Goal: Transaction & Acquisition: Purchase product/service

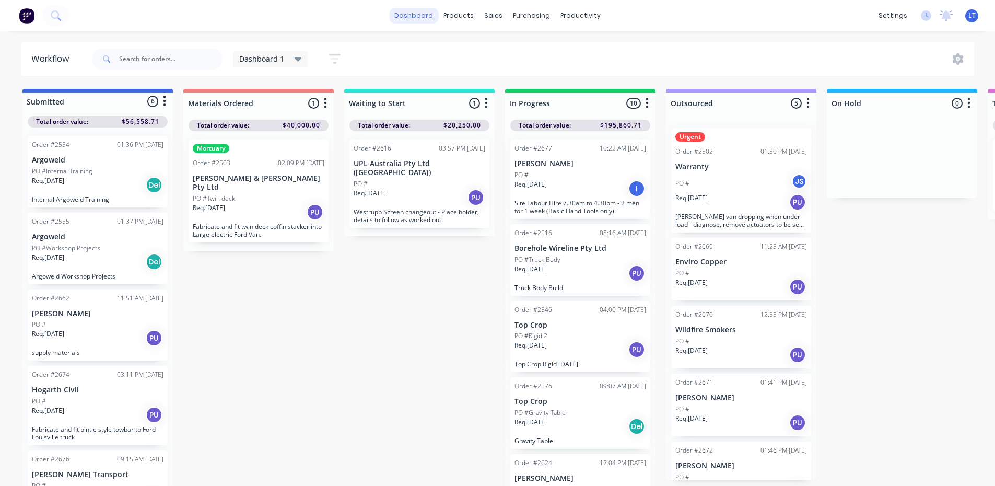
click at [421, 17] on link "dashboard" at bounding box center [413, 16] width 49 height 16
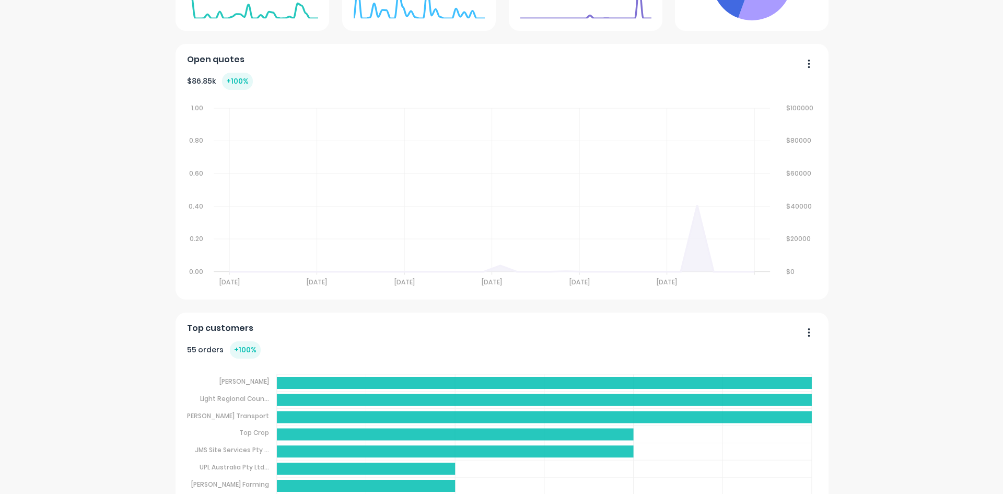
scroll to position [313, 0]
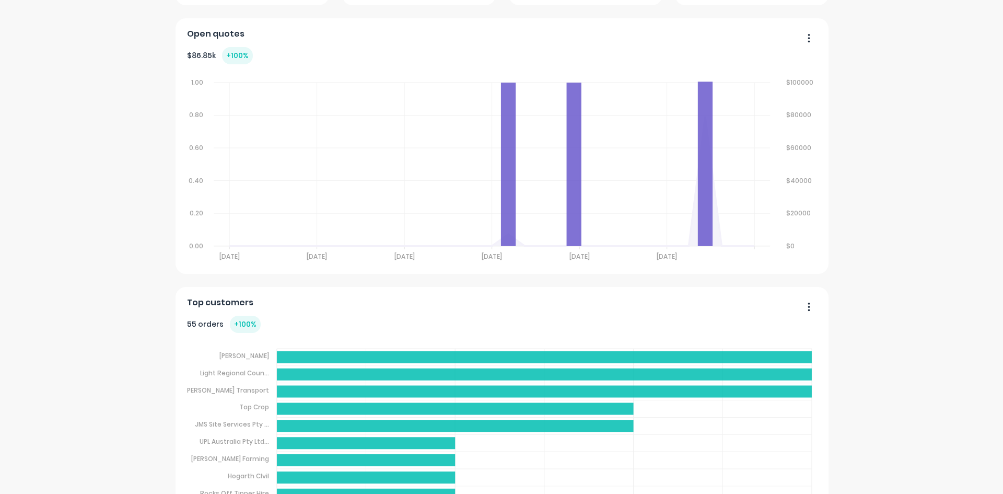
click at [808, 306] on button "button" at bounding box center [805, 307] width 22 height 16
click at [808, 307] on button "button" at bounding box center [805, 307] width 22 height 16
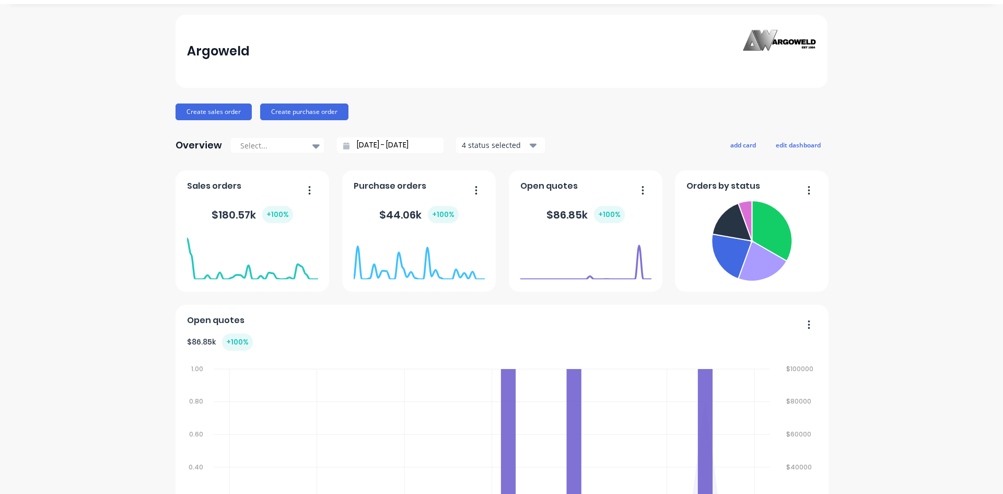
scroll to position [7, 0]
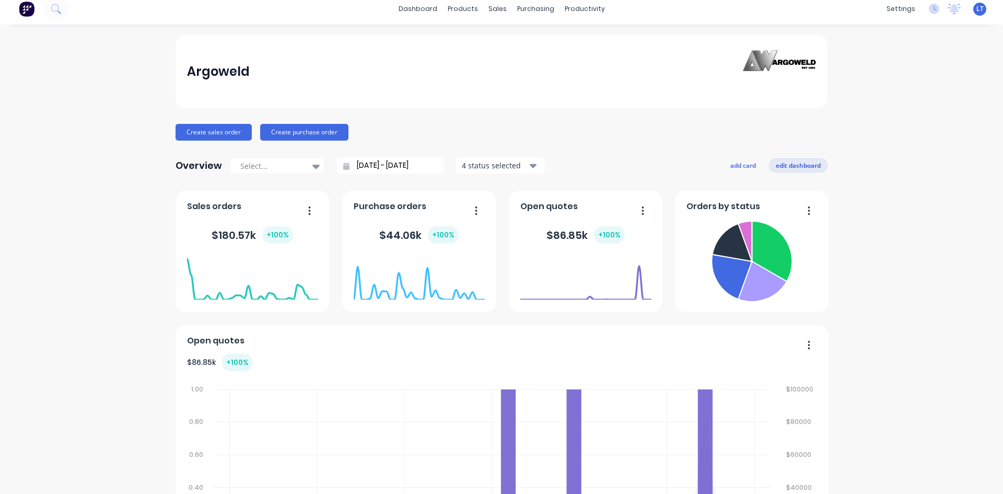
click at [785, 170] on button "edit dashboard" at bounding box center [798, 165] width 59 height 14
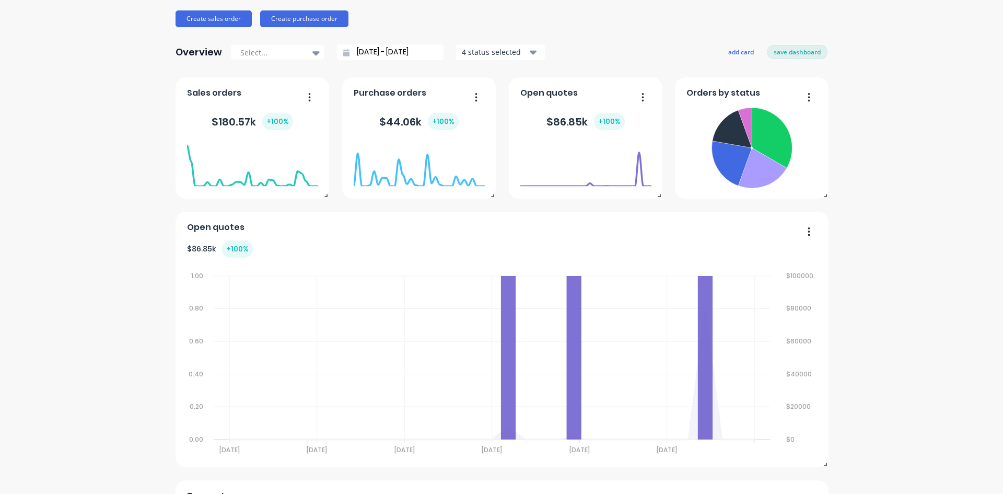
scroll to position [0, 0]
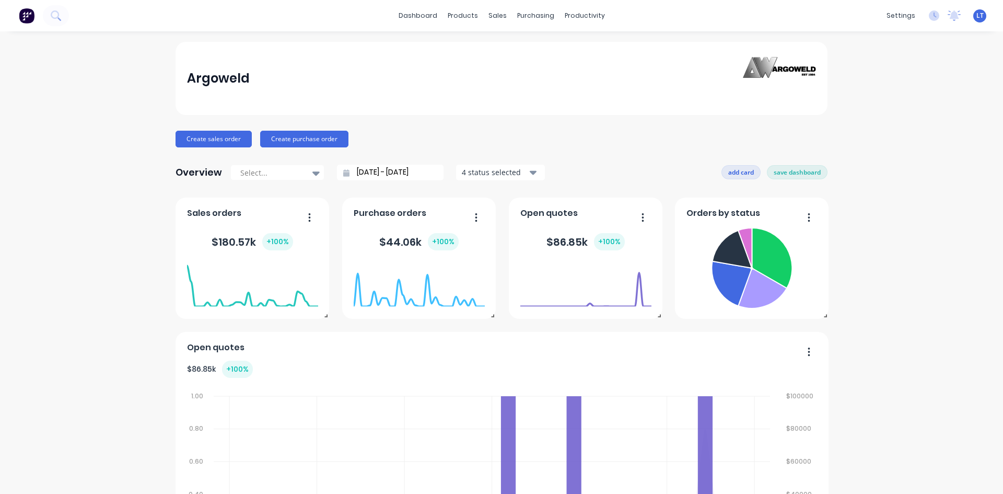
click at [739, 171] on button "add card" at bounding box center [740, 172] width 39 height 14
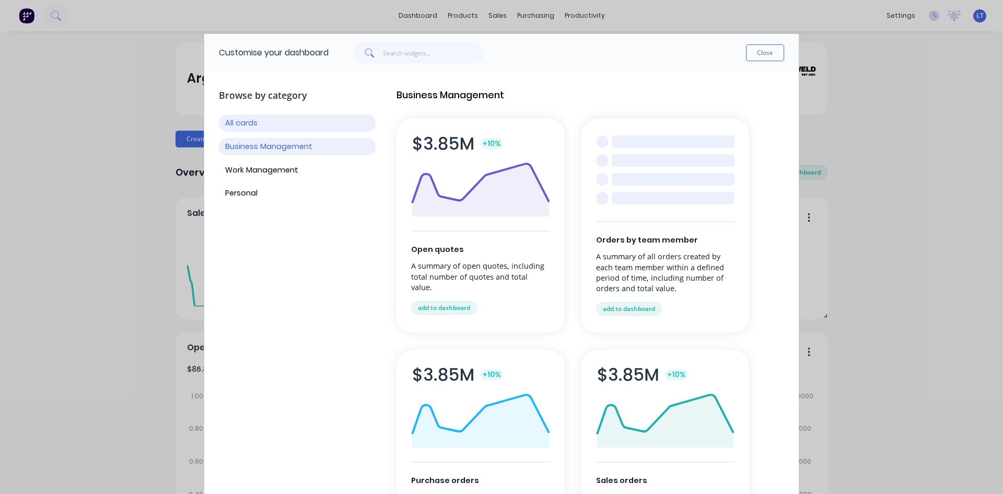
click at [300, 153] on button "Business Management" at bounding box center [297, 146] width 157 height 17
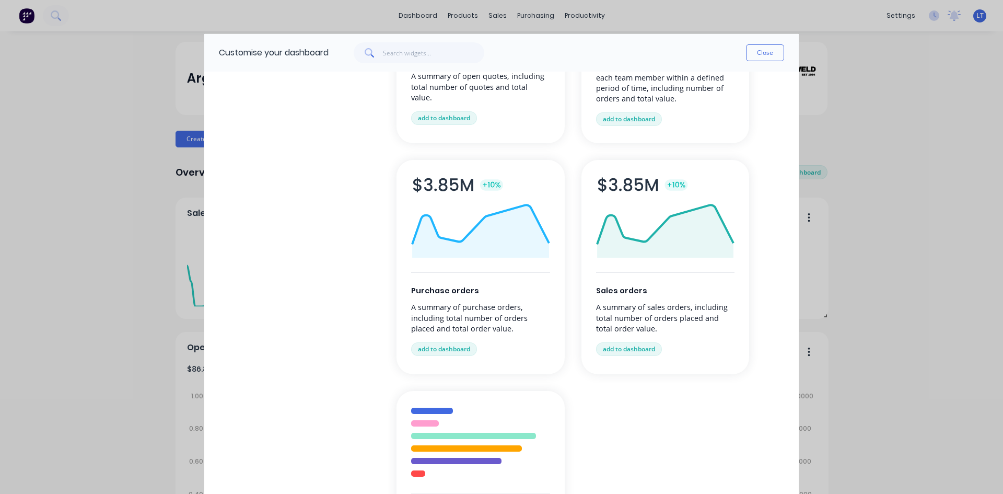
scroll to position [282, 0]
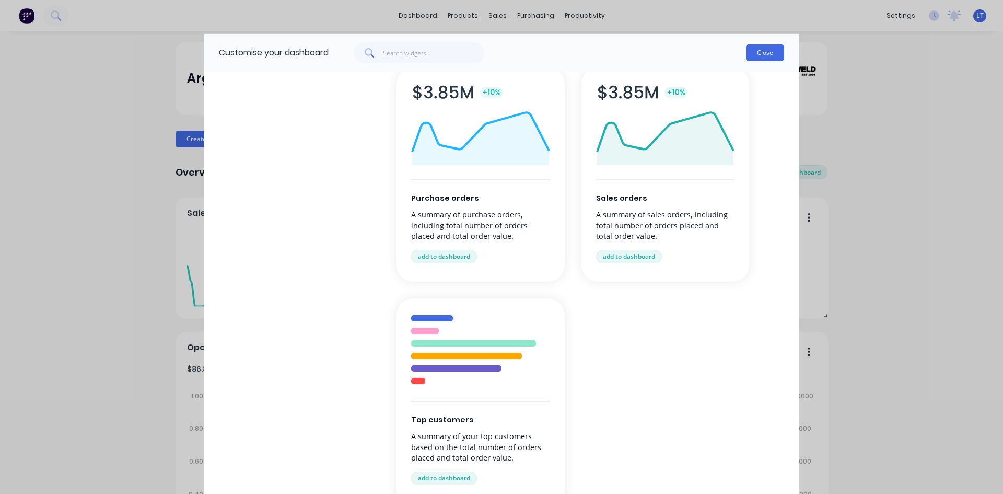
click at [764, 59] on button "Close" at bounding box center [765, 52] width 38 height 17
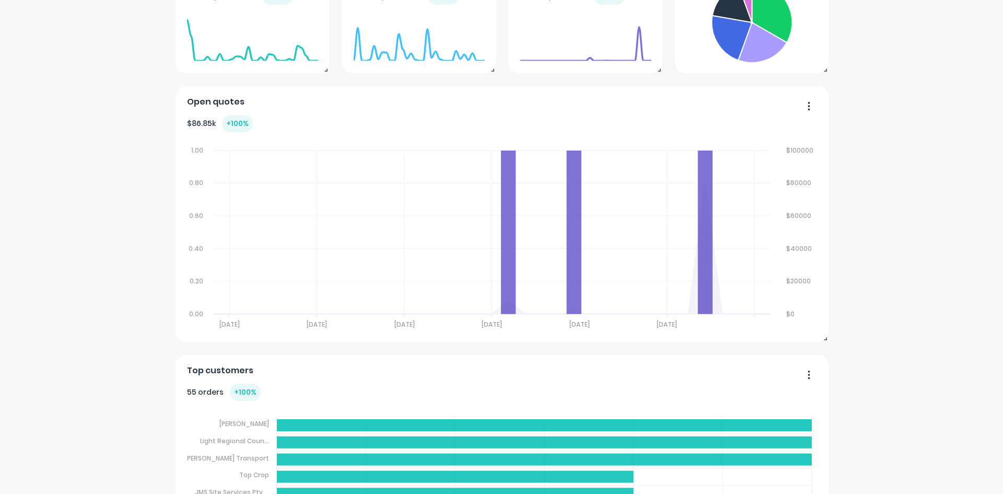
scroll to position [0, 0]
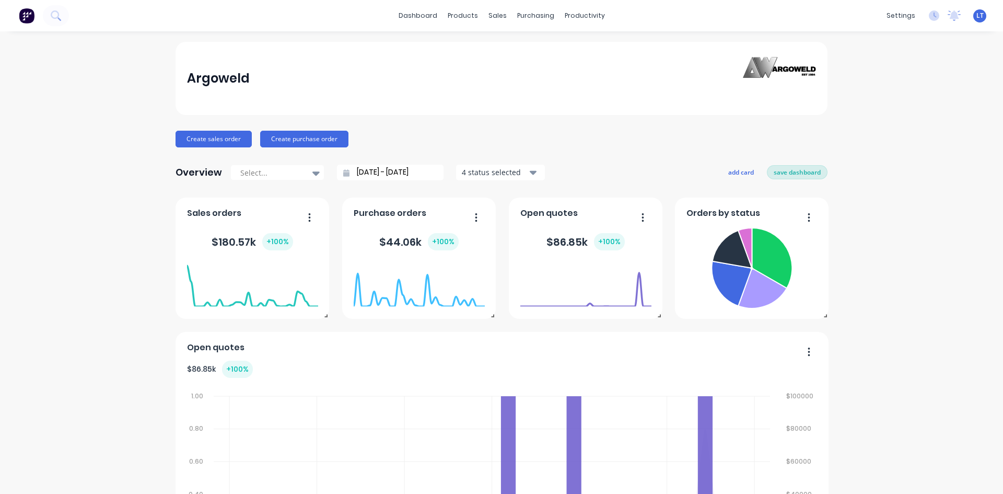
click at [811, 176] on button "save dashboard" at bounding box center [797, 172] width 61 height 14
drag, startPoint x: 545, startPoint y: 49, endPoint x: 584, endPoint y: 46, distance: 38.7
click at [545, 49] on div "Sales Orders" at bounding box center [532, 49] width 43 height 9
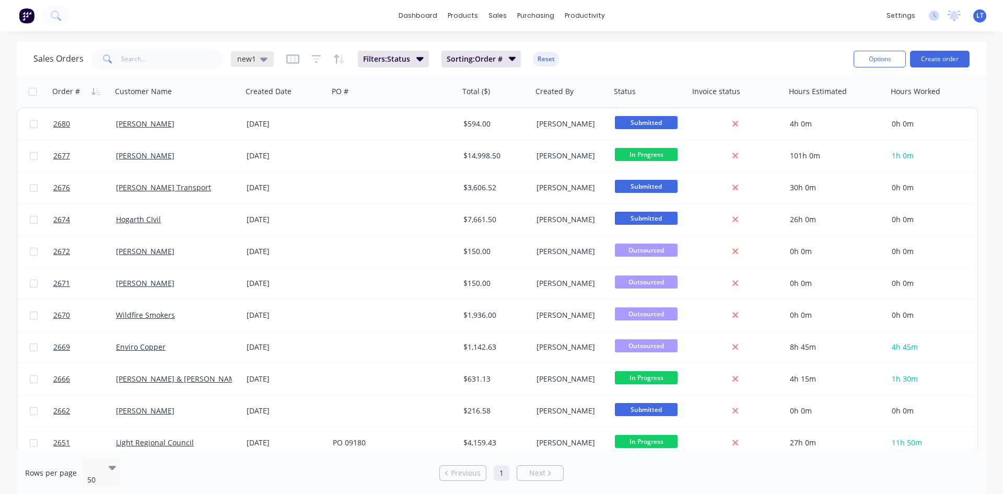
click at [263, 57] on icon at bounding box center [263, 58] width 7 height 11
click at [268, 213] on button "Quotes Only" at bounding box center [293, 211] width 119 height 12
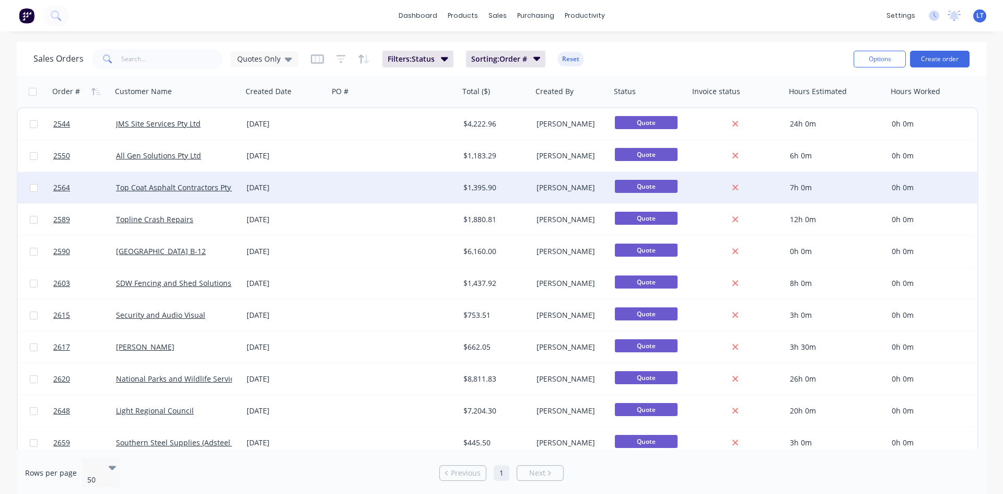
click at [324, 185] on div "[DATE]" at bounding box center [286, 187] width 78 height 10
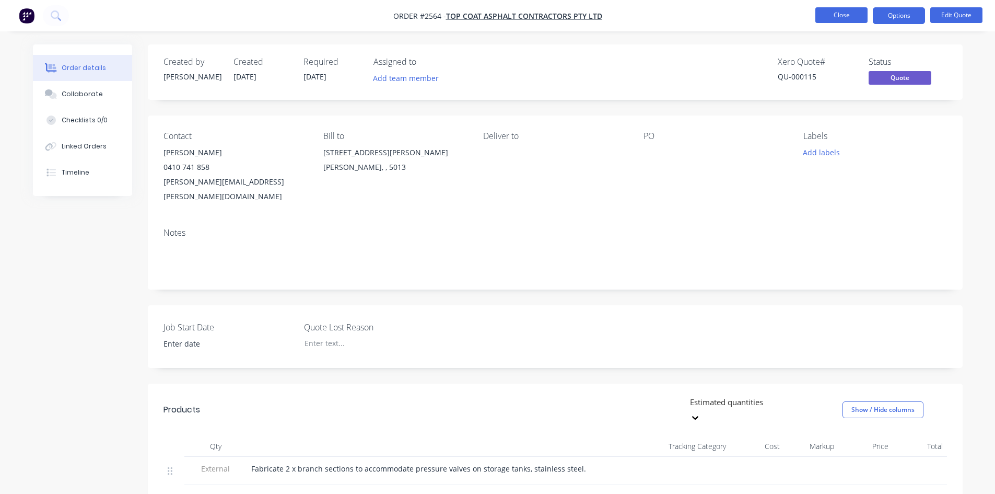
click at [836, 14] on button "Close" at bounding box center [842, 15] width 52 height 16
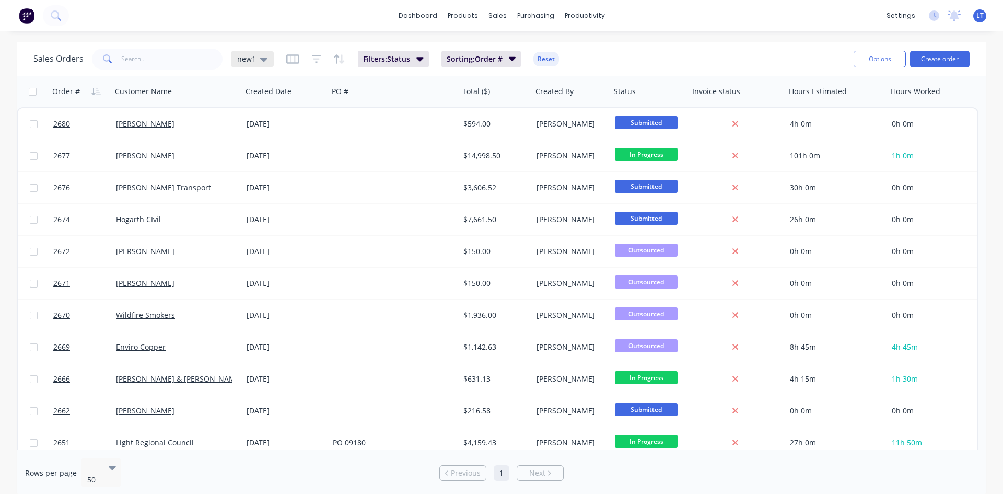
drag, startPoint x: 261, startPoint y: 57, endPoint x: 265, endPoint y: 63, distance: 6.8
click at [261, 57] on icon at bounding box center [263, 59] width 7 height 4
click at [268, 209] on button "Quotes Only" at bounding box center [293, 211] width 119 height 12
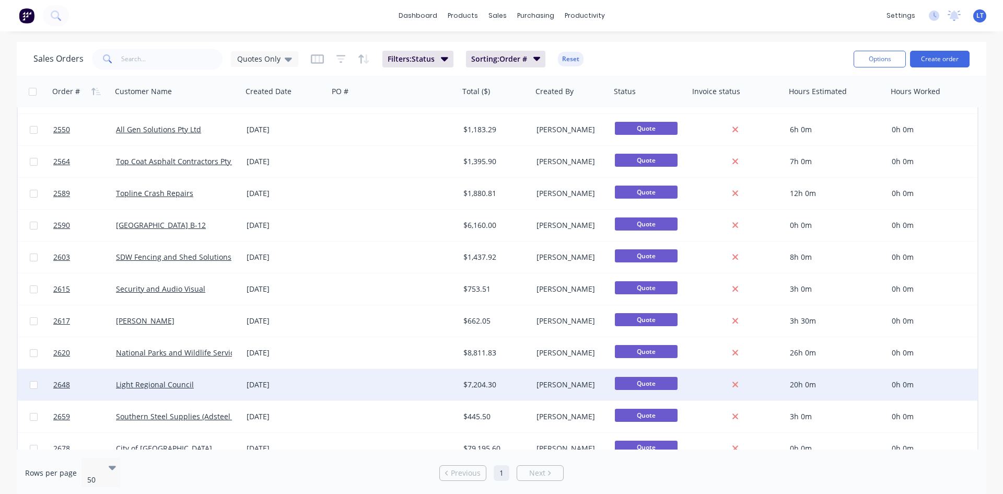
scroll to position [40, 0]
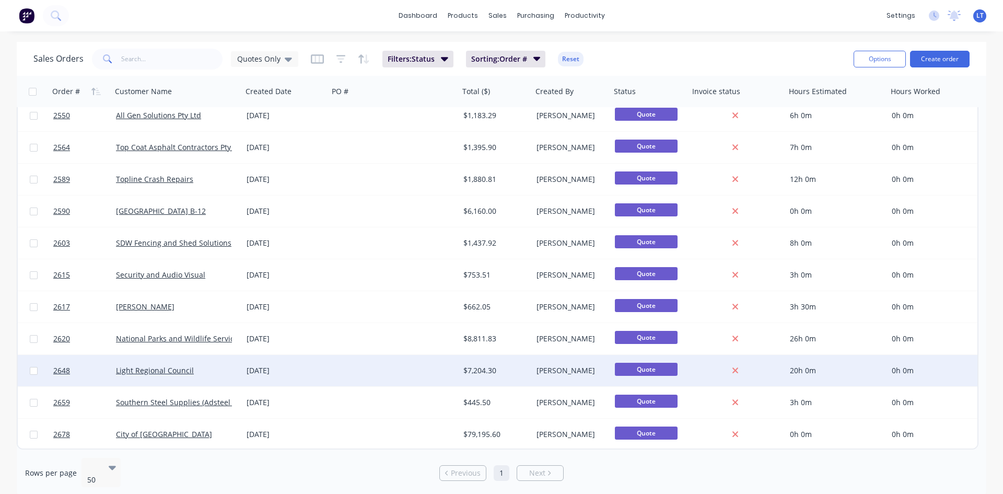
click at [366, 368] on div at bounding box center [394, 370] width 131 height 31
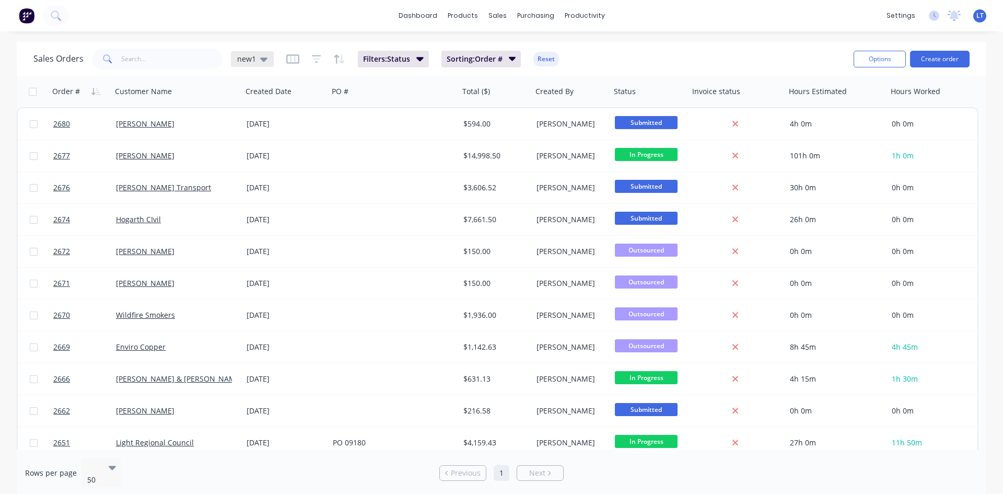
click at [265, 54] on icon at bounding box center [263, 58] width 7 height 11
click at [265, 208] on button "Quotes Only" at bounding box center [293, 211] width 119 height 12
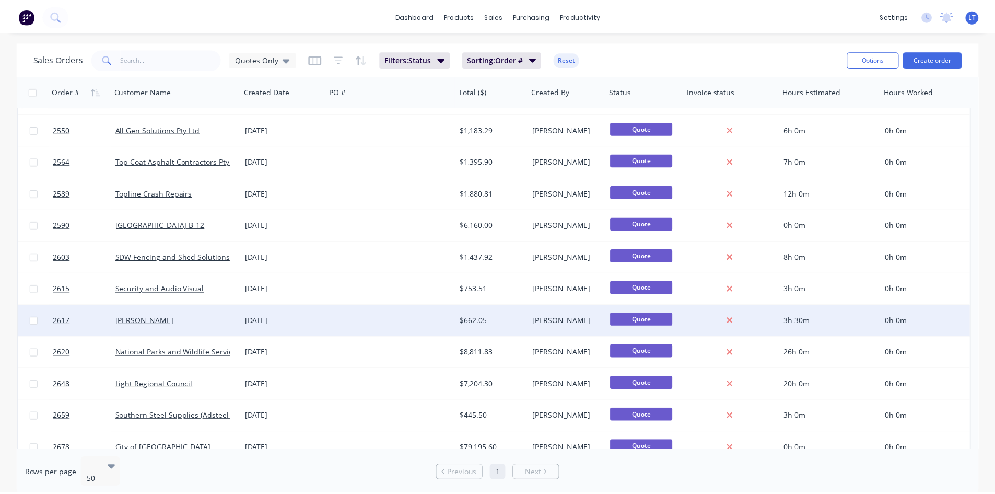
scroll to position [40, 0]
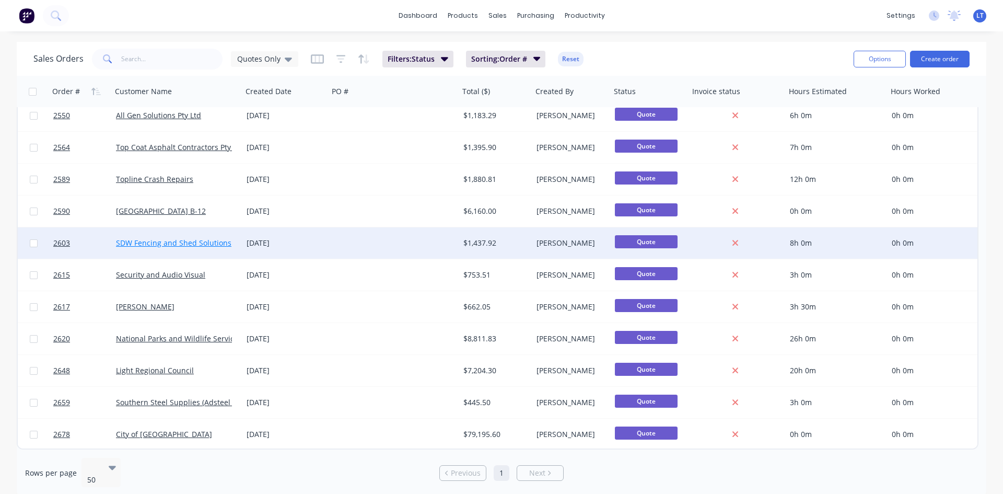
click at [152, 243] on link "SDW Fencing and Shed Solutions" at bounding box center [173, 243] width 115 height 10
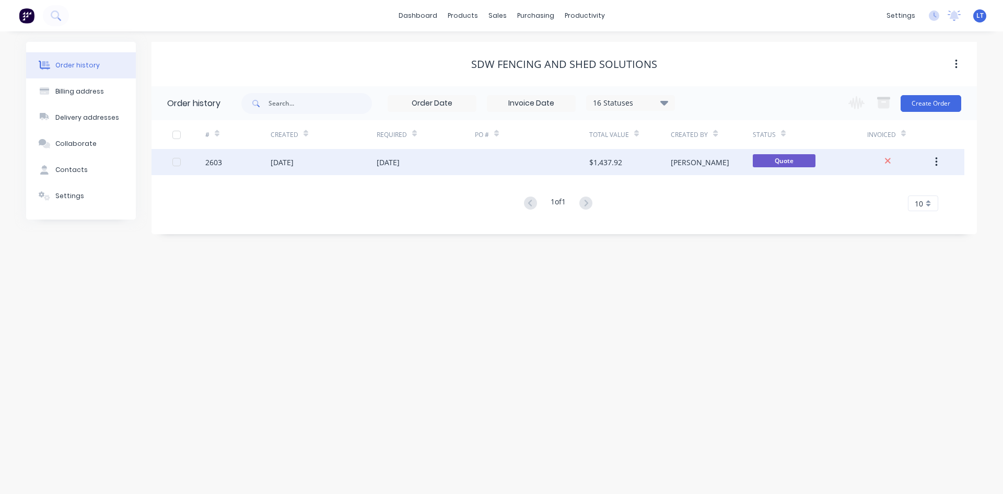
click at [387, 165] on div "[DATE]" at bounding box center [388, 162] width 23 height 11
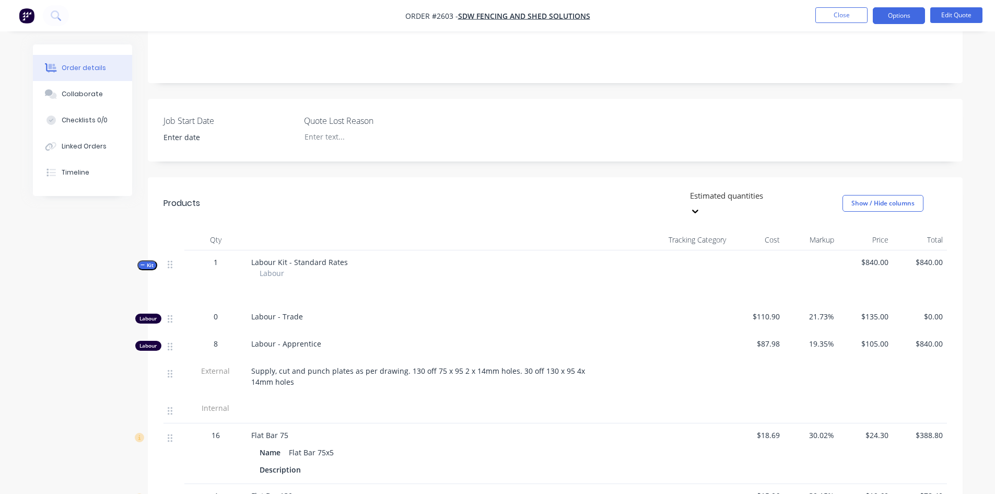
scroll to position [153, 0]
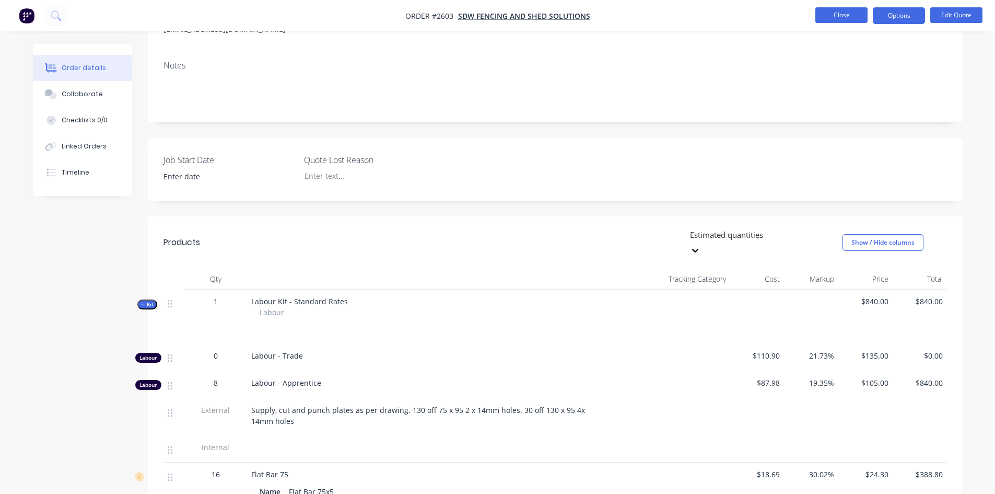
click at [847, 10] on button "Close" at bounding box center [842, 15] width 52 height 16
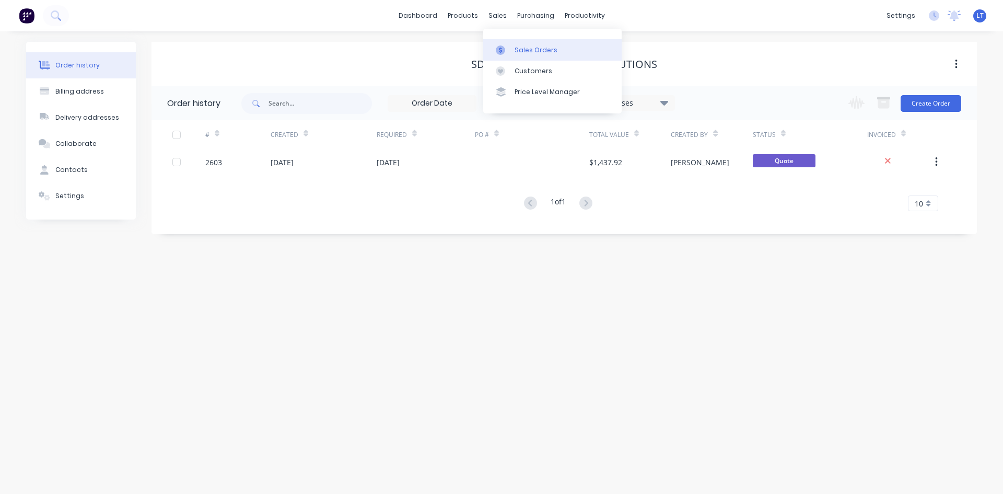
click at [542, 49] on div "Sales Orders" at bounding box center [536, 49] width 43 height 9
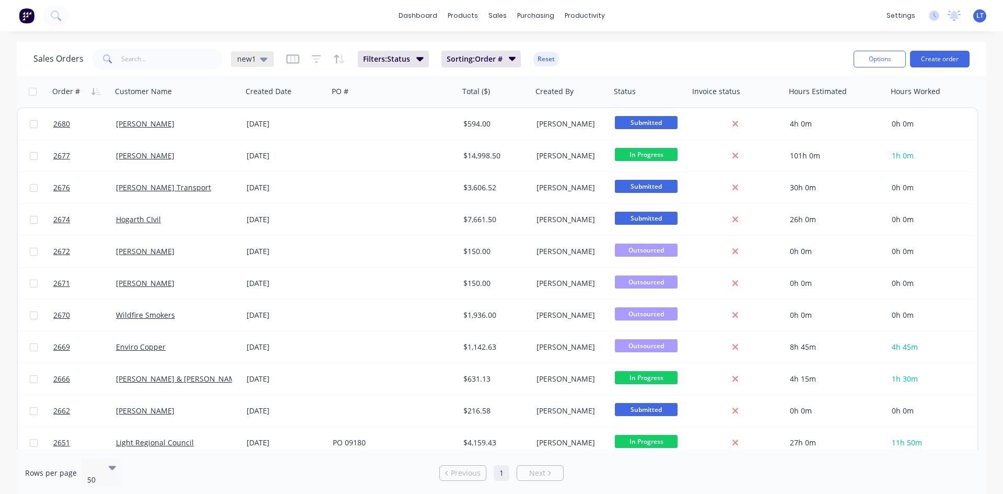
click at [263, 63] on icon at bounding box center [263, 58] width 7 height 11
click at [264, 208] on button "Quotes Only" at bounding box center [293, 211] width 119 height 12
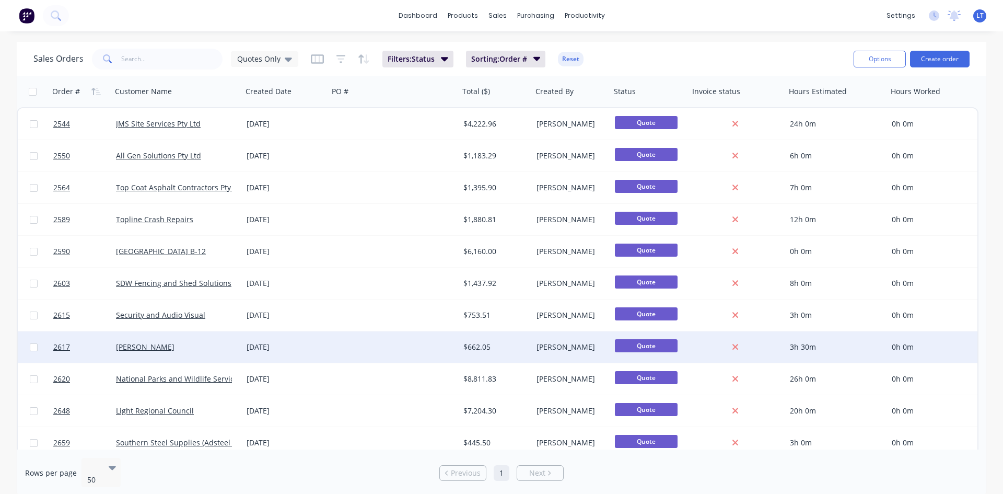
click at [196, 342] on div "[PERSON_NAME]" at bounding box center [174, 347] width 116 height 10
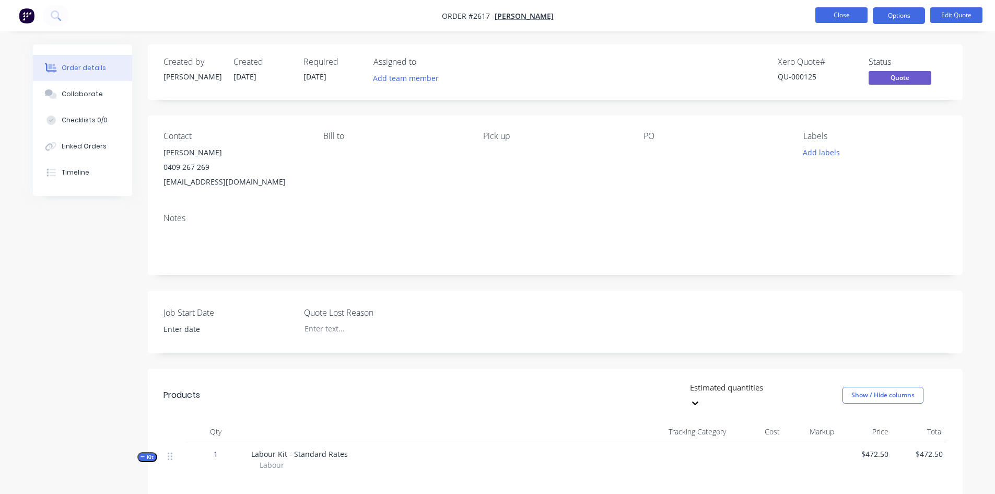
click at [828, 17] on button "Close" at bounding box center [842, 15] width 52 height 16
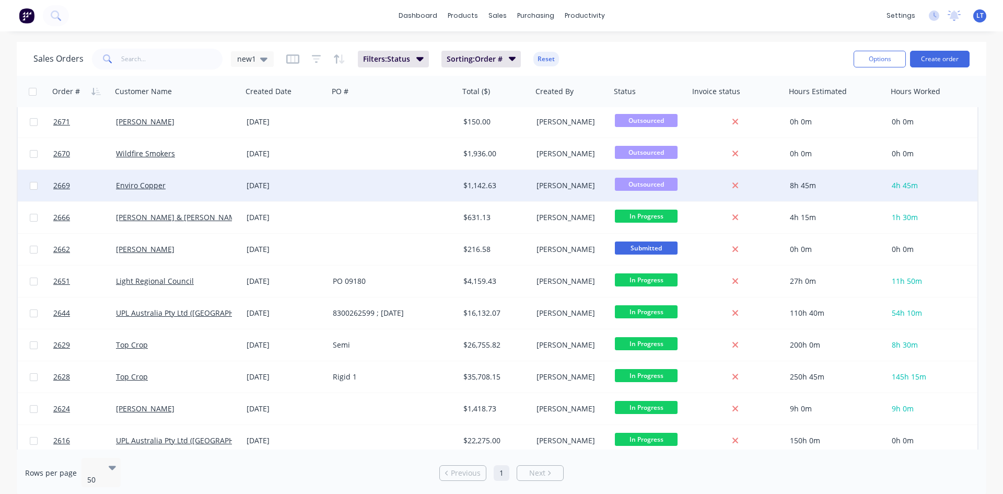
scroll to position [157, 0]
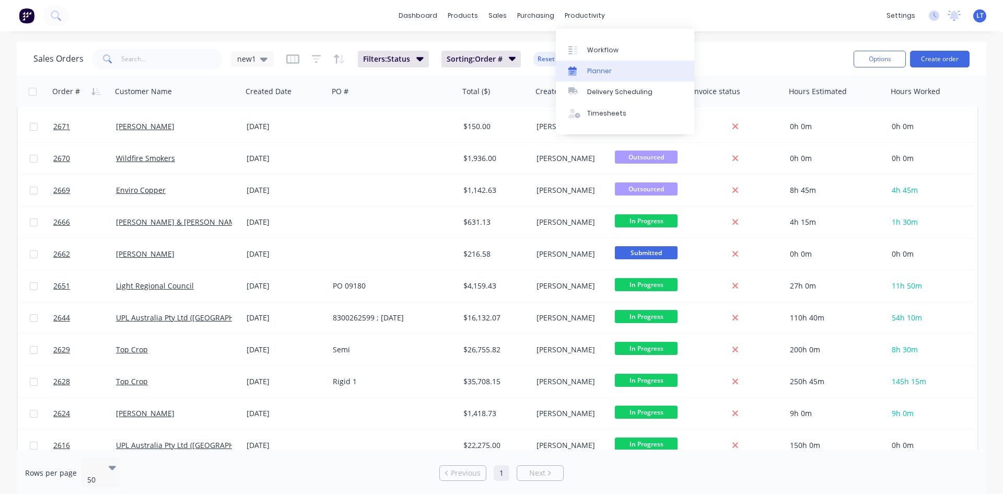
click at [598, 71] on div "Planner" at bounding box center [599, 70] width 25 height 9
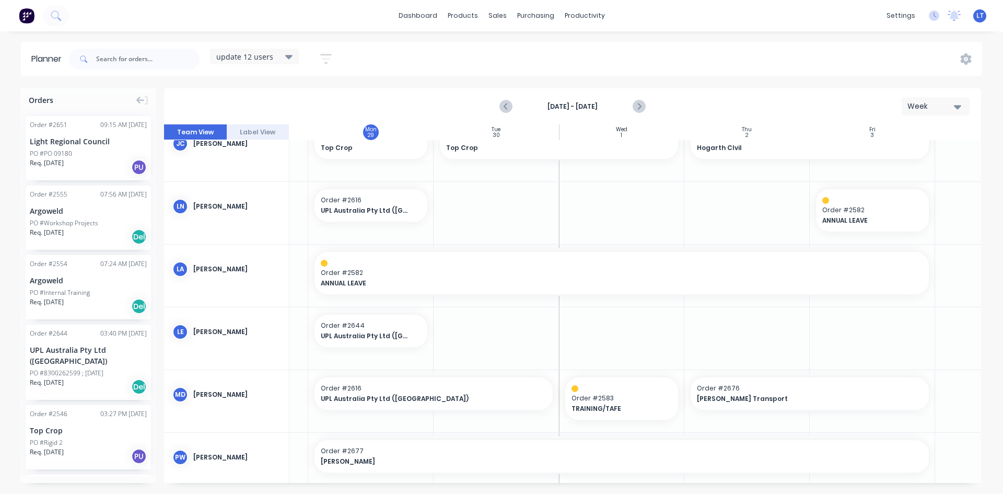
scroll to position [296, 107]
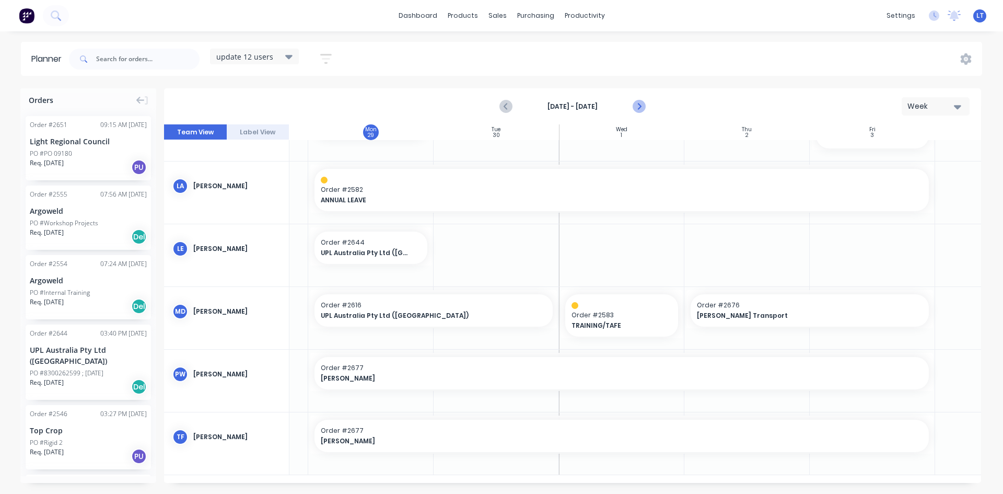
click at [646, 104] on button "Next page" at bounding box center [638, 106] width 21 height 21
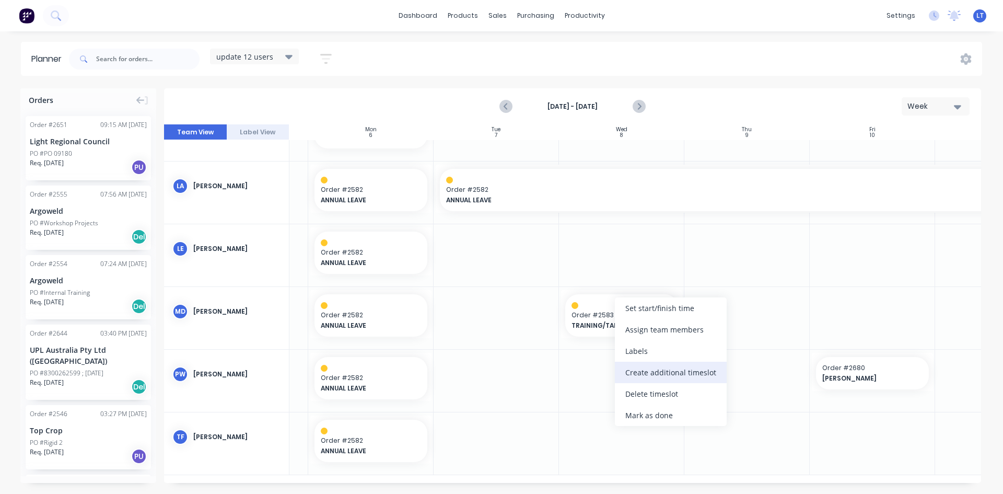
scroll to position [288, 107]
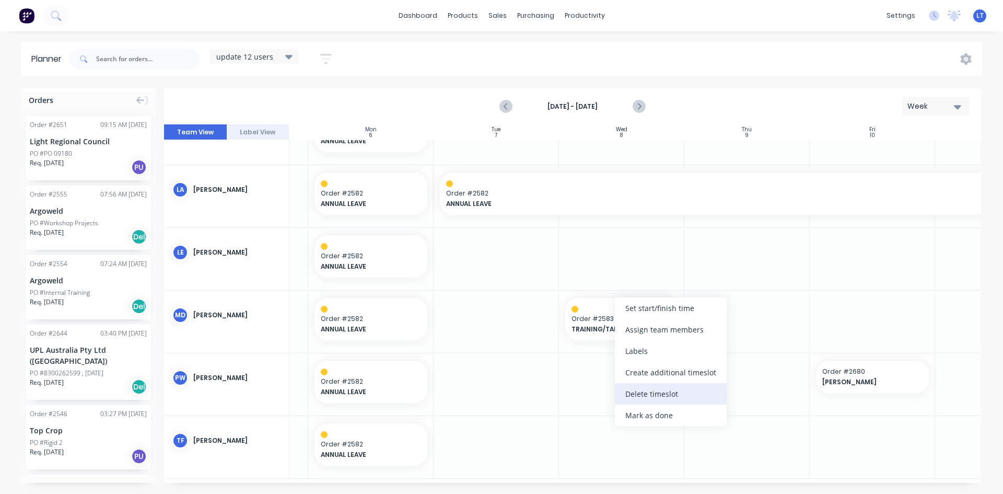
click at [662, 395] on div "Delete timeslot" at bounding box center [671, 393] width 112 height 21
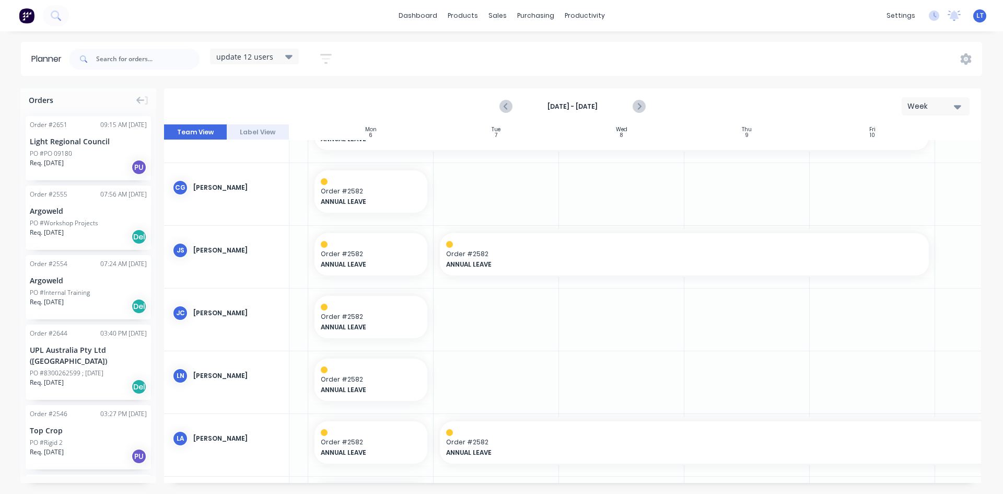
scroll to position [0, 107]
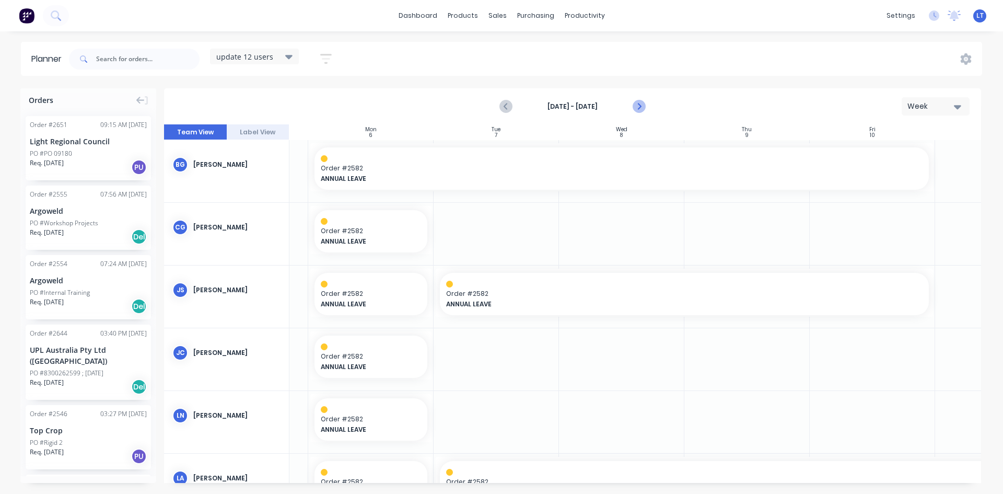
click at [633, 104] on icon "Next page" at bounding box center [638, 106] width 13 height 13
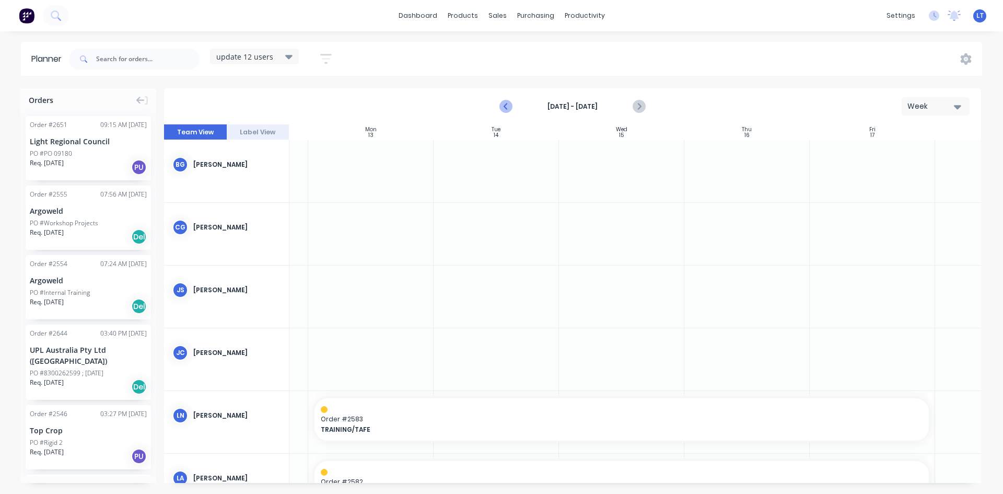
click at [504, 106] on icon "Previous page" at bounding box center [506, 106] width 13 height 13
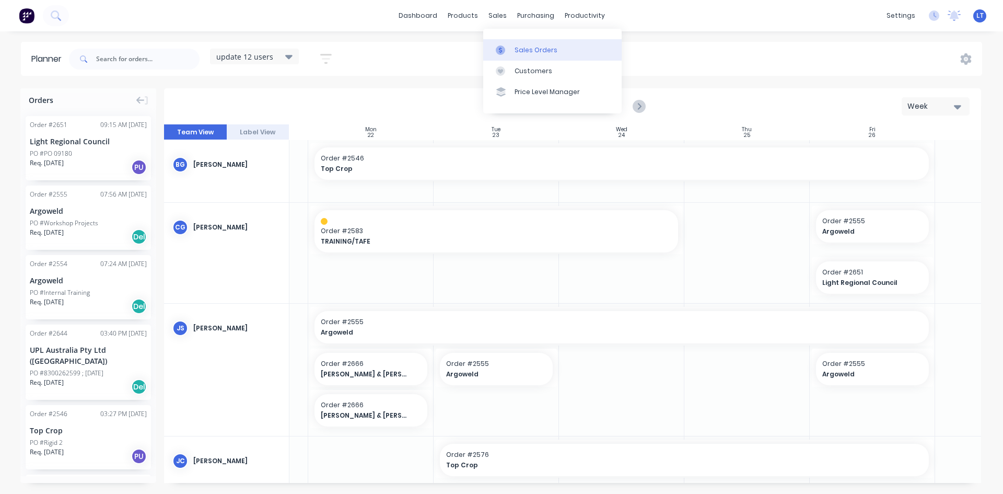
click at [528, 51] on div "Sales Orders" at bounding box center [536, 49] width 43 height 9
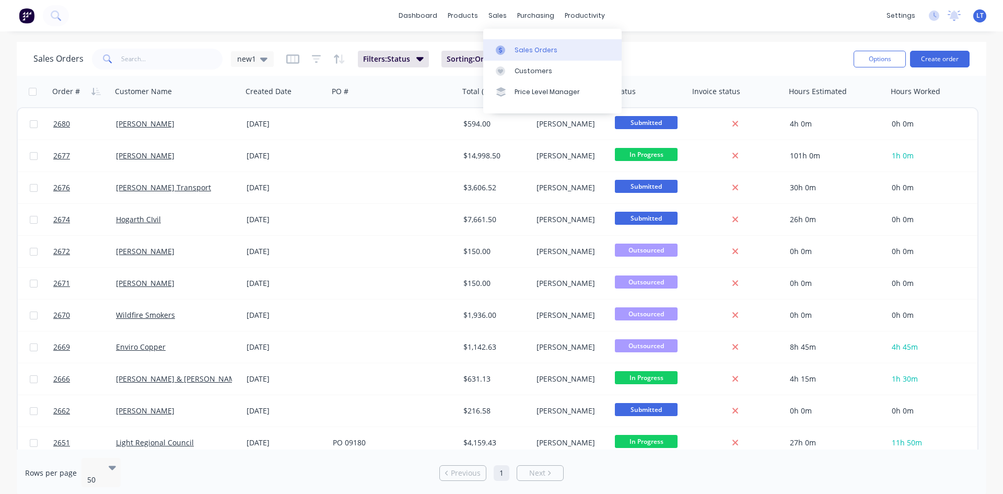
click at [517, 51] on div "Sales Orders" at bounding box center [536, 49] width 43 height 9
click at [945, 55] on button "Create order" at bounding box center [940, 59] width 60 height 17
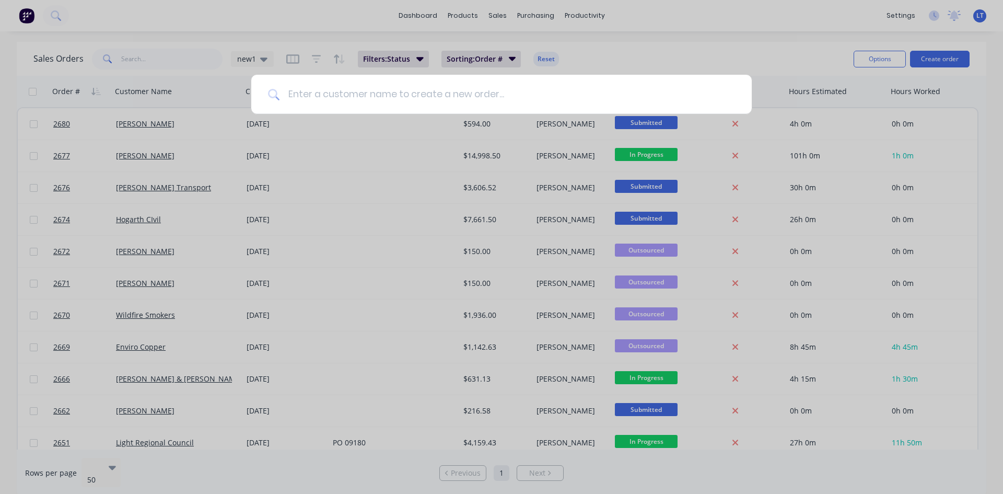
click at [399, 97] on input at bounding box center [508, 94] width 456 height 39
click at [342, 87] on input at bounding box center [508, 94] width 456 height 39
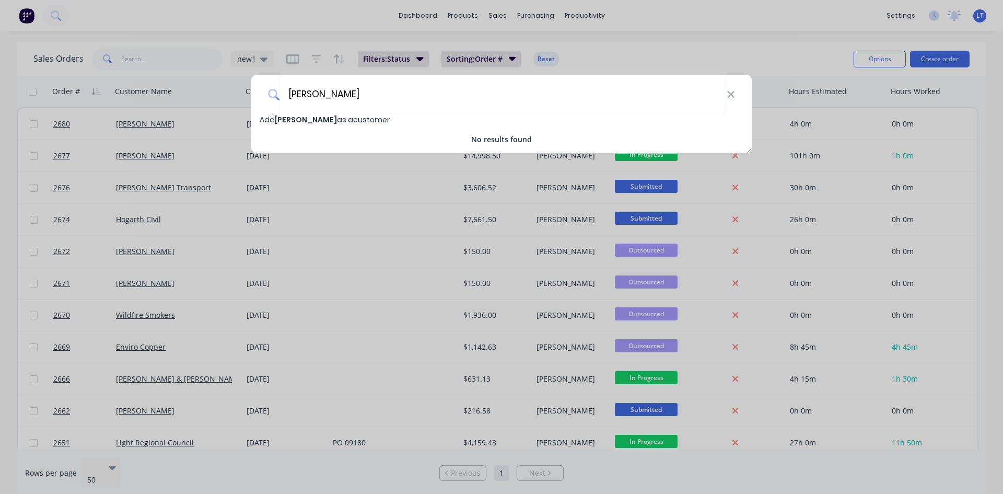
type input "[PERSON_NAME]"
click at [304, 115] on span "[PERSON_NAME]" at bounding box center [306, 119] width 62 height 10
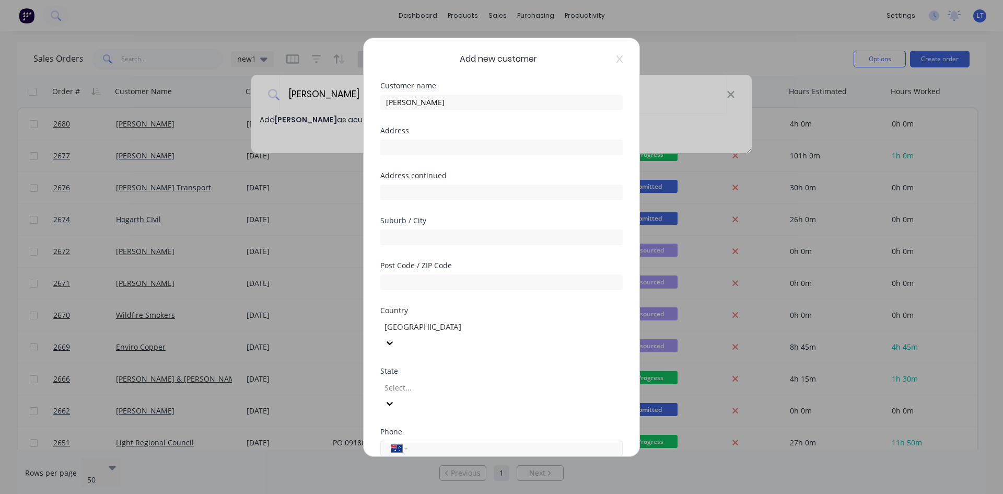
click at [441, 442] on input "tel" at bounding box center [513, 448] width 197 height 12
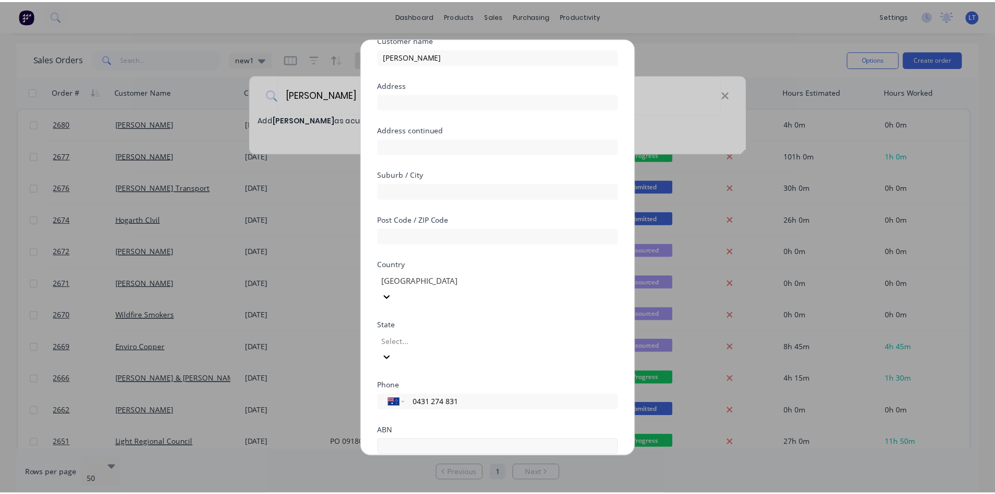
scroll to position [92, 0]
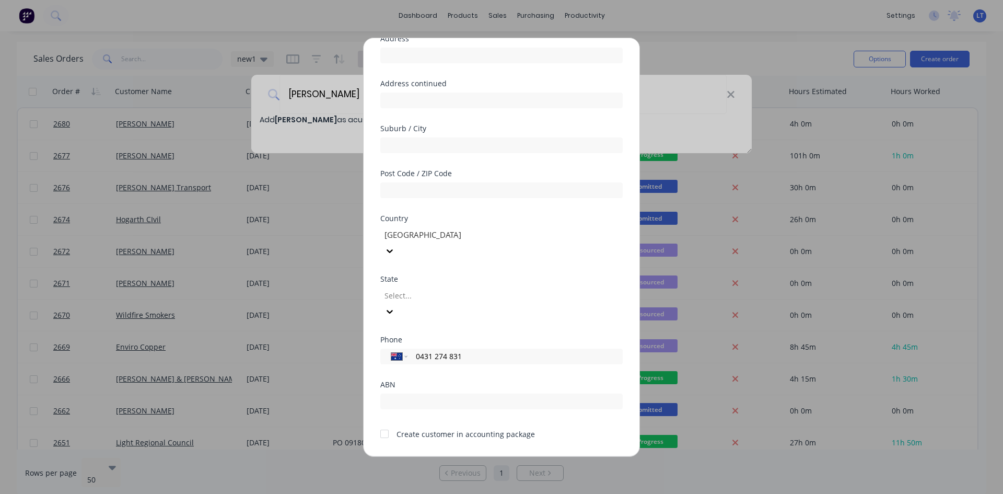
type input "0431 274 831"
click at [383, 423] on div at bounding box center [384, 433] width 21 height 21
click at [448, 456] on button "Save" at bounding box center [468, 464] width 57 height 17
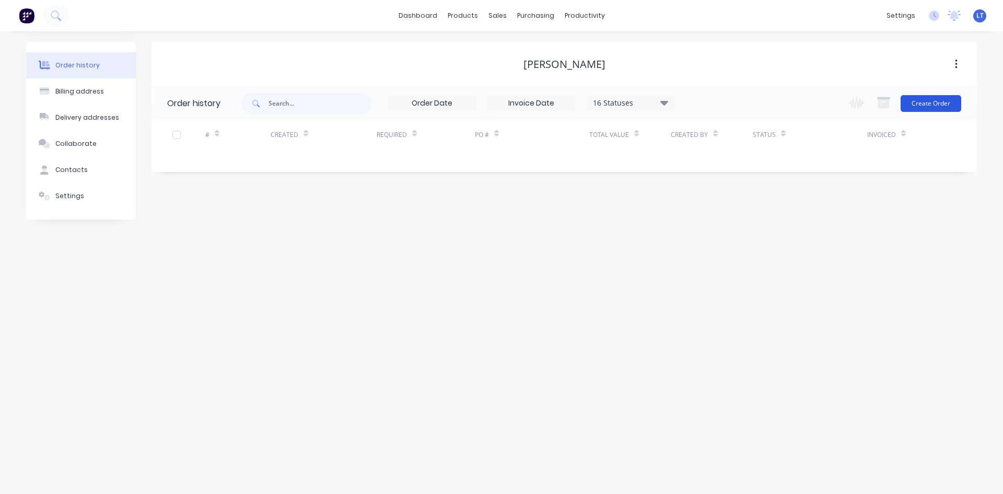
click at [935, 108] on button "Create Order" at bounding box center [931, 103] width 61 height 17
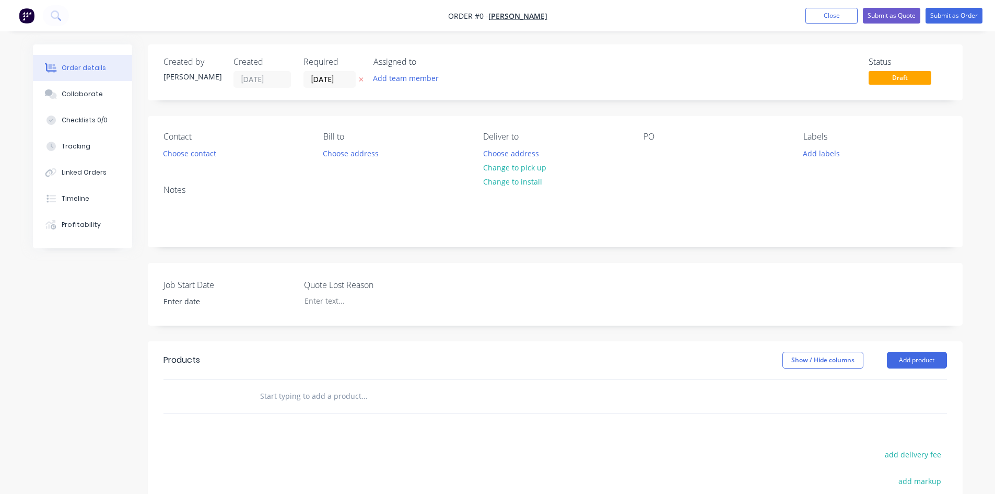
click at [333, 400] on input "text" at bounding box center [364, 396] width 209 height 21
click at [918, 363] on button "Add product" at bounding box center [917, 360] width 60 height 17
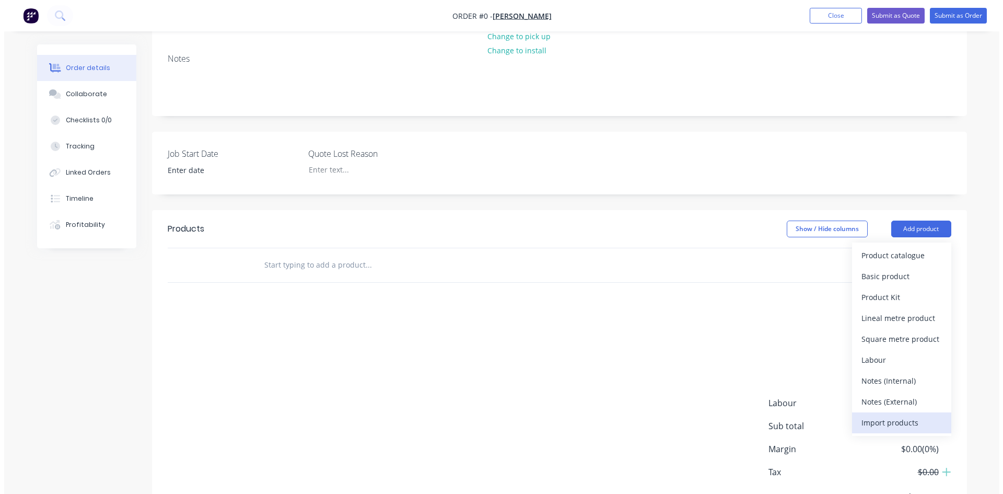
scroll to position [157, 0]
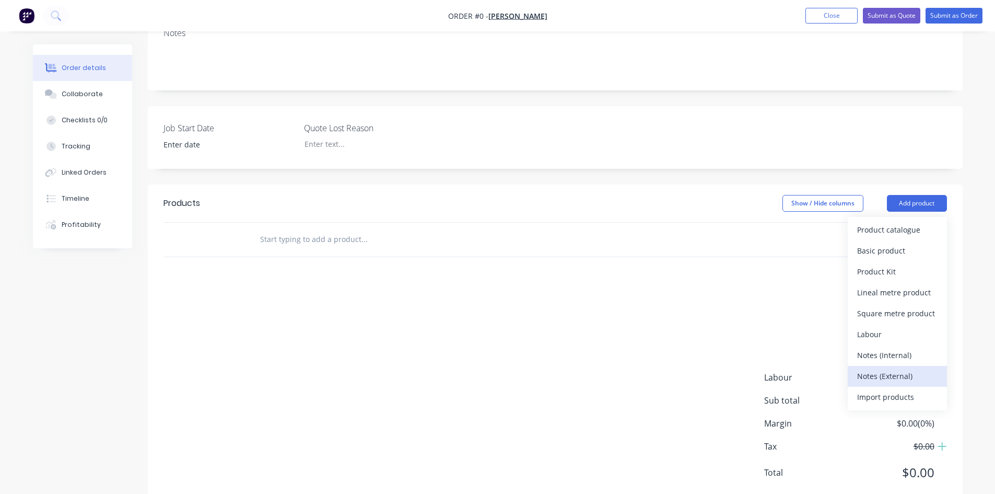
click at [901, 374] on div "Notes (External)" at bounding box center [897, 375] width 80 height 15
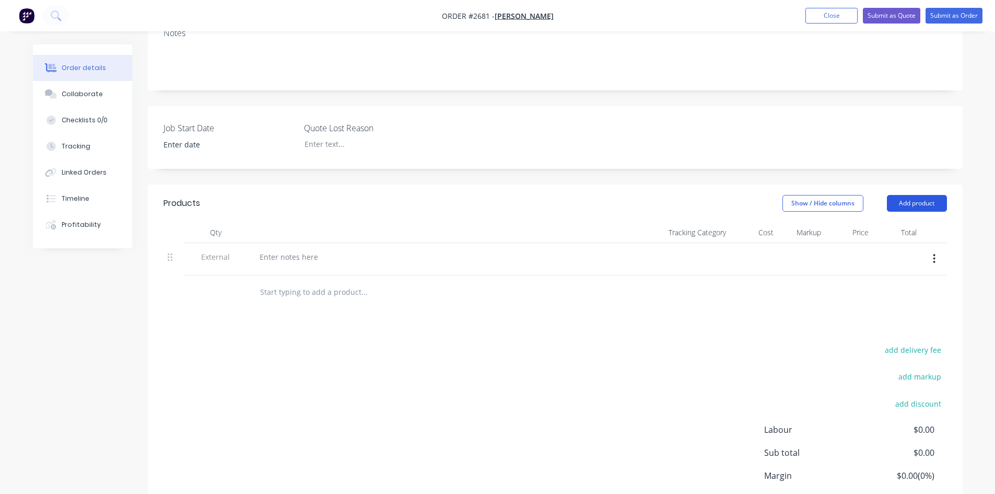
click at [919, 202] on button "Add product" at bounding box center [917, 203] width 60 height 17
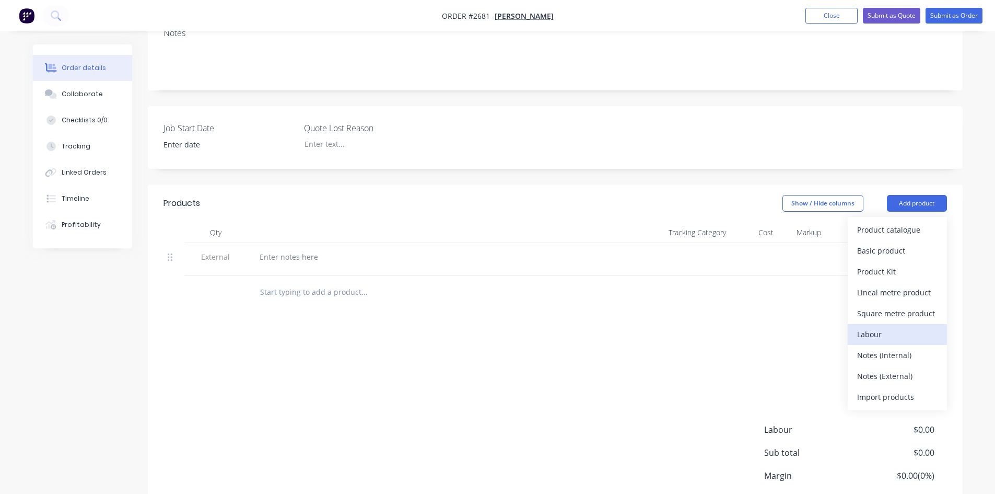
click at [883, 333] on div "Labour" at bounding box center [897, 334] width 80 height 15
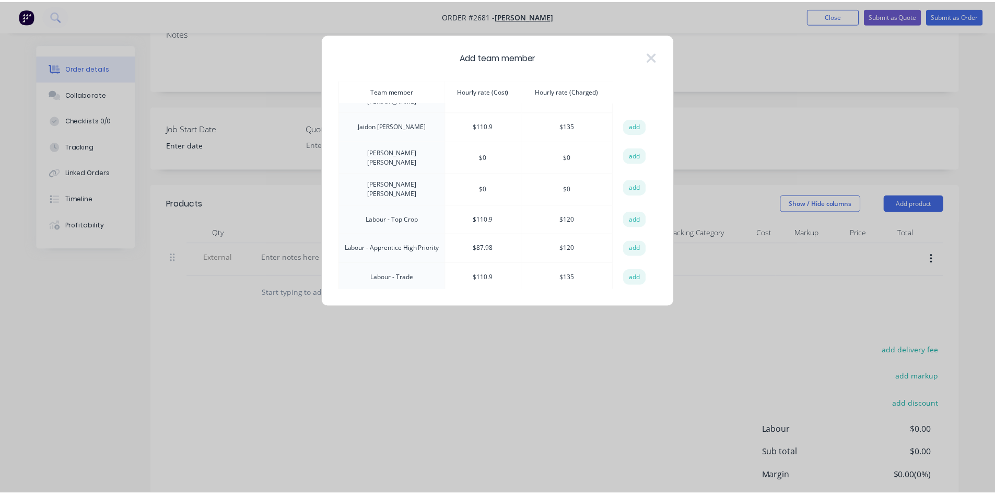
scroll to position [104, 0]
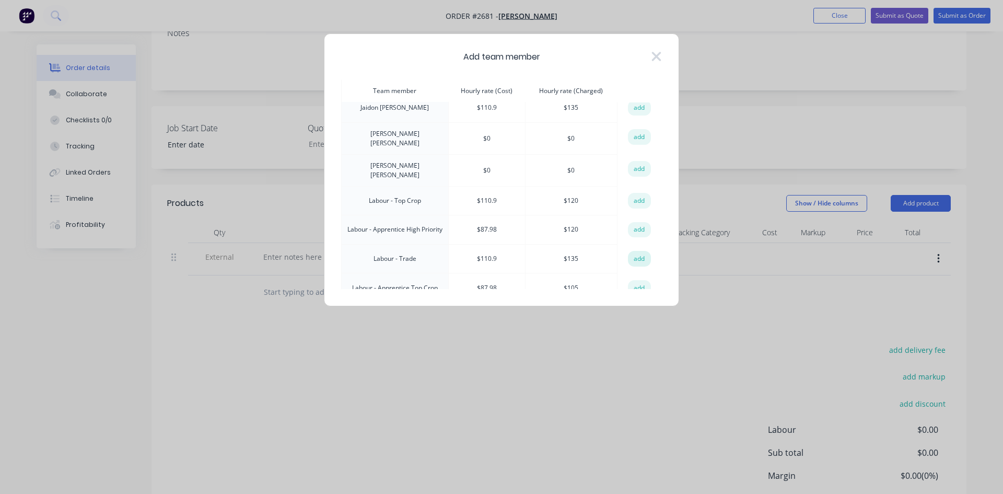
click at [629, 251] on button "add" at bounding box center [639, 259] width 23 height 16
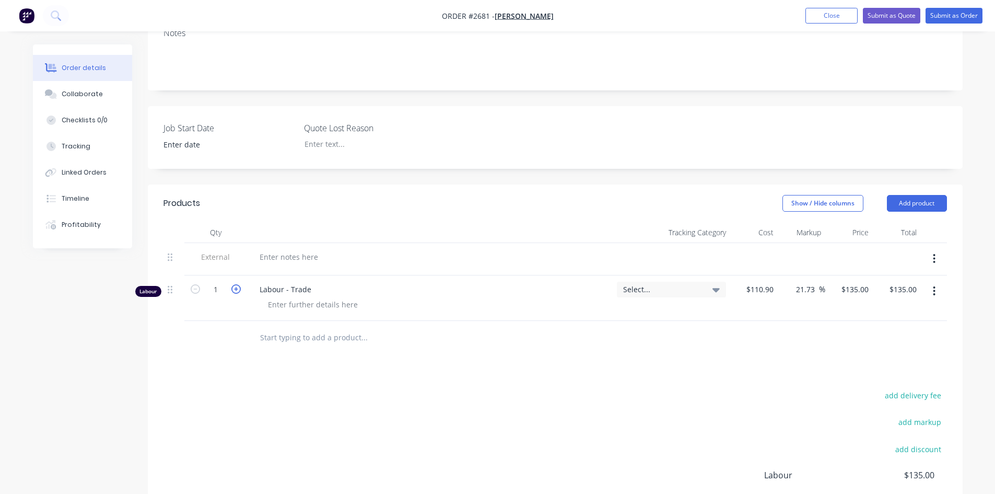
click at [233, 289] on icon "button" at bounding box center [235, 288] width 9 height 9
type input "2"
type input "$270.00"
click at [233, 289] on icon "button" at bounding box center [235, 288] width 9 height 9
type input "3"
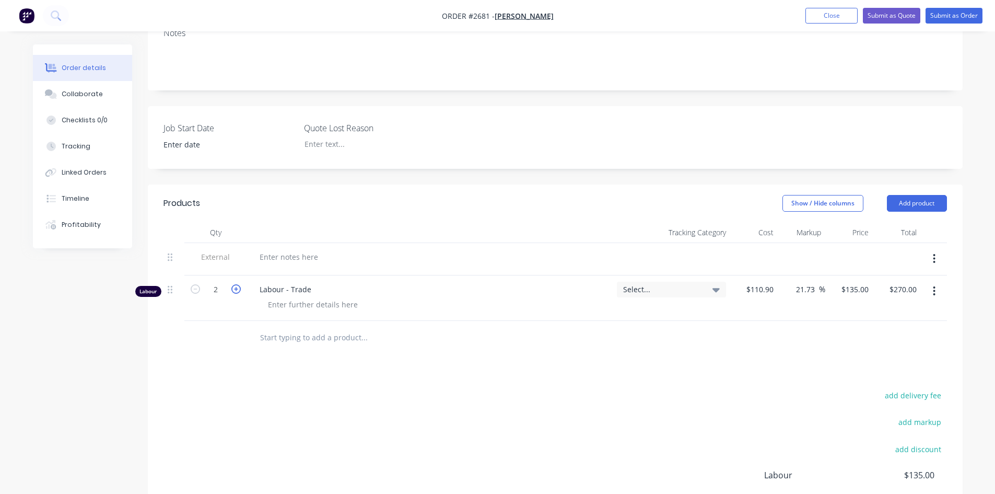
type input "$405.00"
click at [234, 289] on icon "button" at bounding box center [235, 288] width 9 height 9
type input "4"
type input "$540.00"
click at [237, 340] on div at bounding box center [215, 338] width 63 height 34
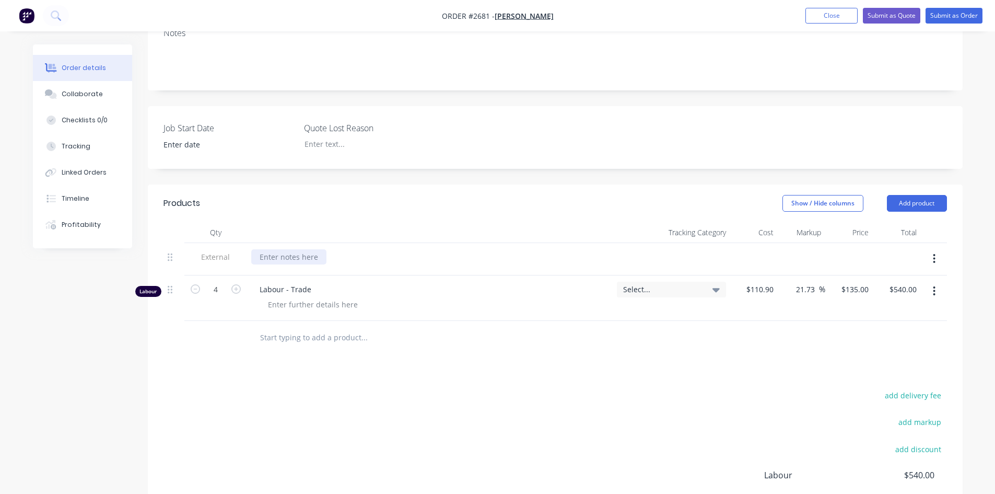
click at [298, 259] on div at bounding box center [288, 256] width 75 height 15
click at [509, 416] on div "add delivery fee add markup add discount Labour $540.00 Sub total $540.00 Margi…" at bounding box center [556, 489] width 784 height 202
click at [288, 337] on input "text" at bounding box center [364, 337] width 209 height 21
type input "p"
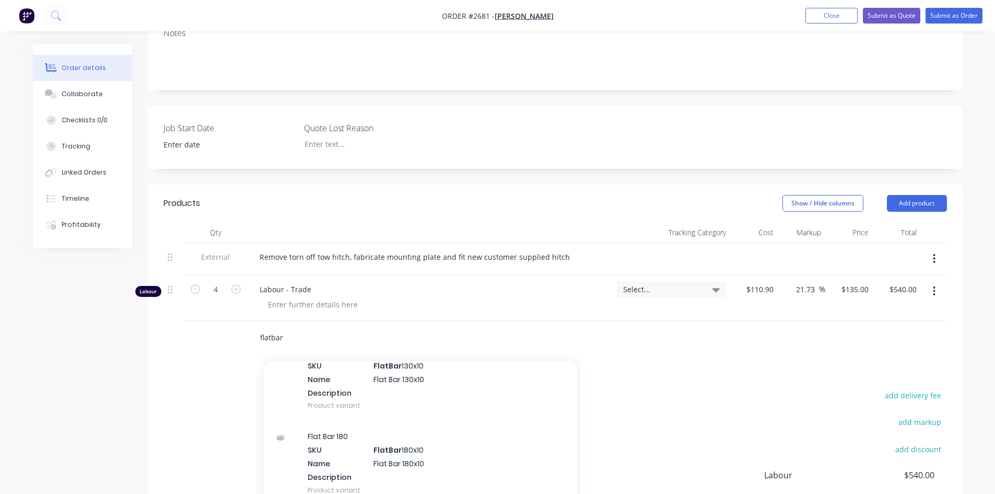
scroll to position [313, 0]
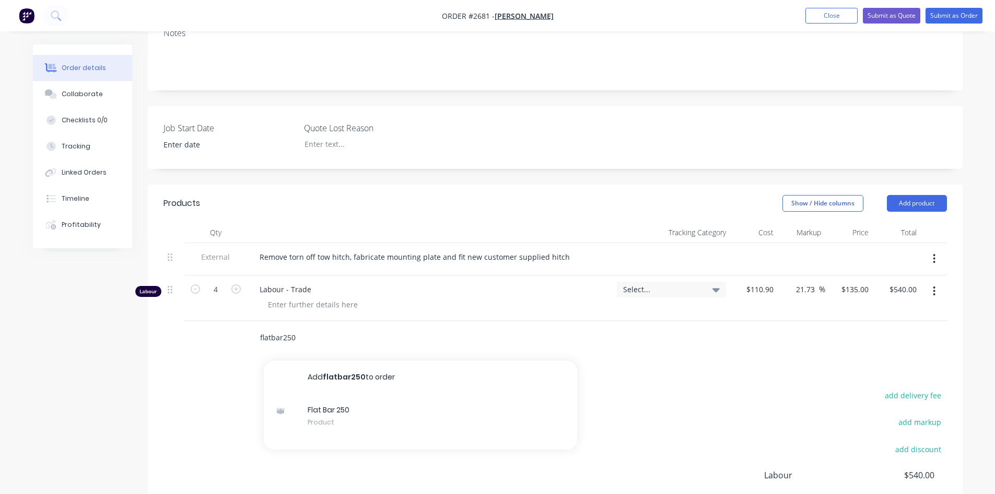
click at [281, 335] on input "flatbar250" at bounding box center [364, 337] width 209 height 21
type input "flatbar250"
click at [355, 376] on div "Products Show / Hide columns Add product Qty Tracking Category Cost Markup Pric…" at bounding box center [555, 394] width 815 height 421
click at [288, 337] on input "flatbar250" at bounding box center [364, 337] width 209 height 21
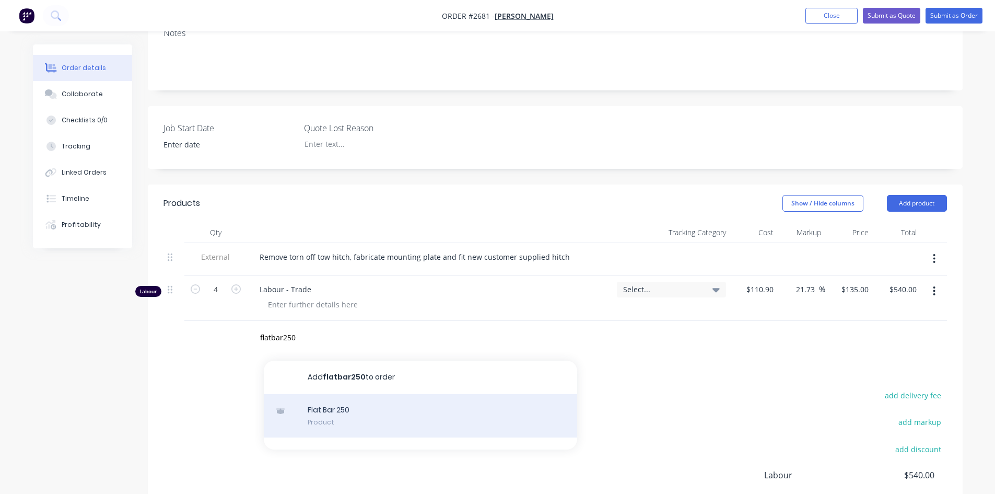
click at [323, 425] on div "Flat Bar 250 Product" at bounding box center [420, 416] width 313 height 44
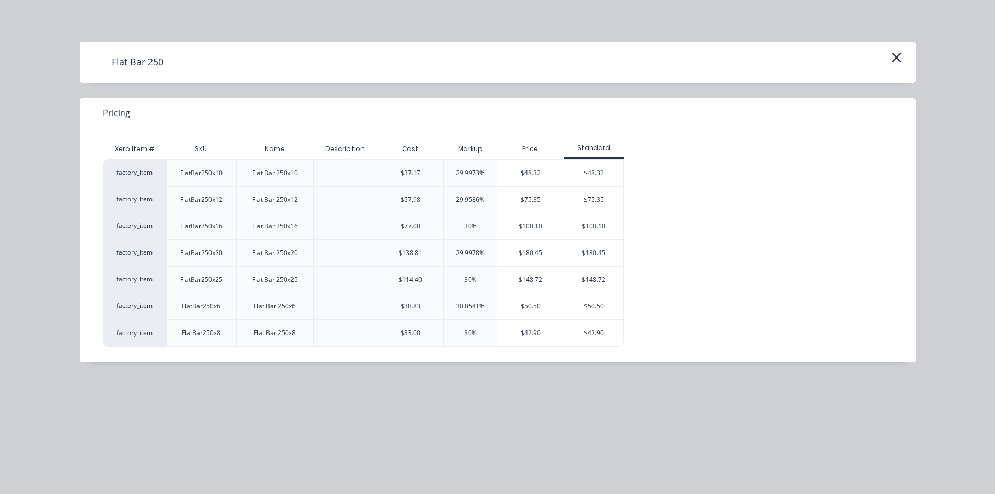
click at [220, 308] on div "FlatBar250x6" at bounding box center [200, 306] width 55 height 26
click at [540, 307] on div "$50.50" at bounding box center [530, 306] width 66 height 26
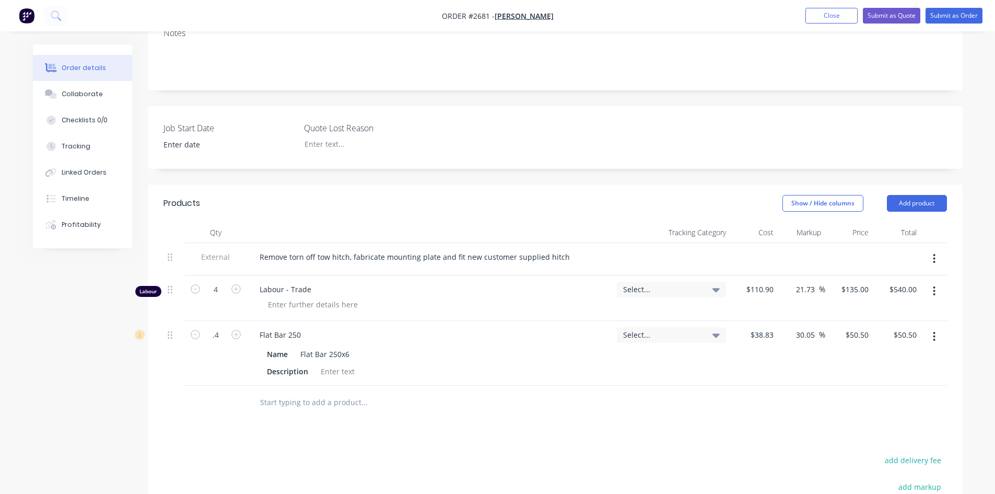
type input "0.4"
type input "$20.20"
click at [533, 435] on div "Products Show / Hide columns Add product Qty Tracking Category Cost Markup Pric…" at bounding box center [555, 427] width 815 height 486
click at [323, 400] on input "text" at bounding box center [364, 402] width 209 height 21
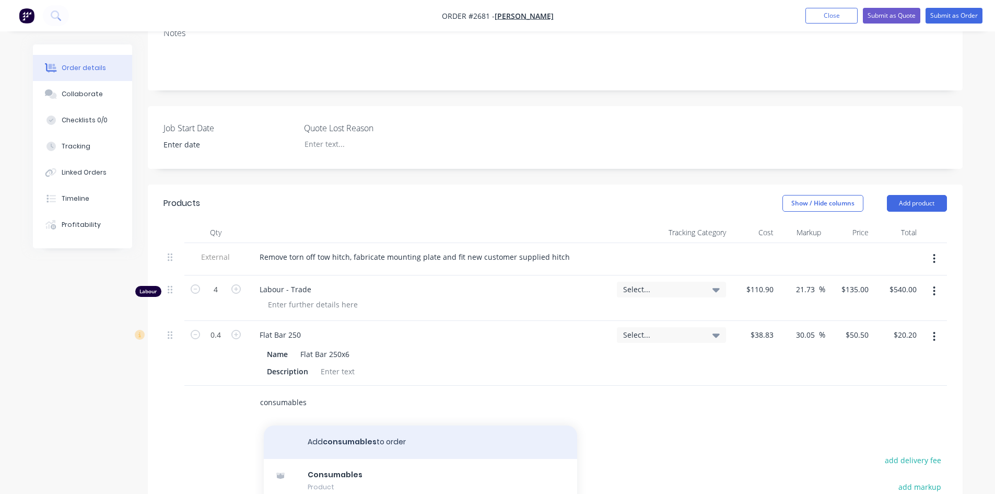
type input "consumables"
click at [371, 443] on button "Add consumables to order" at bounding box center [420, 441] width 313 height 33
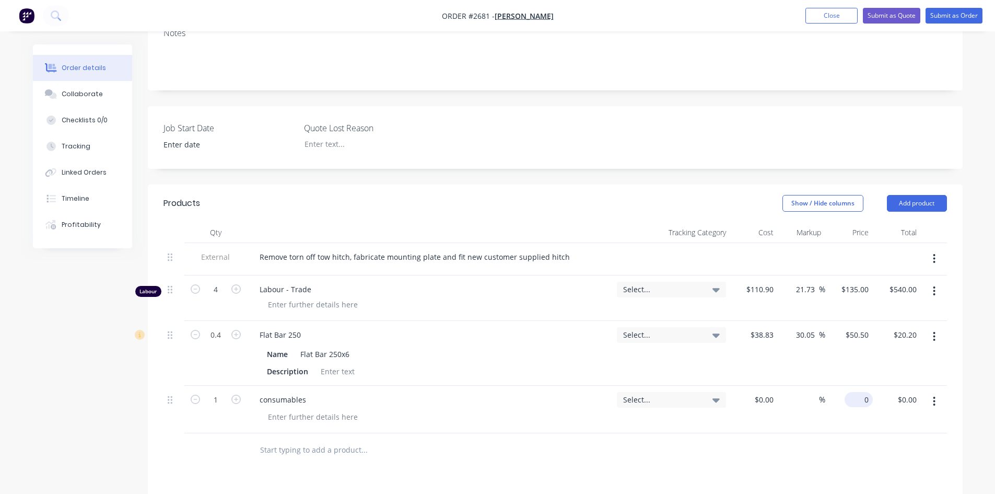
click at [871, 398] on input "0" at bounding box center [861, 399] width 24 height 15
type input "$20.00"
click at [874, 456] on div at bounding box center [556, 450] width 784 height 34
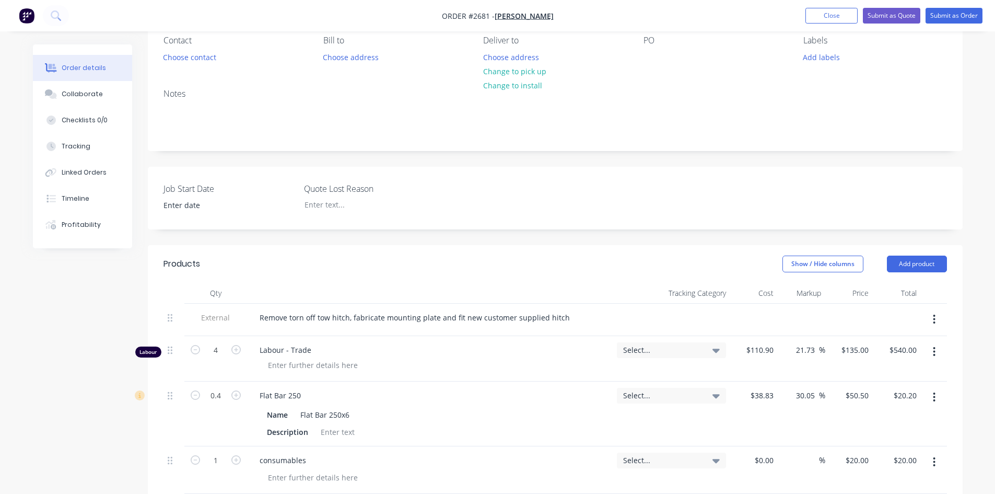
scroll to position [52, 0]
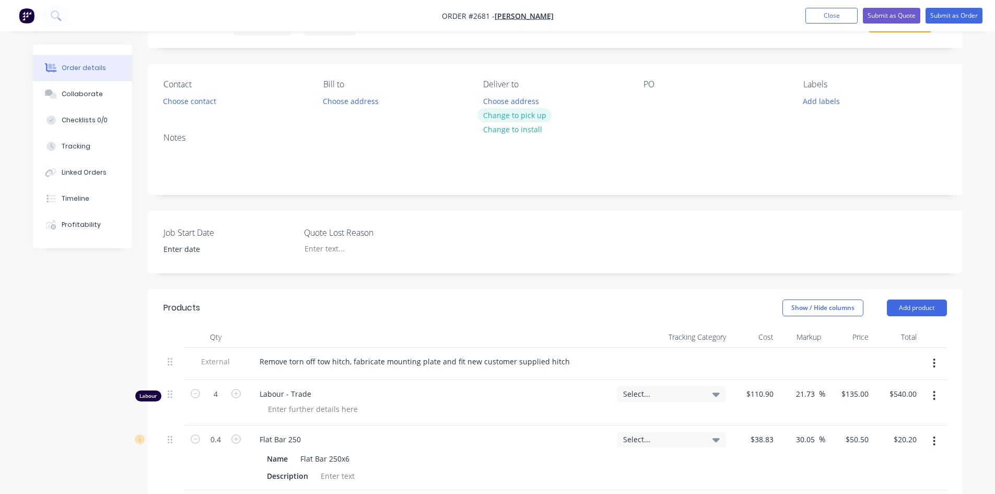
click at [506, 118] on button "Change to pick up" at bounding box center [515, 115] width 74 height 14
click at [209, 100] on button "Choose contact" at bounding box center [189, 101] width 64 height 14
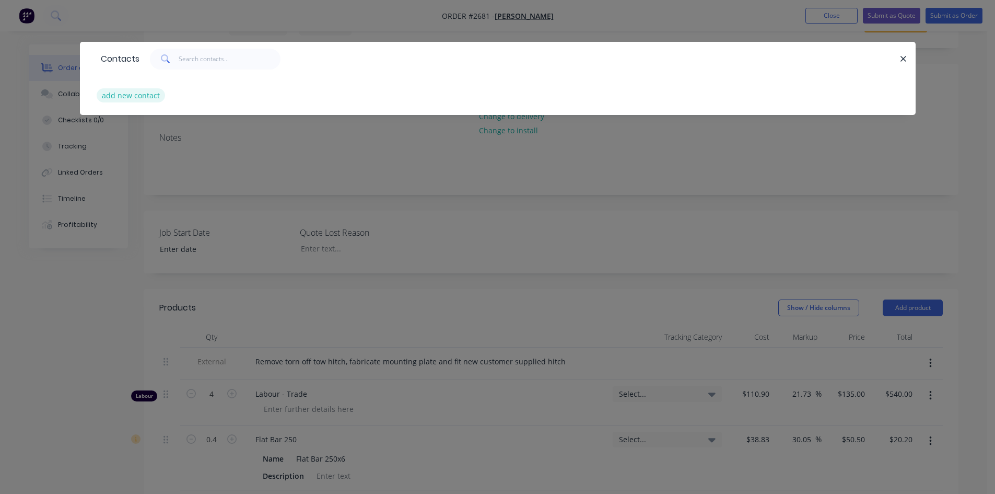
click at [141, 96] on button "add new contact" at bounding box center [131, 95] width 69 height 14
select select "AU"
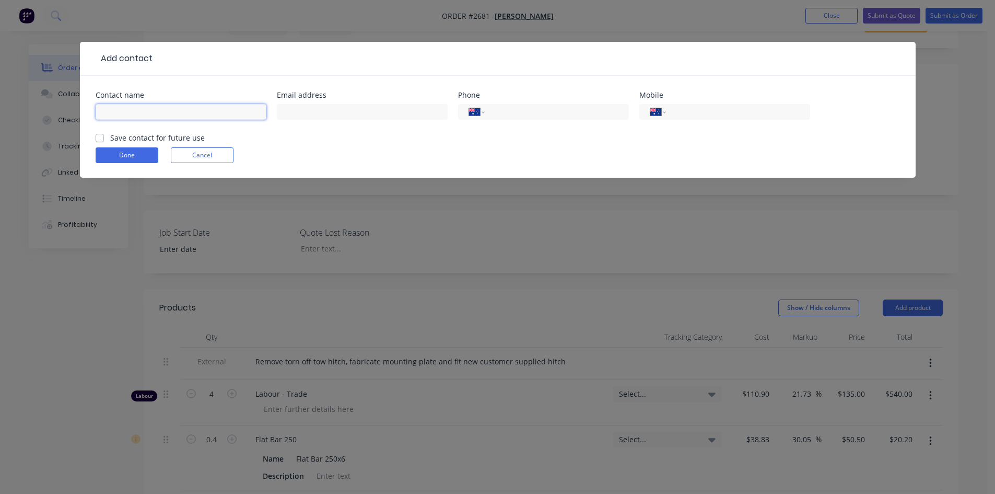
click at [187, 117] on input "text" at bounding box center [181, 112] width 171 height 16
type input "[PERSON_NAME]"
click at [307, 106] on input "text" at bounding box center [362, 112] width 171 height 16
type input "[PERSON_NAME][EMAIL_ADDRESS][PERSON_NAME][DOMAIN_NAME]"
click at [702, 111] on input "tel" at bounding box center [735, 112] width 125 height 12
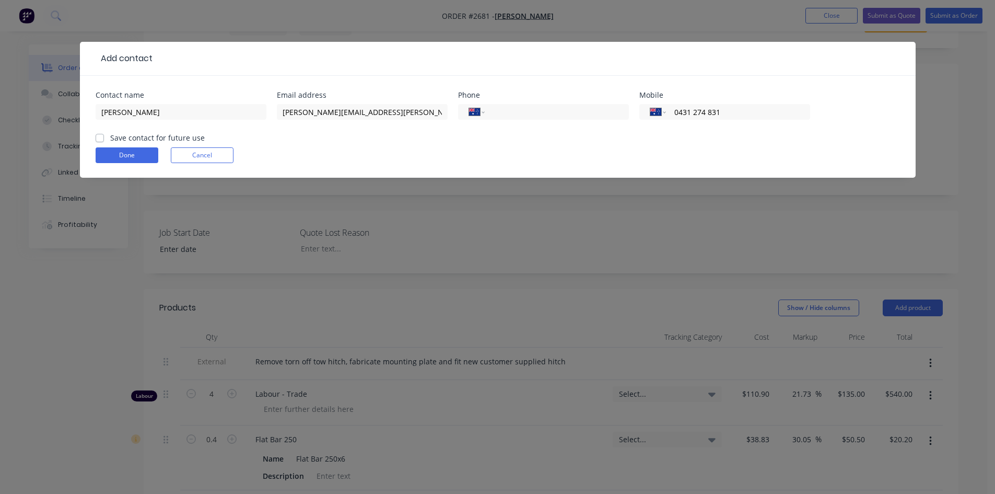
type input "0431 274 831"
click at [110, 138] on label "Save contact for future use" at bounding box center [157, 137] width 95 height 11
click at [101, 138] on input "Save contact for future use" at bounding box center [100, 137] width 8 height 10
checkbox input "true"
click at [128, 154] on button "Done" at bounding box center [127, 155] width 63 height 16
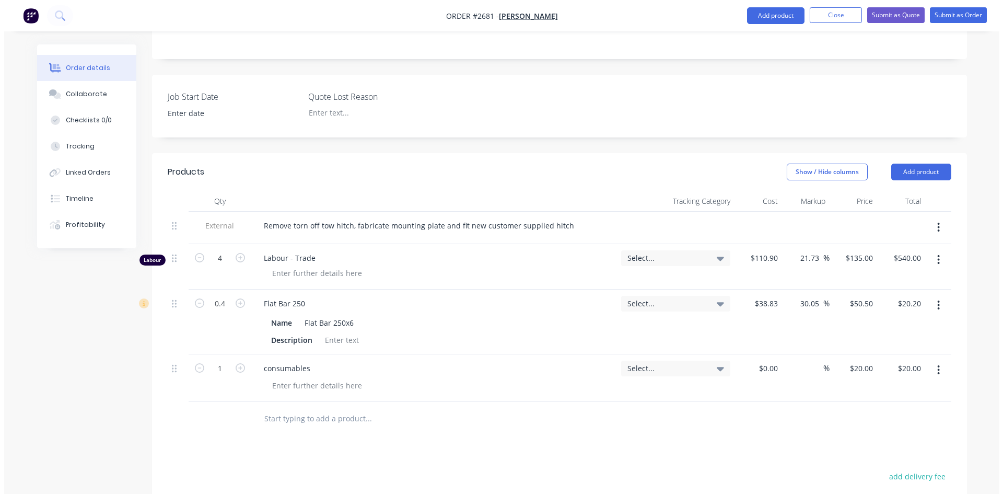
scroll to position [0, 0]
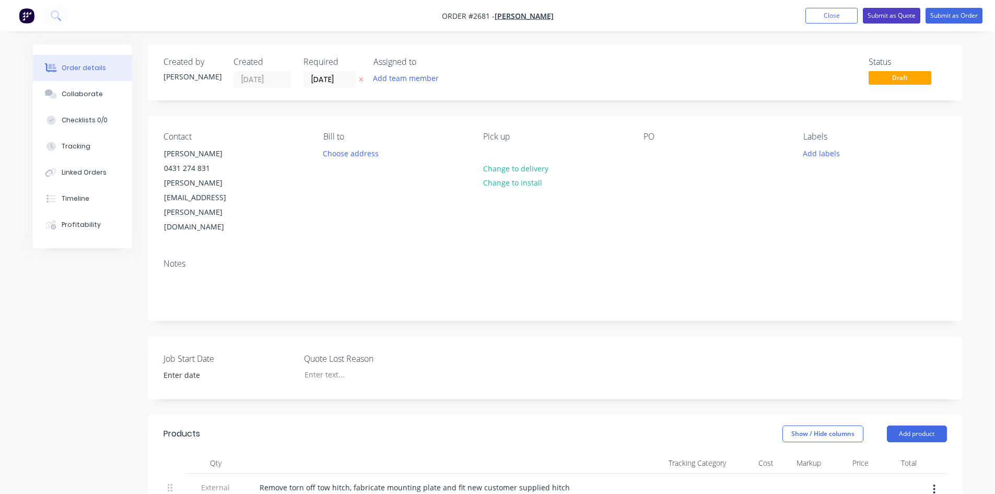
click at [886, 14] on button "Submit as Quote" at bounding box center [891, 16] width 57 height 16
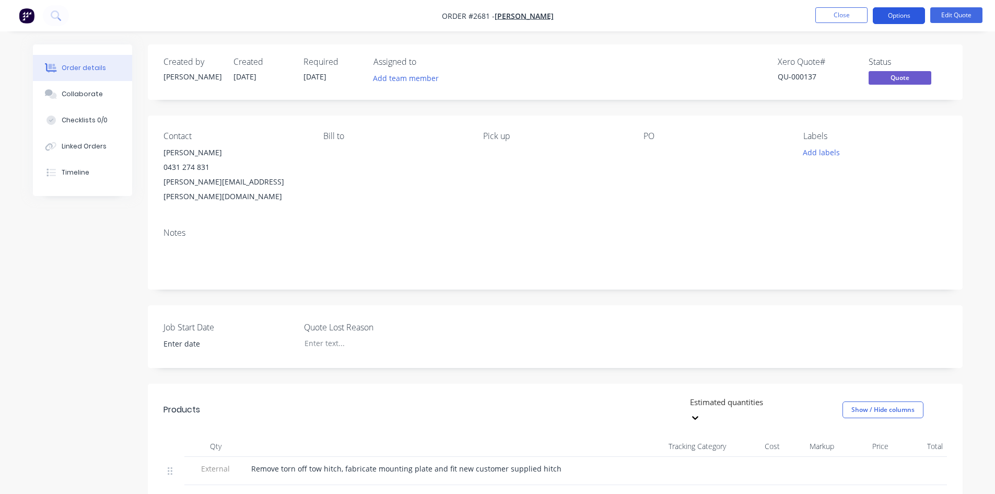
click at [888, 11] on button "Options" at bounding box center [899, 15] width 52 height 17
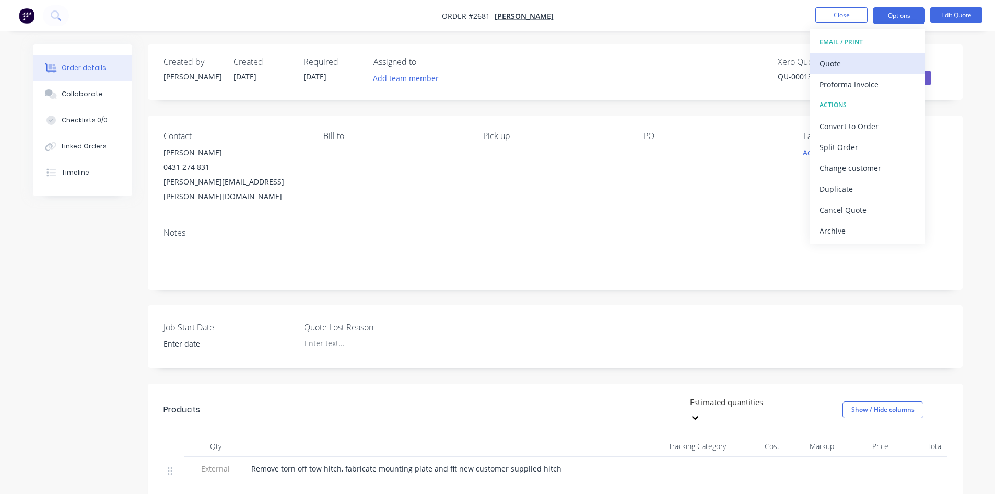
click at [832, 67] on div "Quote" at bounding box center [868, 63] width 96 height 15
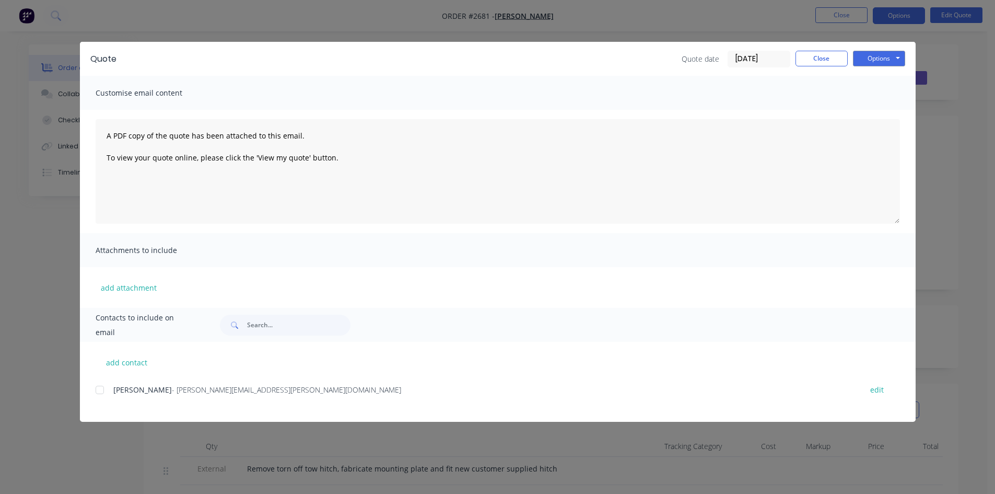
click at [99, 389] on div at bounding box center [99, 389] width 21 height 21
click at [878, 60] on button "Options" at bounding box center [879, 59] width 52 height 16
click at [882, 112] on button "Email" at bounding box center [886, 111] width 67 height 17
click at [824, 53] on button "Close" at bounding box center [822, 59] width 52 height 16
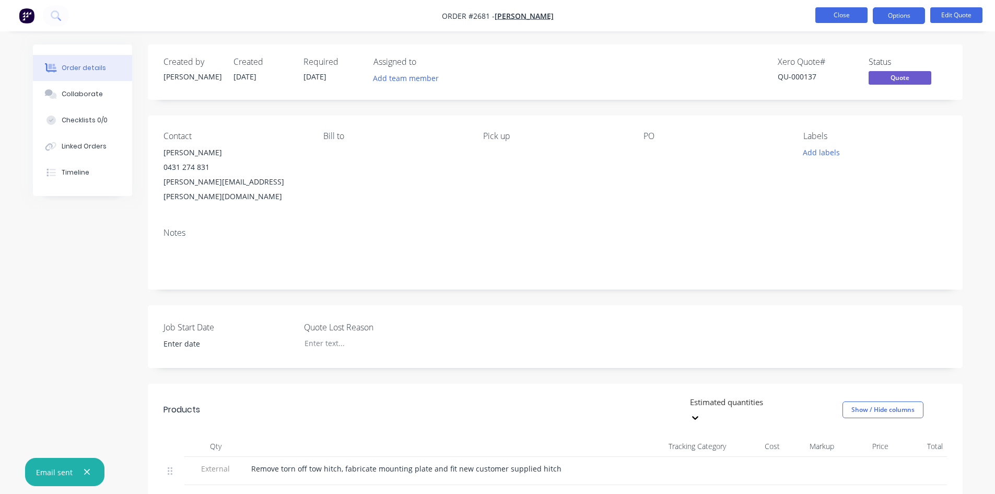
click at [842, 11] on button "Close" at bounding box center [842, 15] width 52 height 16
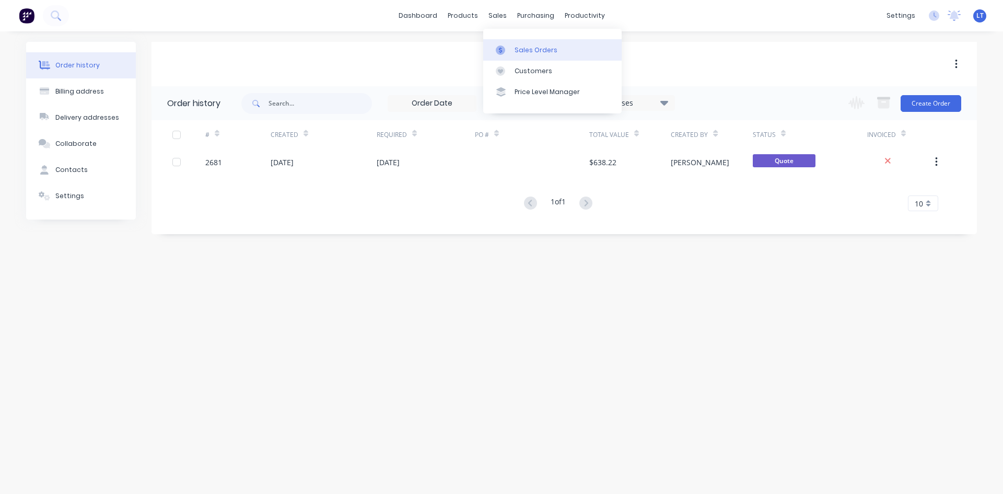
click at [530, 49] on div "Sales Orders" at bounding box center [536, 49] width 43 height 9
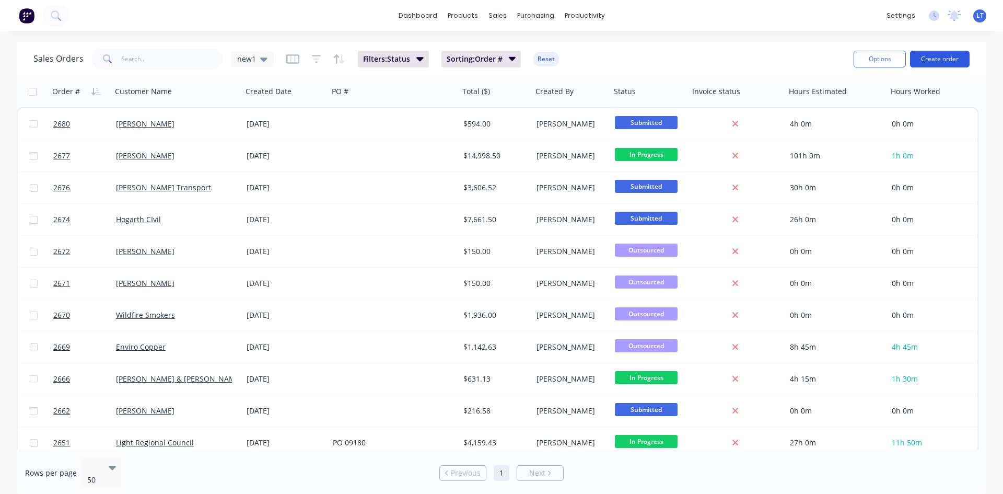
click at [944, 56] on button "Create order" at bounding box center [940, 59] width 60 height 17
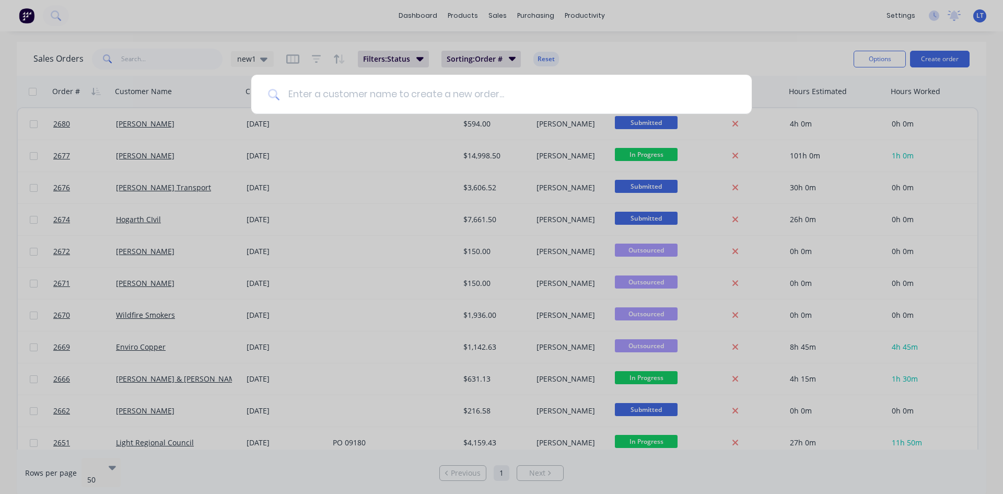
click at [403, 92] on input at bounding box center [508, 94] width 456 height 39
click at [635, 44] on div at bounding box center [501, 247] width 1003 height 494
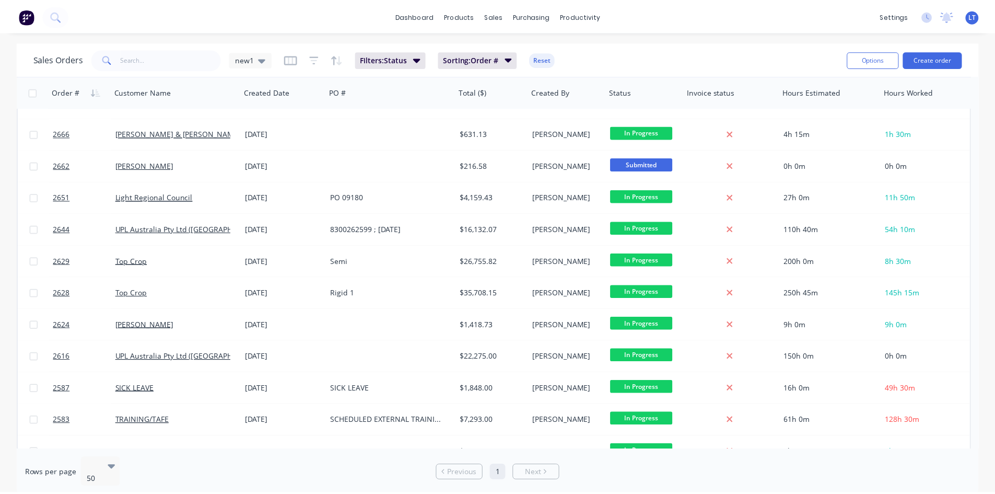
scroll to position [261, 0]
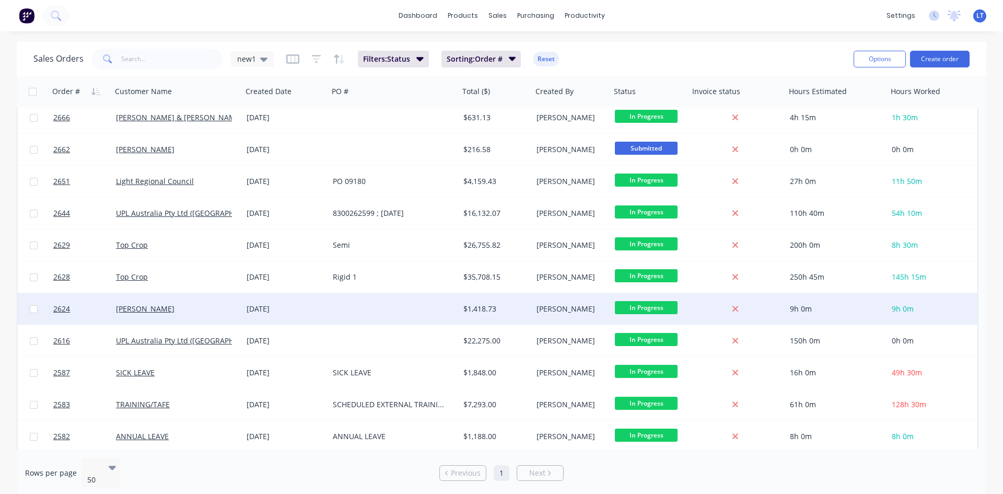
click at [410, 313] on div at bounding box center [394, 308] width 131 height 31
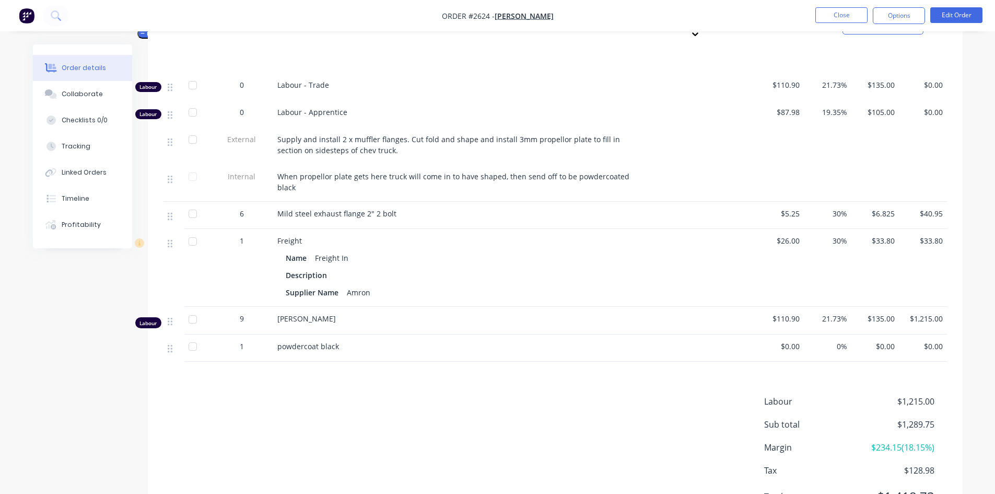
scroll to position [418, 0]
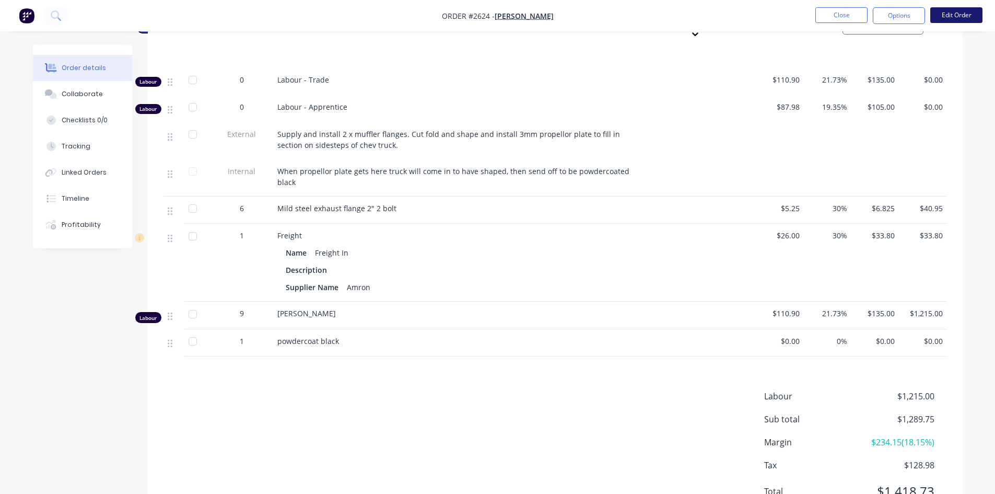
click at [949, 11] on button "Edit Order" at bounding box center [956, 15] width 52 height 16
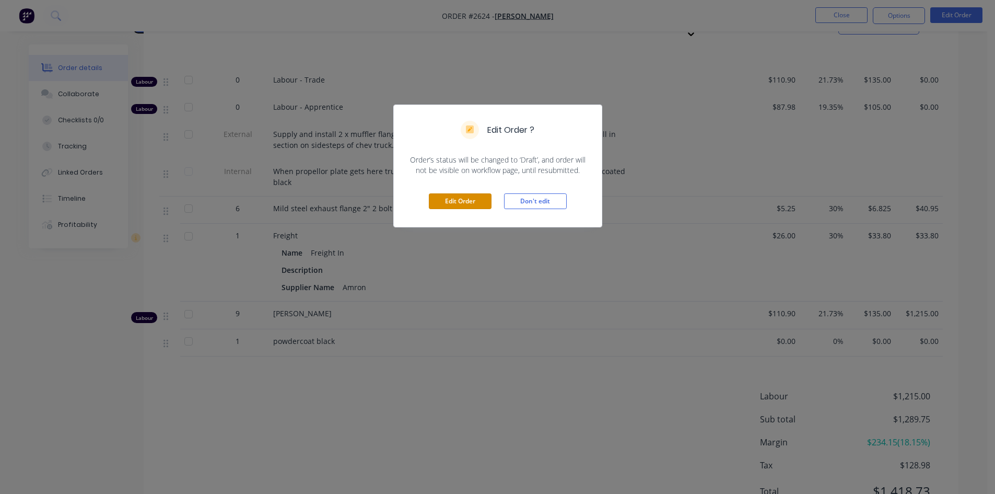
drag, startPoint x: 485, startPoint y: 204, endPoint x: 408, endPoint y: 337, distance: 154.0
click at [485, 203] on button "Edit Order" at bounding box center [460, 201] width 63 height 16
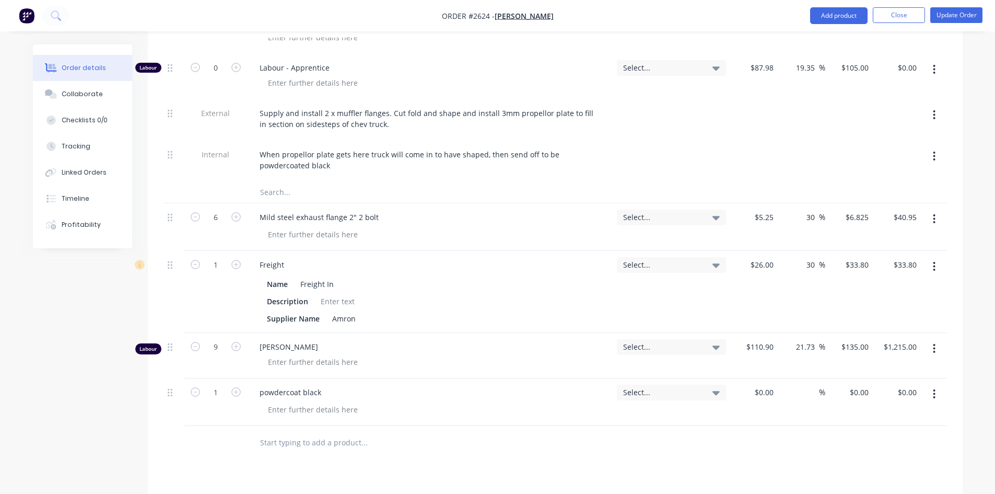
scroll to position [470, 0]
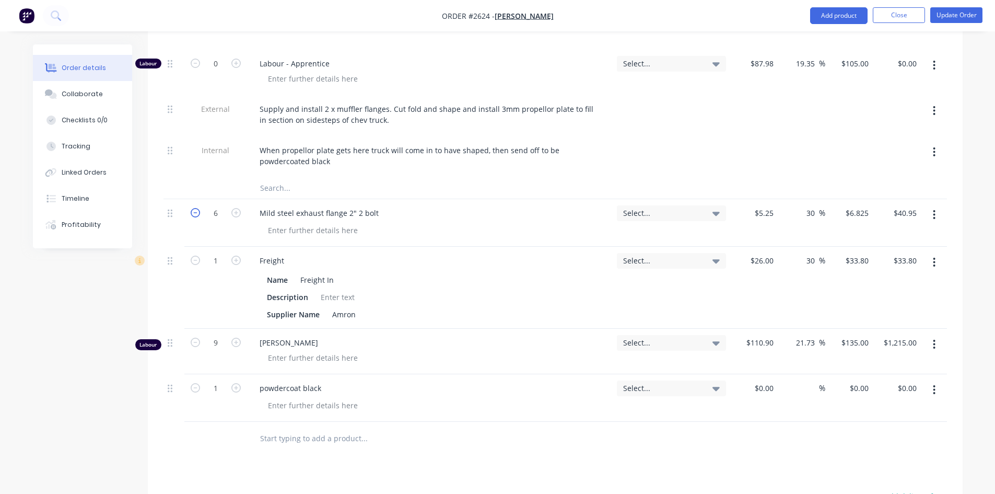
click at [196, 216] on icon "button" at bounding box center [195, 212] width 9 height 9
type input "5"
type input "$34.13"
click at [196, 216] on icon "button" at bounding box center [195, 212] width 9 height 9
type input "4"
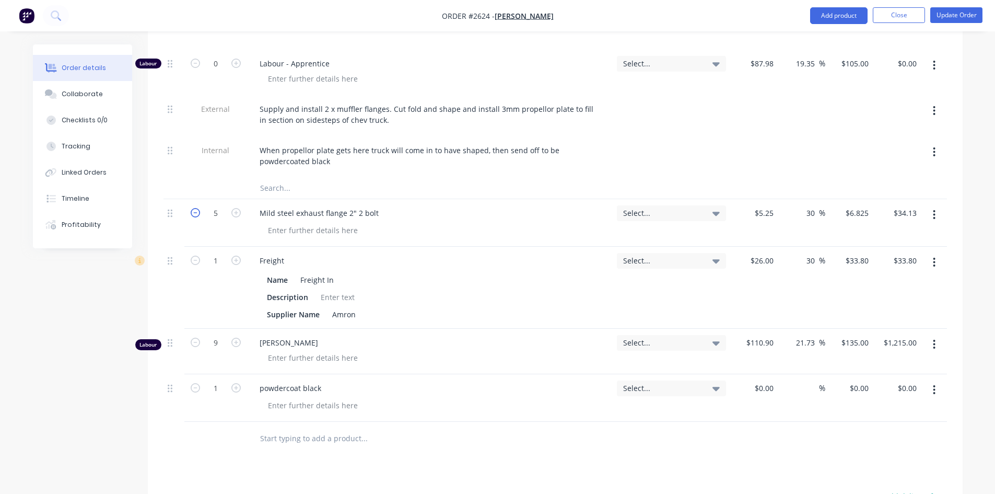
type input "$27.30"
click at [496, 465] on div "Products Show / Hide columns Add product Qty Tracking Category Cost Markup Pric…" at bounding box center [555, 297] width 815 height 817
click at [853, 384] on div "0 $0.00" at bounding box center [849, 398] width 48 height 48
type input "$50.00"
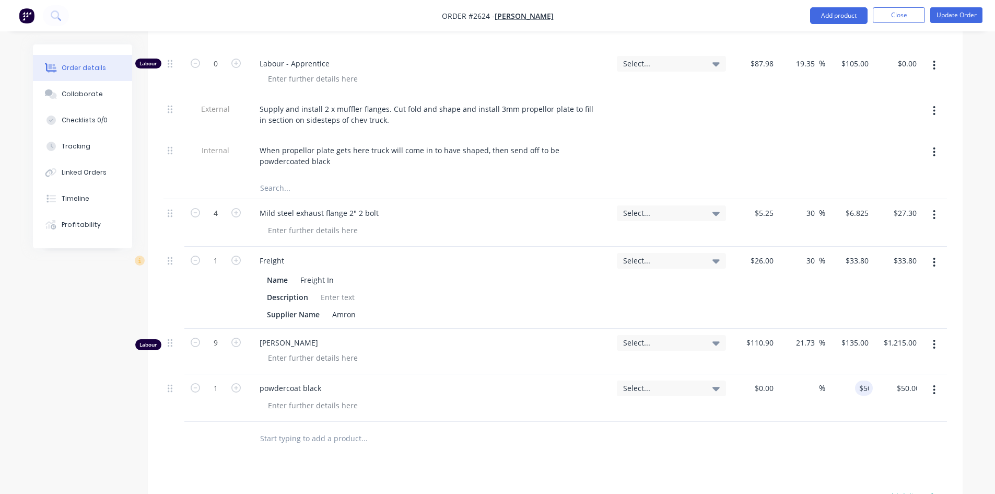
click at [639, 442] on div at bounding box center [556, 439] width 784 height 34
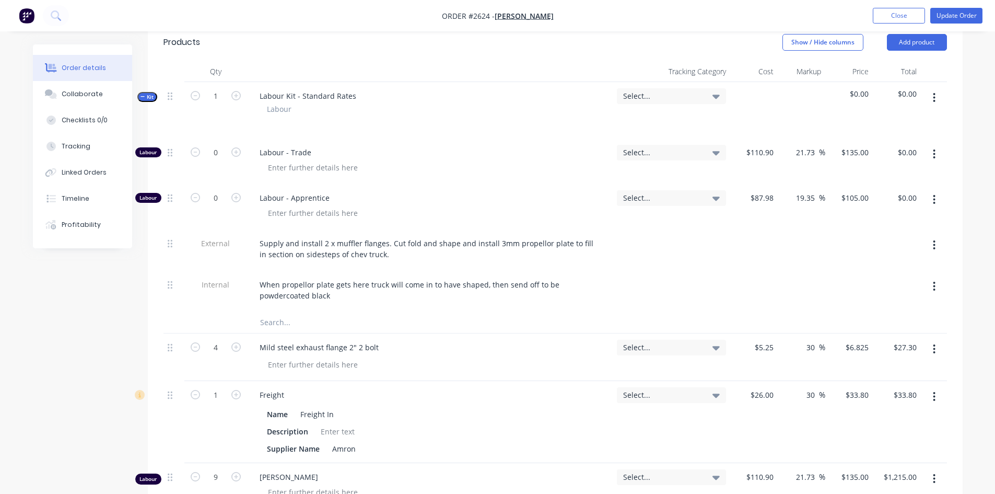
scroll to position [333, 0]
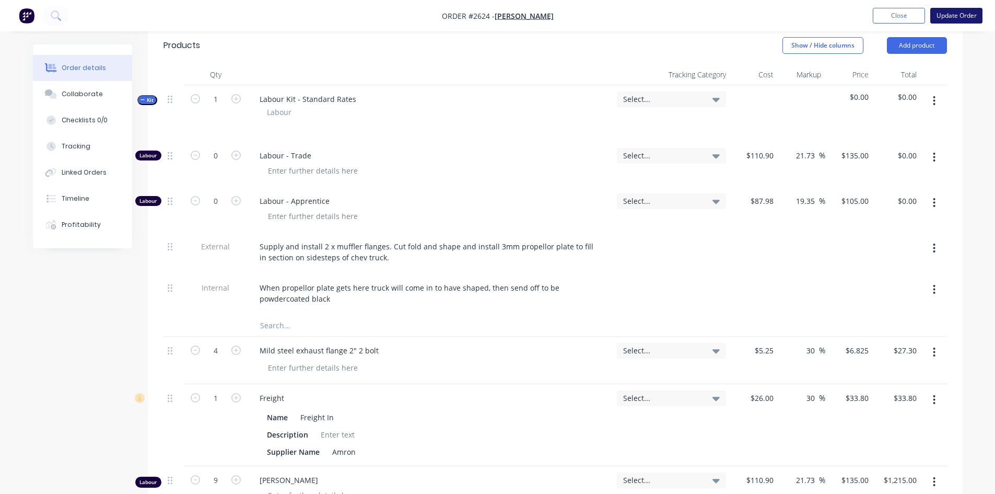
click at [970, 11] on button "Update Order" at bounding box center [956, 16] width 52 height 16
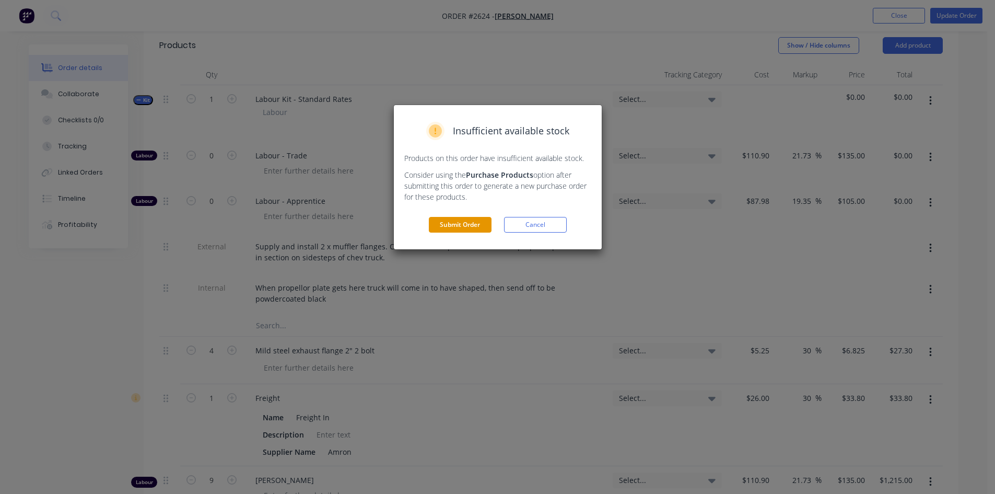
click at [472, 229] on button "Submit Order" at bounding box center [460, 225] width 63 height 16
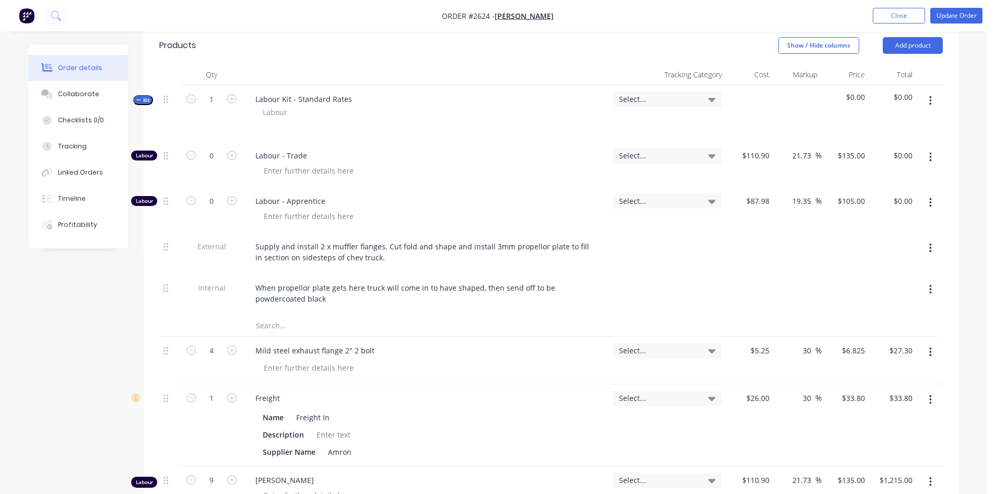
scroll to position [0, 0]
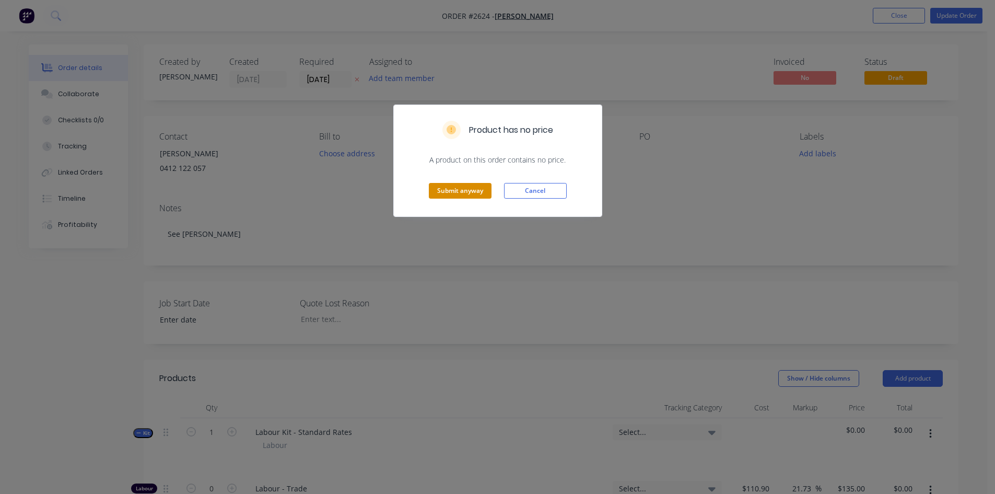
click at [468, 195] on button "Submit anyway" at bounding box center [460, 191] width 63 height 16
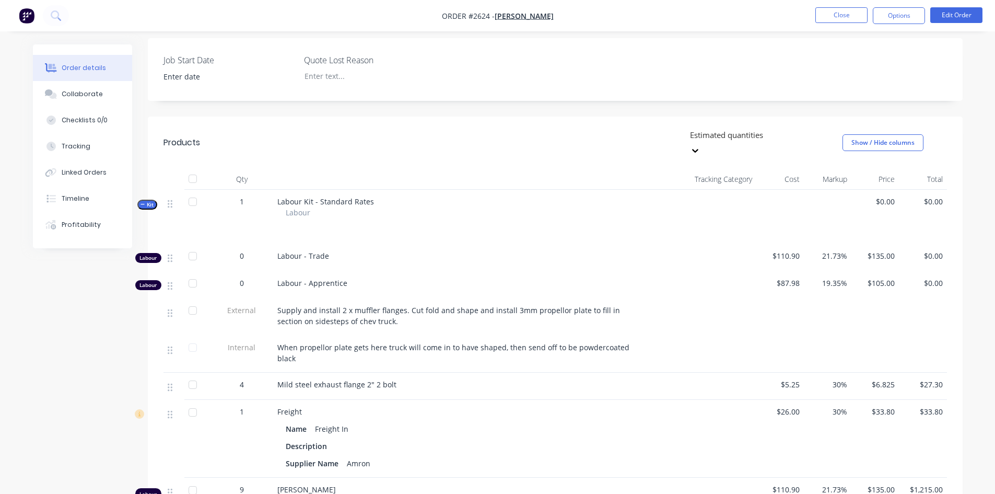
scroll to position [243, 0]
click at [959, 15] on button "Edit Order" at bounding box center [956, 15] width 52 height 16
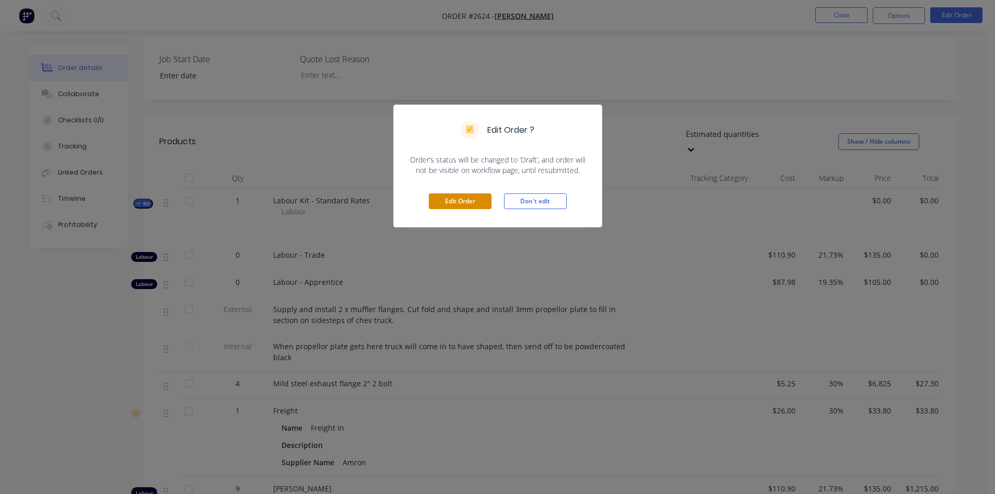
click at [438, 200] on button "Edit Order" at bounding box center [460, 201] width 63 height 16
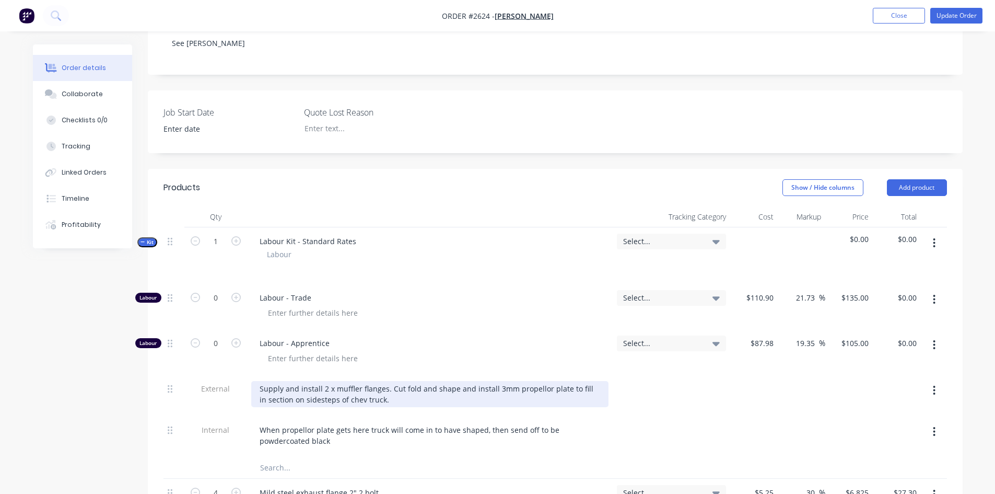
scroll to position [209, 0]
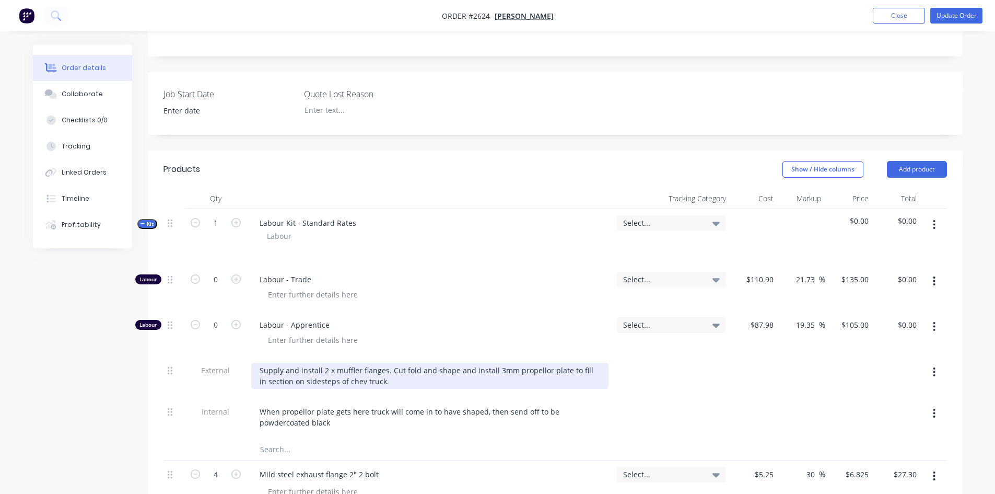
click at [384, 370] on div "Supply and install 2 x muffler flanges. Cut fold and shape and install 3mm prop…" at bounding box center [429, 376] width 357 height 26
click at [461, 384] on div "Supply muffler flanges, attend site and install hotdog mufflers. Cut fold and s…" at bounding box center [429, 376] width 357 height 26
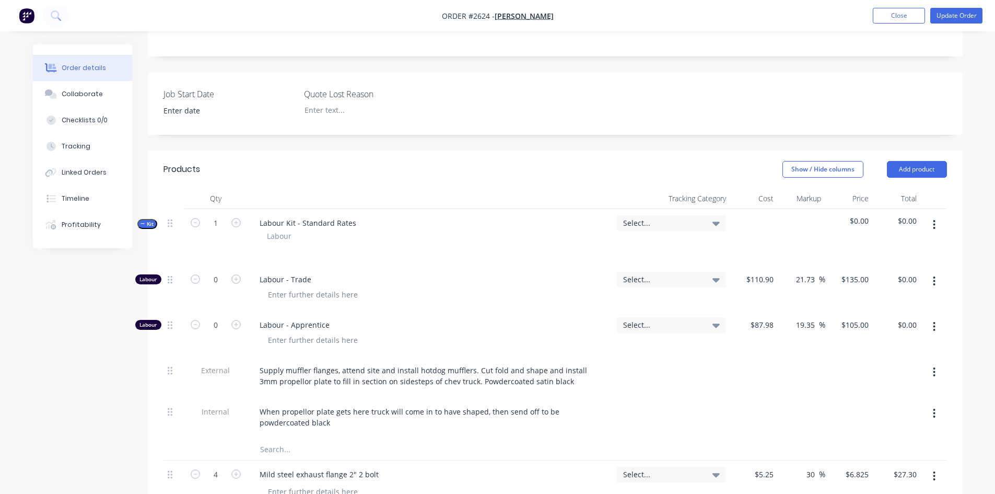
click at [441, 311] on div "Labour - Apprentice" at bounding box center [430, 333] width 366 height 45
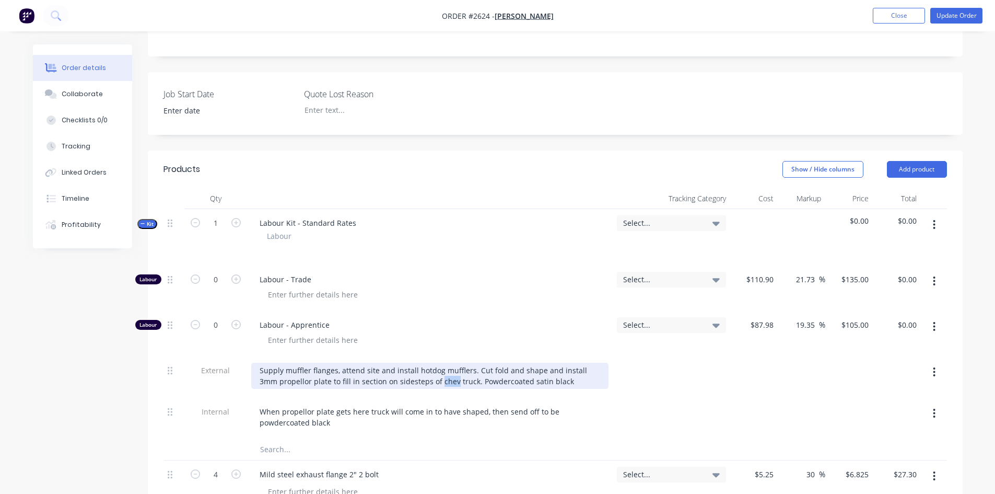
drag, startPoint x: 433, startPoint y: 383, endPoint x: 419, endPoint y: 382, distance: 14.1
click at [419, 382] on div "Supply muffler flanges, attend site and install hotdog mufflers. Cut fold and s…" at bounding box center [429, 376] width 357 height 26
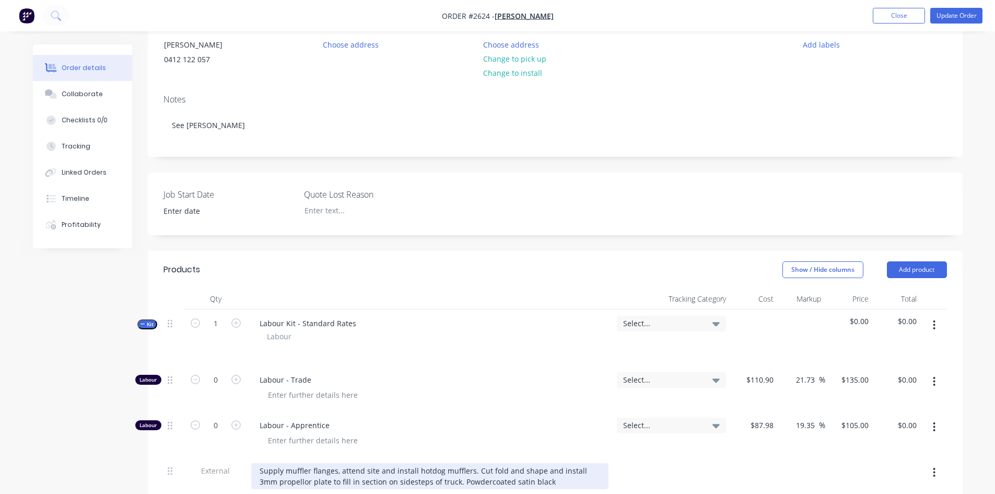
scroll to position [0, 0]
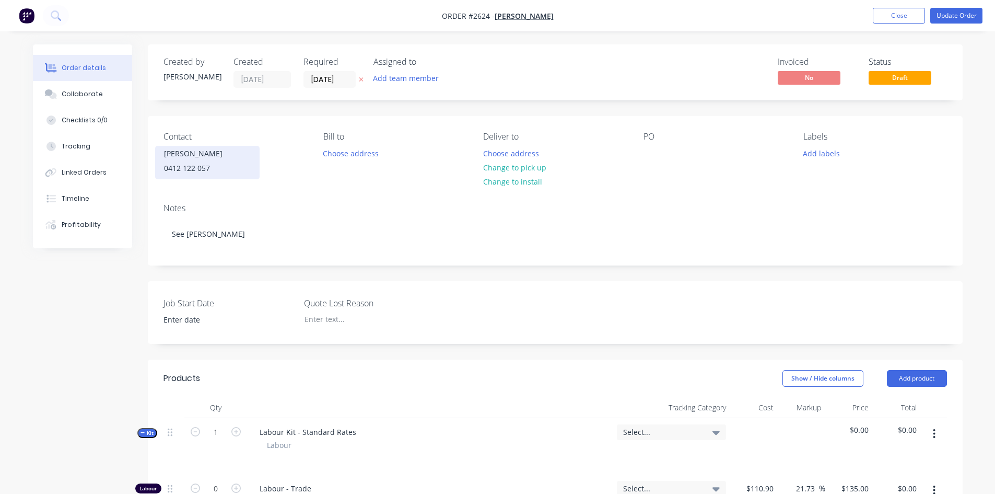
click at [197, 162] on div "0412 122 057" at bounding box center [207, 168] width 87 height 15
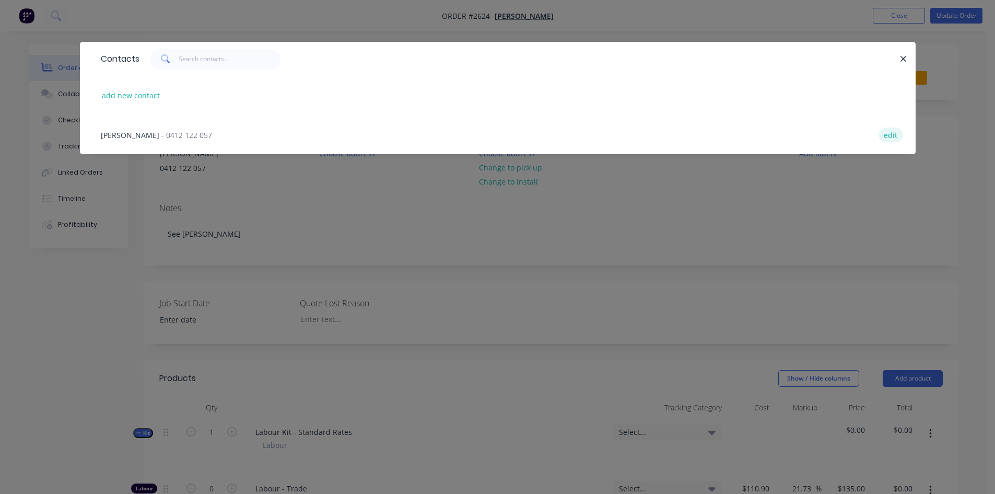
click at [894, 133] on button "edit" at bounding box center [891, 134] width 25 height 14
select select "AU"
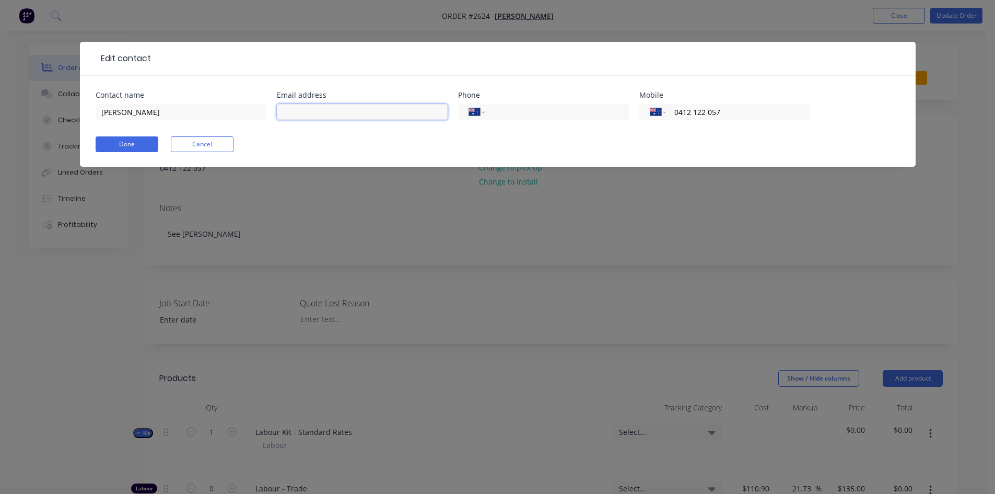
click at [357, 110] on input "text" at bounding box center [362, 112] width 171 height 16
type input "[PERSON_NAME][EMAIL_ADDRESS][PERSON_NAME][DOMAIN_NAME]"
click at [137, 142] on button "Done" at bounding box center [127, 144] width 63 height 16
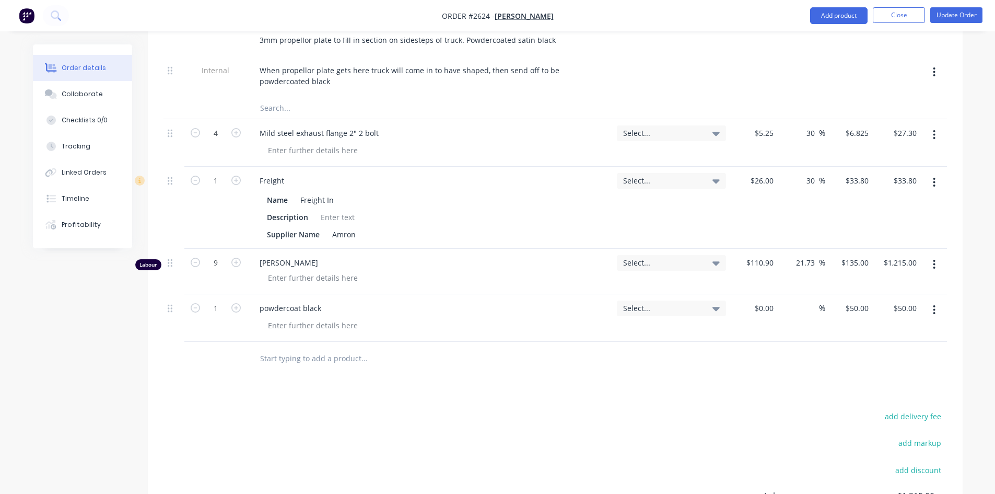
scroll to position [553, 0]
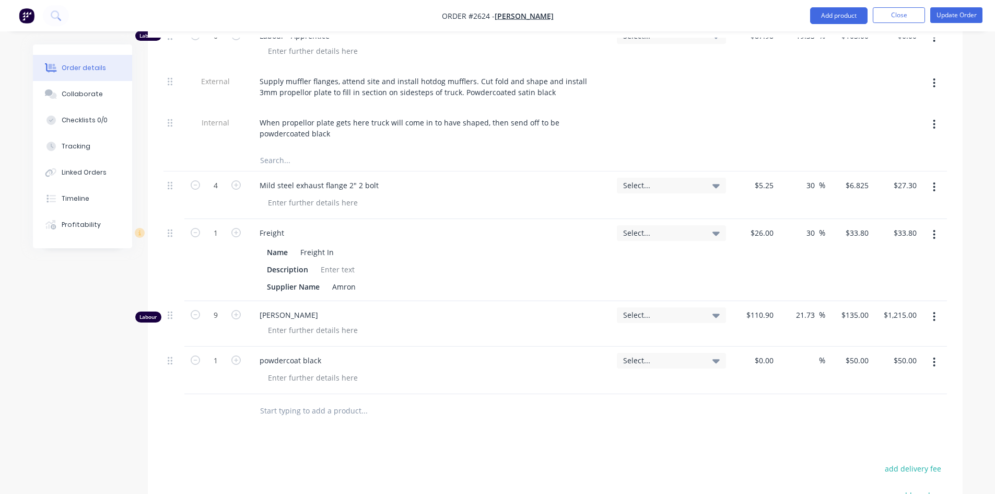
click at [934, 229] on icon "button" at bounding box center [934, 234] width 3 height 11
click at [882, 317] on div "Delete" at bounding box center [897, 324] width 80 height 15
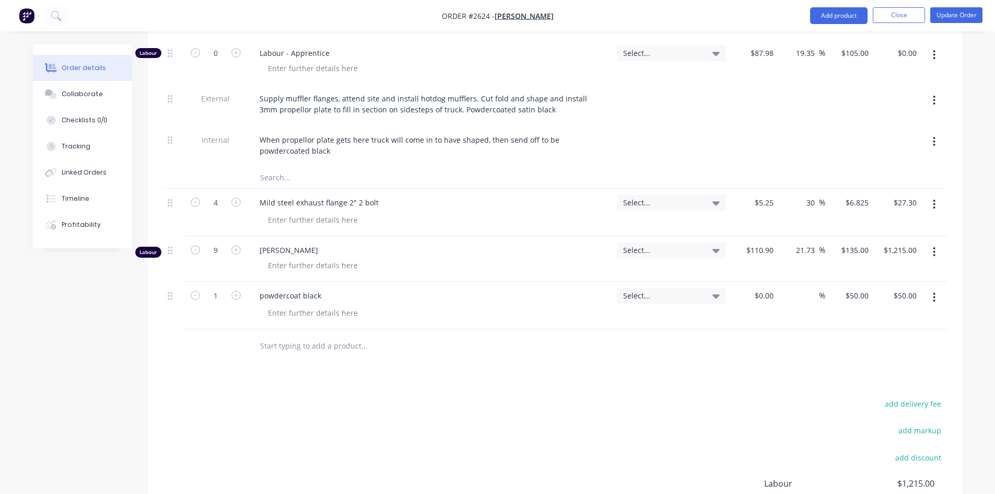
scroll to position [471, 0]
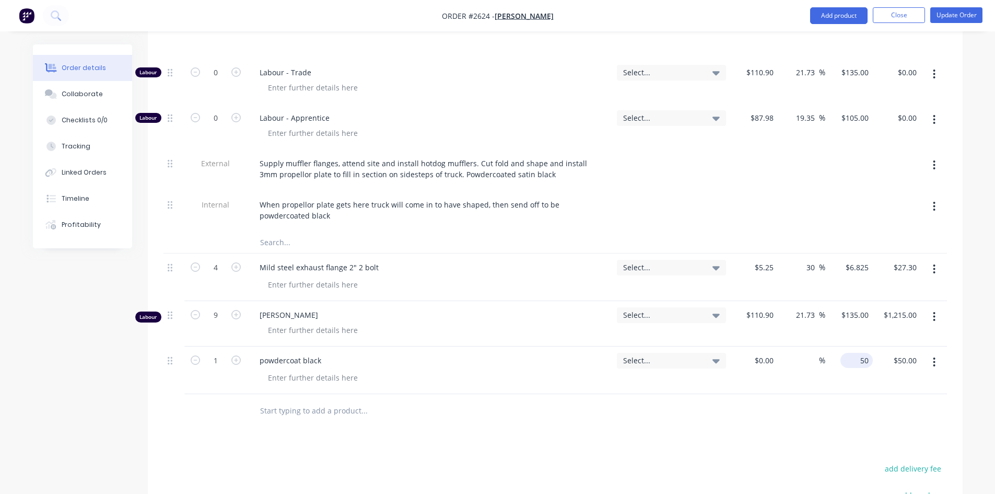
click at [858, 353] on div "50 $50.00" at bounding box center [857, 360] width 32 height 15
type input "$90.00"
click at [613, 347] on div "Select..." at bounding box center [672, 370] width 118 height 48
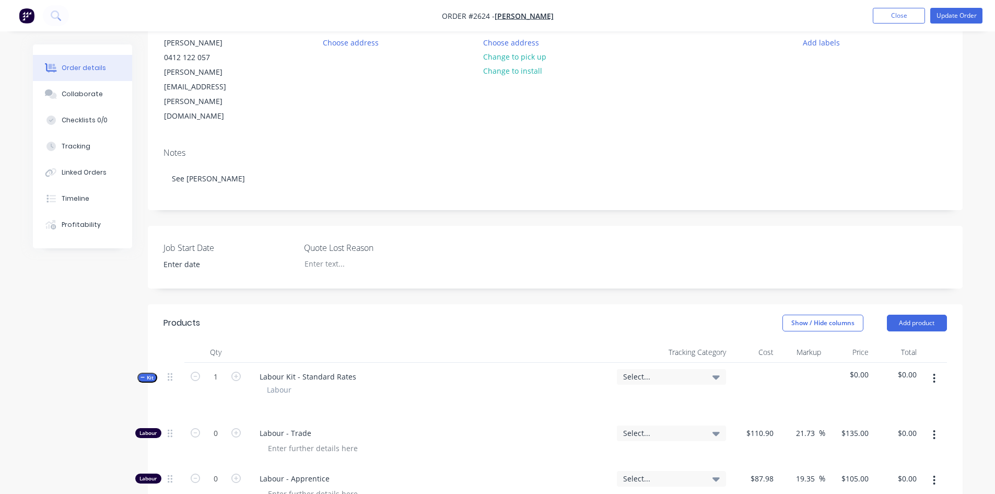
scroll to position [0, 0]
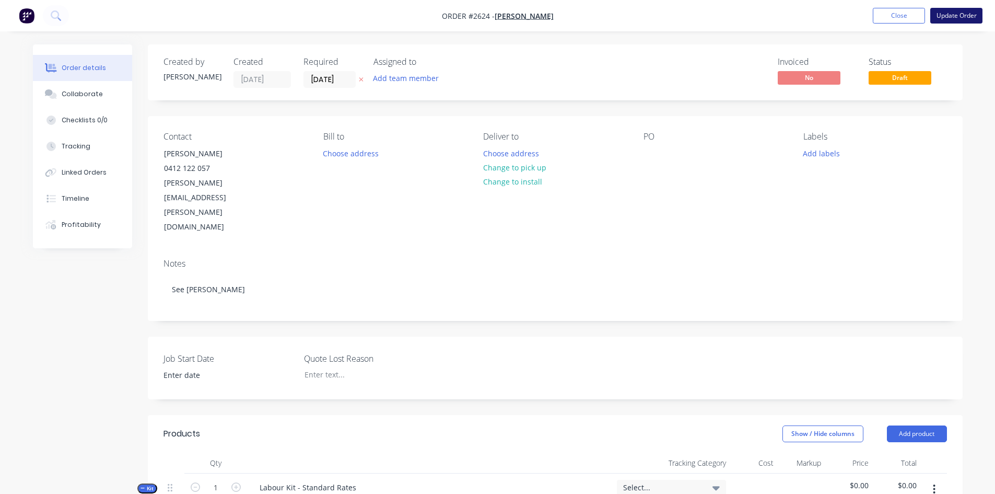
click at [960, 16] on button "Update Order" at bounding box center [956, 16] width 52 height 16
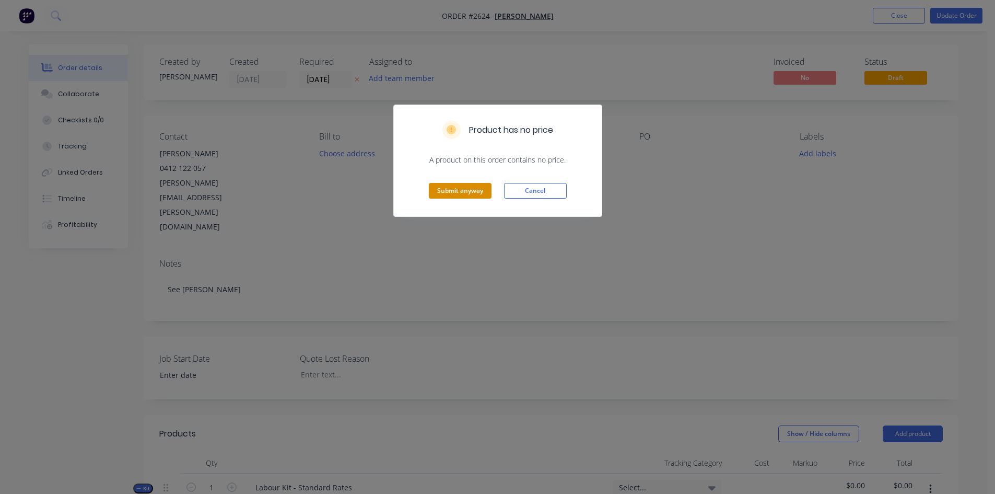
click at [473, 190] on button "Submit anyway" at bounding box center [460, 191] width 63 height 16
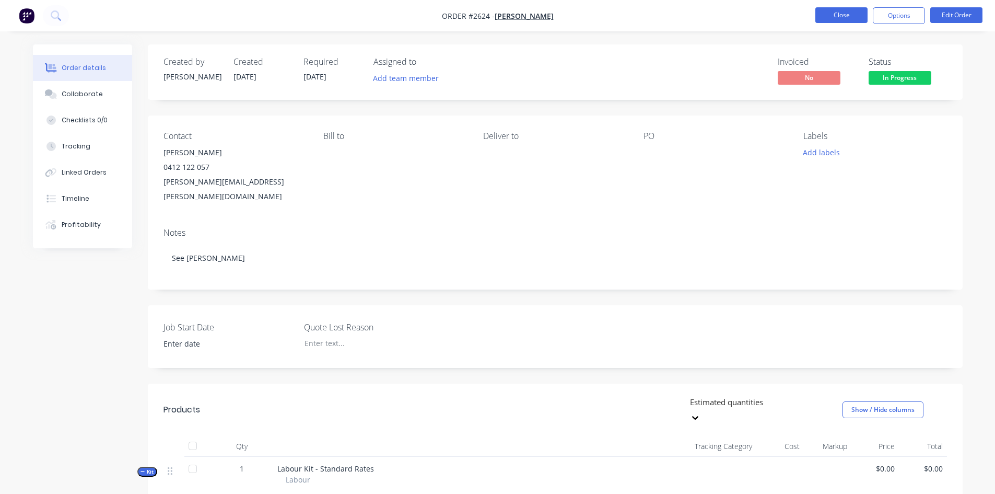
click at [847, 15] on button "Close" at bounding box center [842, 15] width 52 height 16
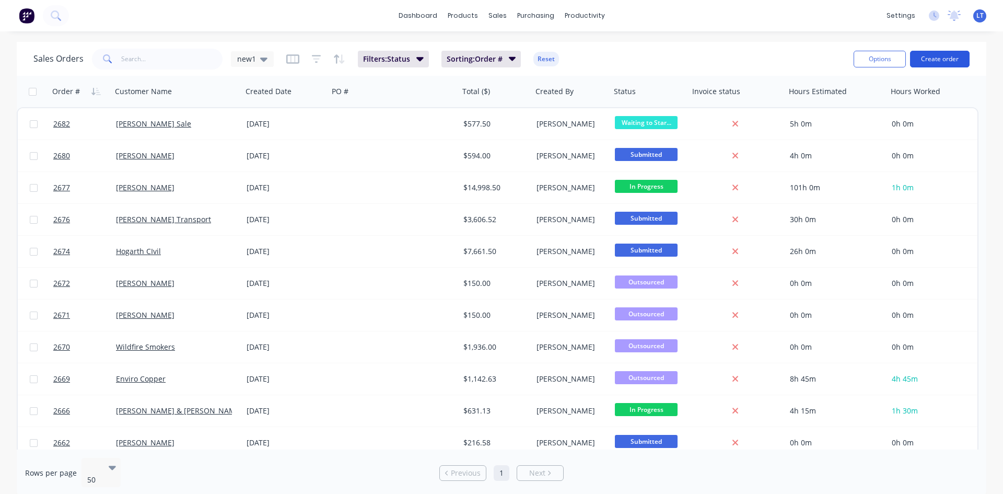
click at [927, 64] on button "Create order" at bounding box center [940, 59] width 60 height 17
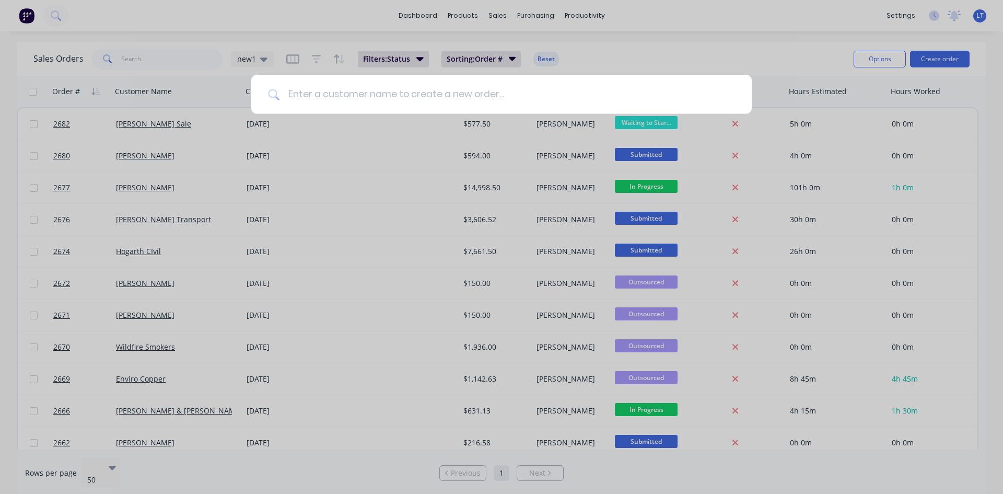
click at [393, 98] on input at bounding box center [508, 94] width 456 height 39
type input "r"
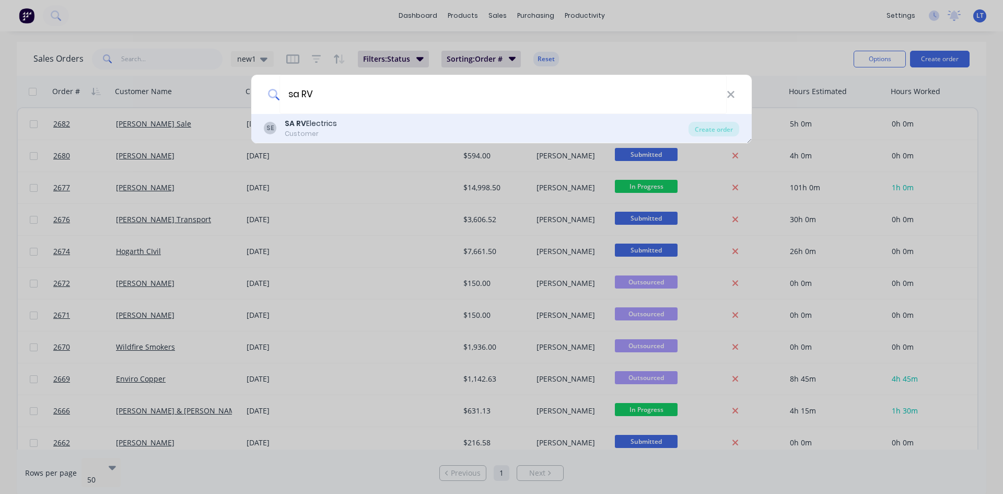
type input "sa RV"
click at [320, 116] on div "SE SA RV Electrics Customer Create order" at bounding box center [501, 128] width 501 height 29
click at [317, 125] on div "SA RV Electrics" at bounding box center [311, 123] width 52 height 11
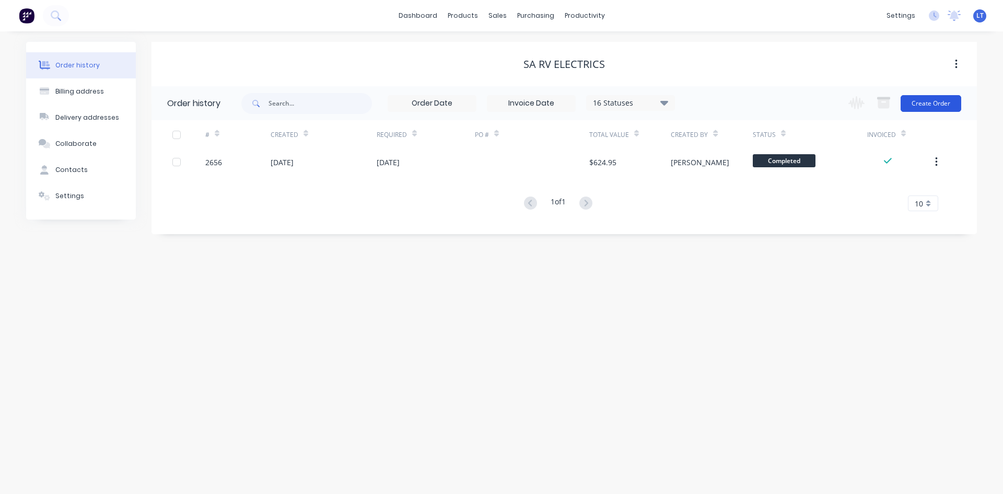
click at [934, 101] on button "Create Order" at bounding box center [931, 103] width 61 height 17
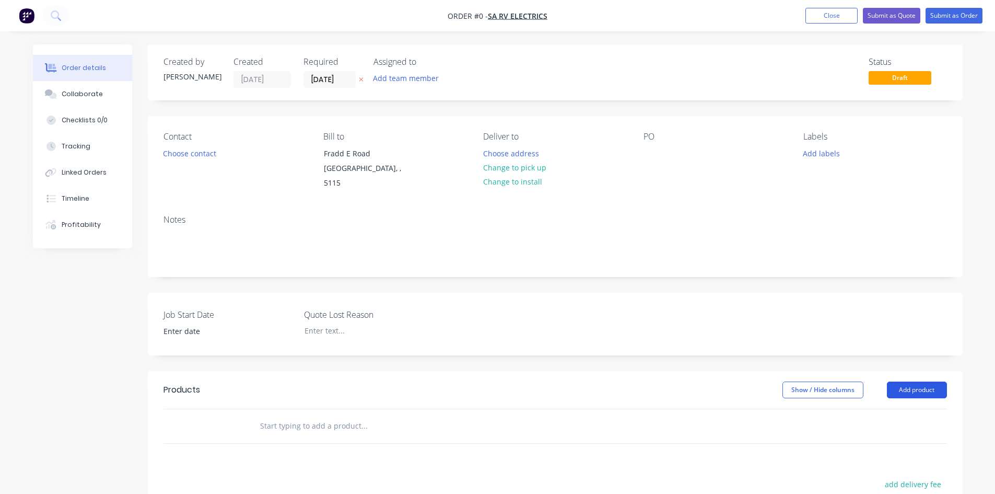
click at [918, 381] on button "Add product" at bounding box center [917, 389] width 60 height 17
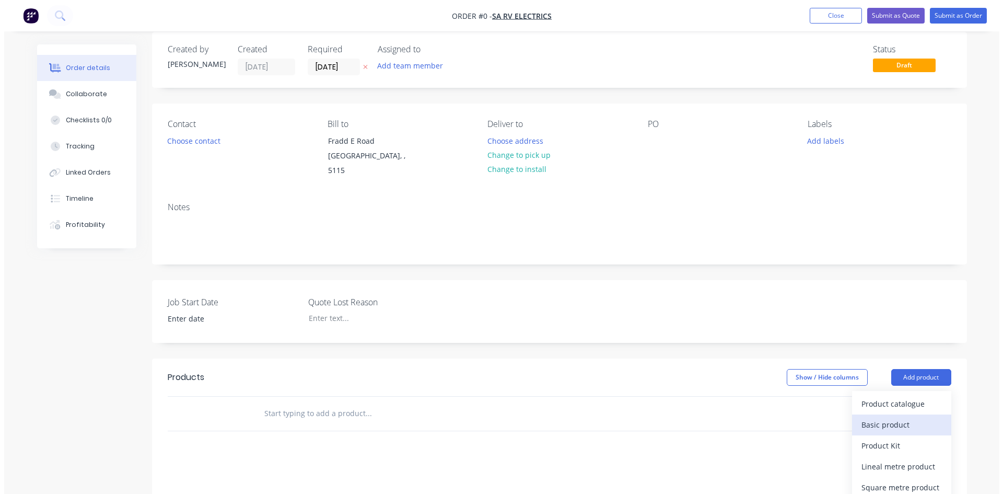
scroll to position [104, 0]
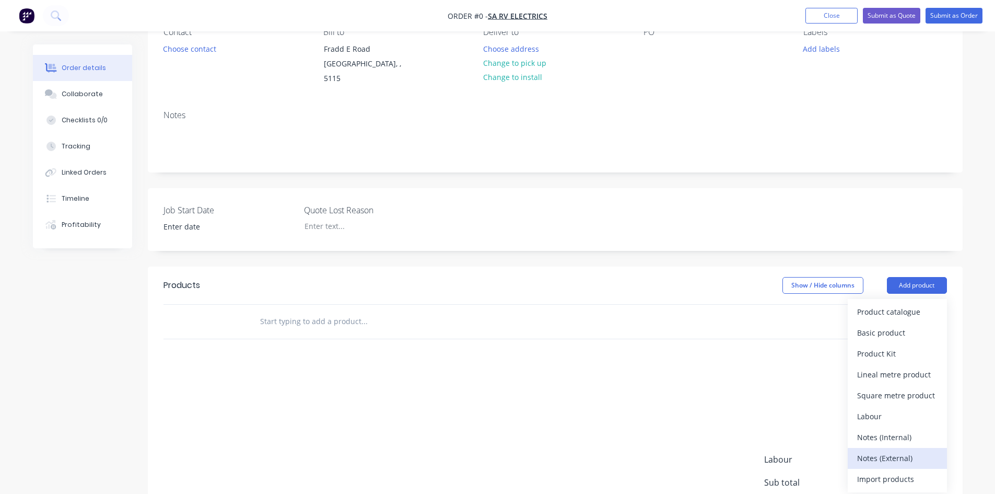
click at [892, 451] on div "Notes (External)" at bounding box center [897, 457] width 80 height 15
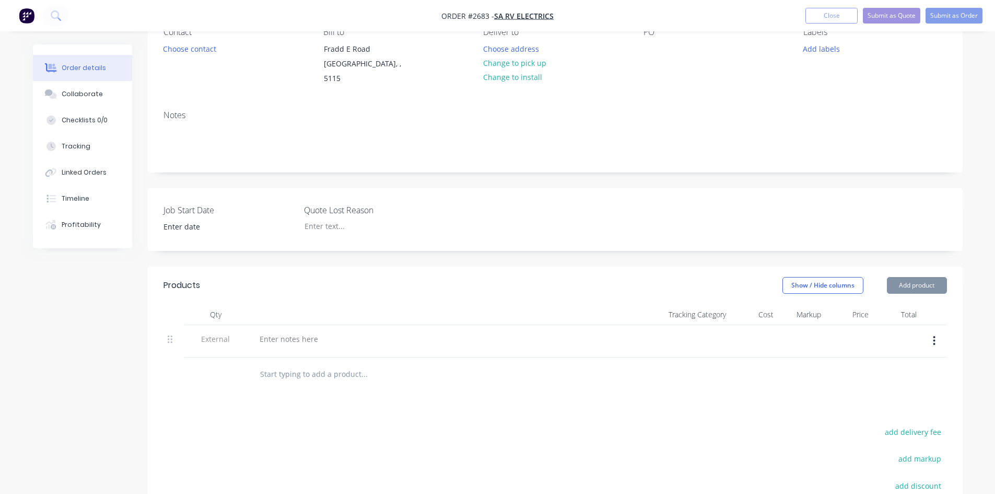
click at [918, 278] on button "Add product" at bounding box center [917, 285] width 60 height 17
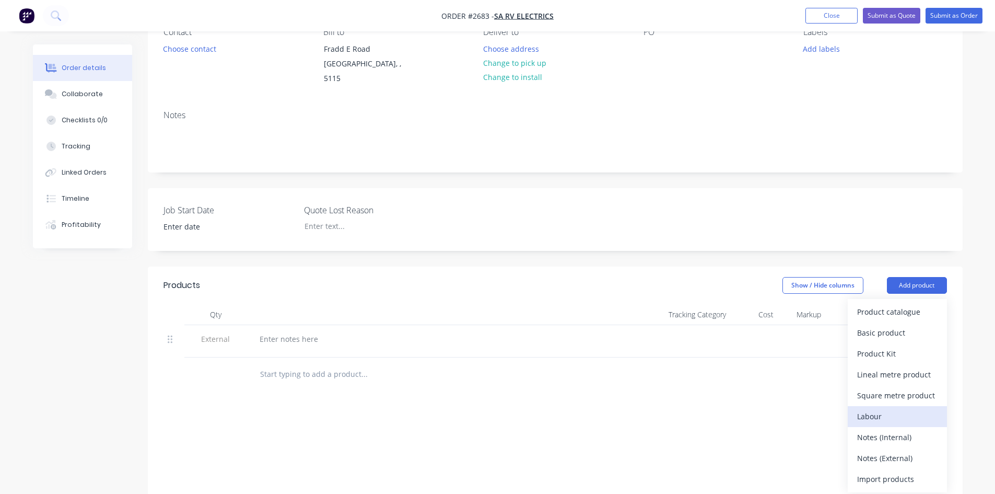
click at [884, 409] on div "Labour" at bounding box center [897, 416] width 80 height 15
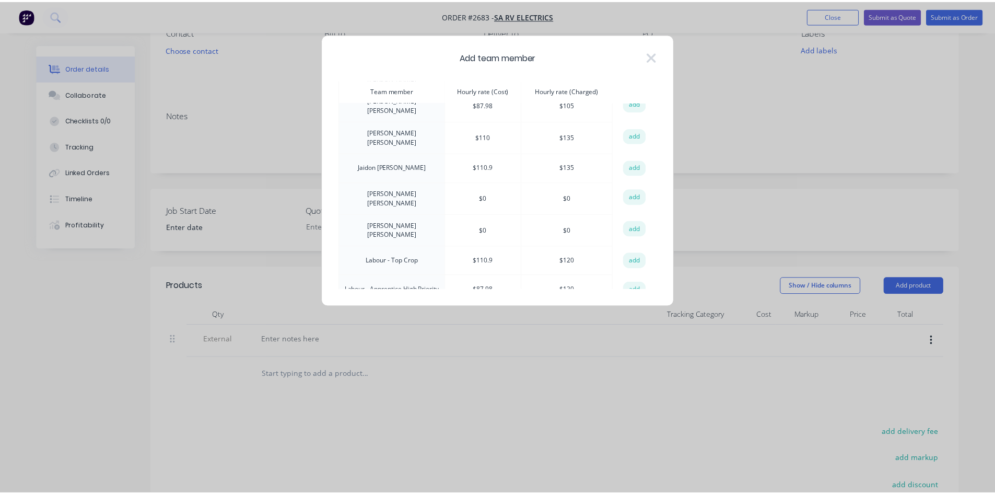
scroll to position [104, 0]
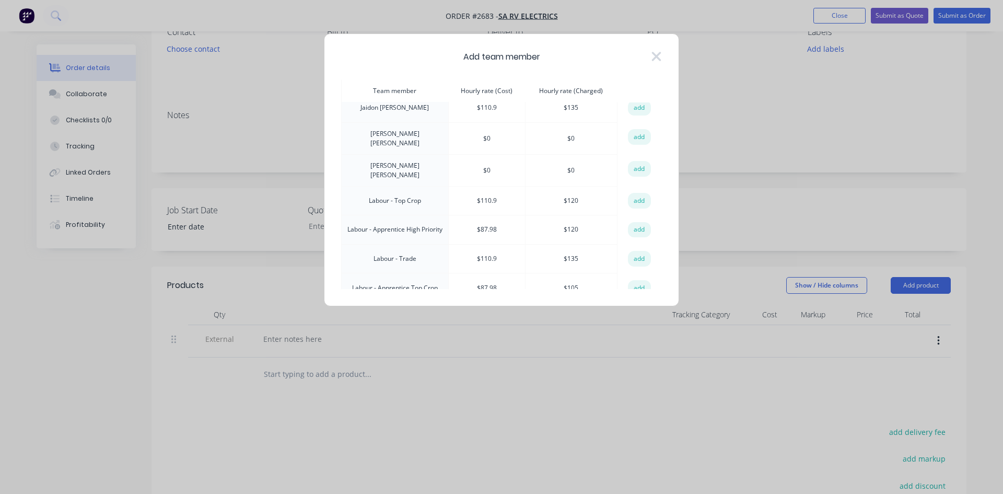
drag, startPoint x: 630, startPoint y: 242, endPoint x: 594, endPoint y: 327, distance: 92.0
click at [631, 251] on button "add" at bounding box center [639, 259] width 23 height 16
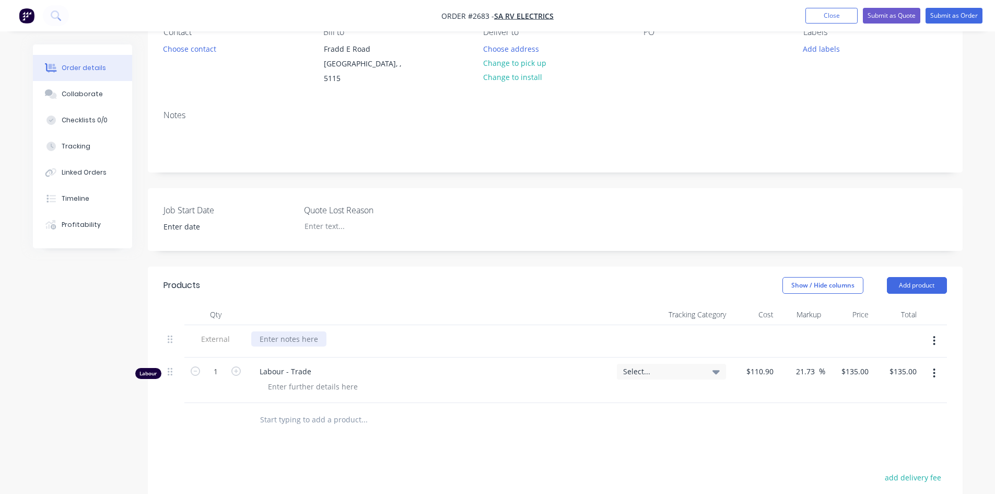
click at [284, 331] on div at bounding box center [288, 338] width 75 height 15
click at [920, 279] on button "Add product" at bounding box center [917, 285] width 60 height 17
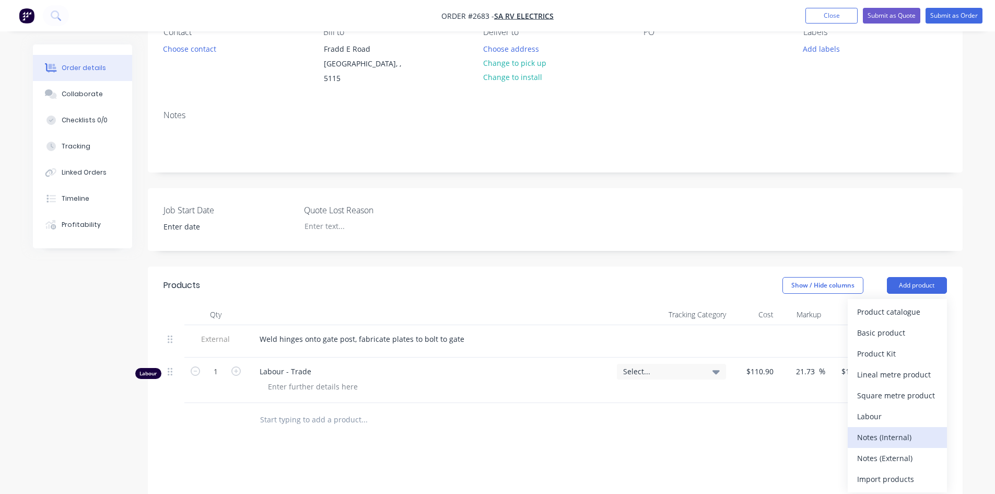
click at [889, 429] on div "Notes (Internal)" at bounding box center [897, 436] width 80 height 15
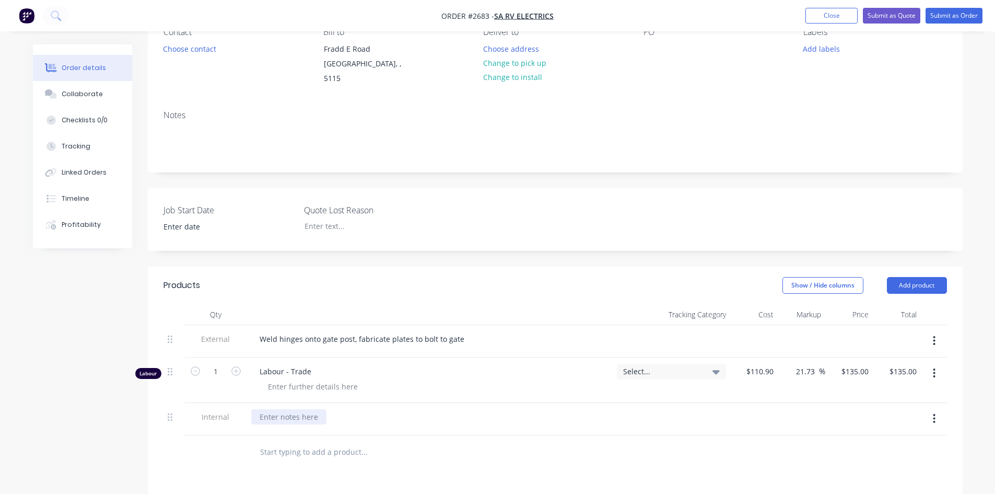
click at [291, 409] on div at bounding box center [288, 416] width 75 height 15
click at [675, 403] on div at bounding box center [672, 424] width 118 height 43
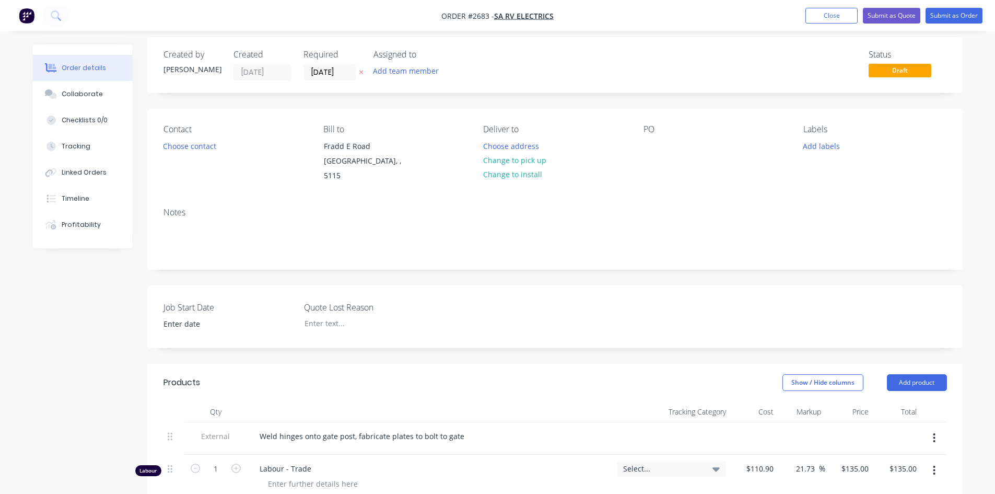
scroll to position [0, 0]
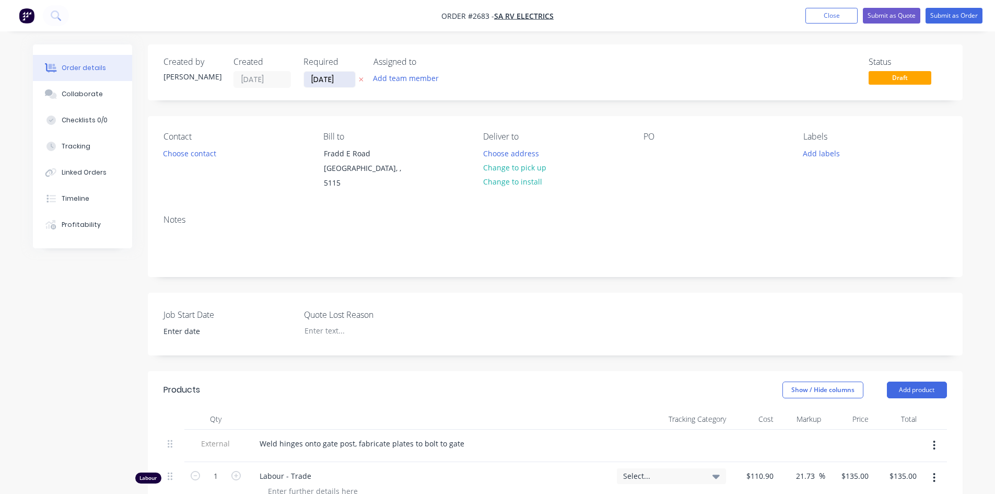
click at [344, 78] on input "[DATE]" at bounding box center [329, 80] width 51 height 16
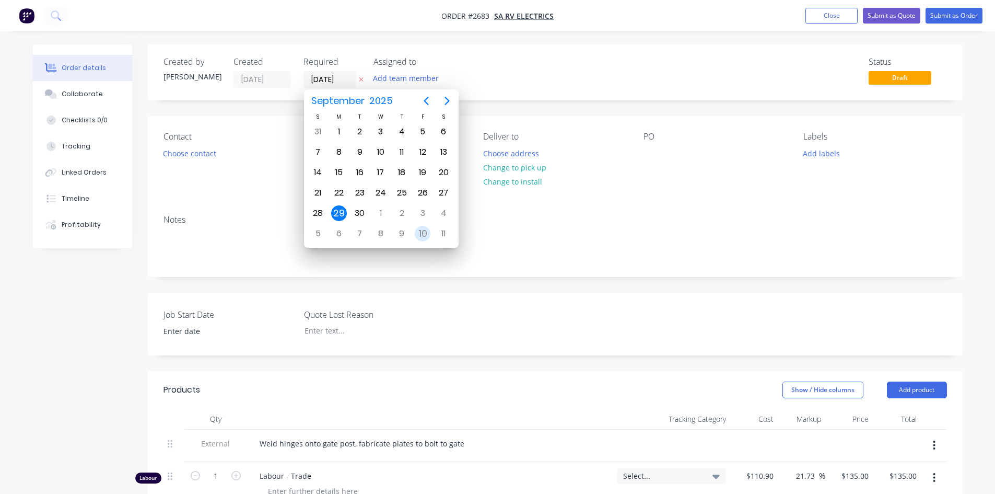
click at [426, 228] on div "10" at bounding box center [423, 234] width 16 height 16
type input "[DATE]"
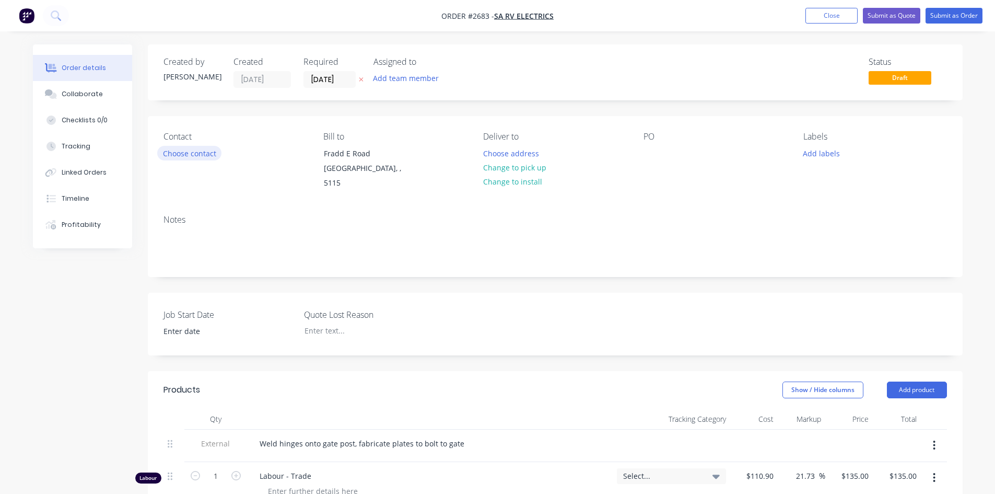
click at [200, 160] on div "Contact Choose contact" at bounding box center [235, 161] width 143 height 59
click at [201, 152] on button "Choose contact" at bounding box center [189, 153] width 64 height 14
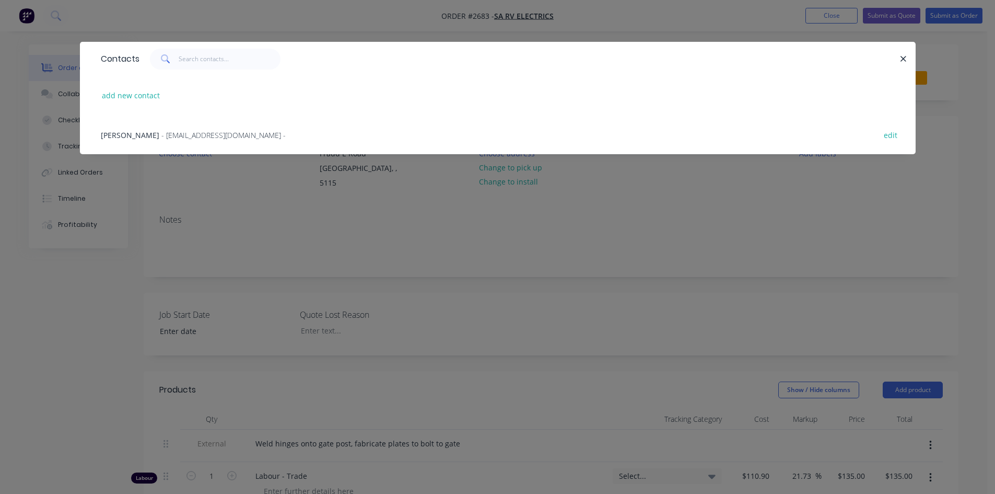
click at [176, 138] on span "- [EMAIL_ADDRESS][DOMAIN_NAME] -" at bounding box center [223, 135] width 124 height 10
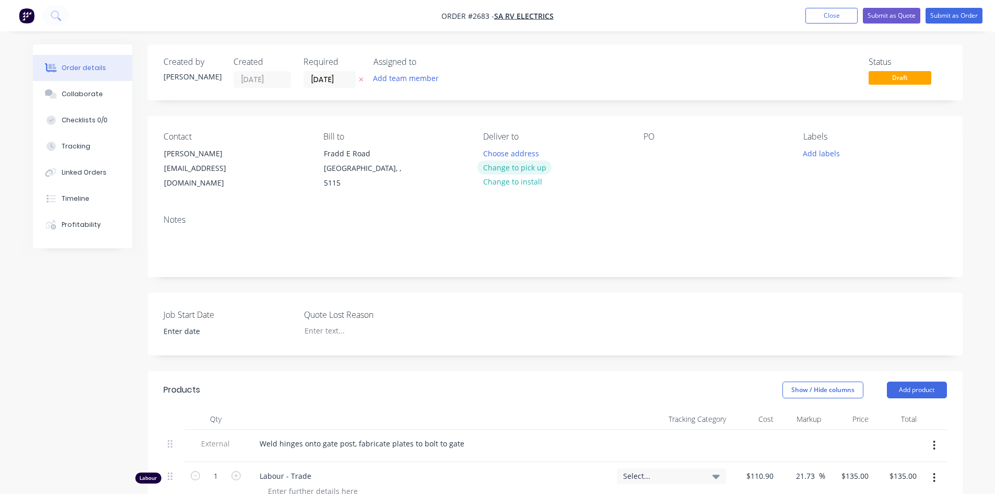
click at [538, 171] on button "Change to pick up" at bounding box center [515, 167] width 74 height 14
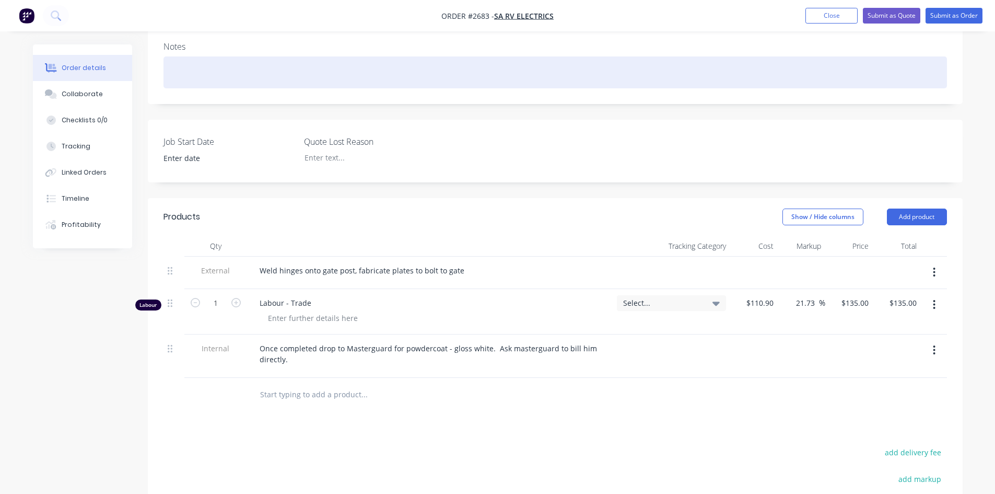
scroll to position [209, 0]
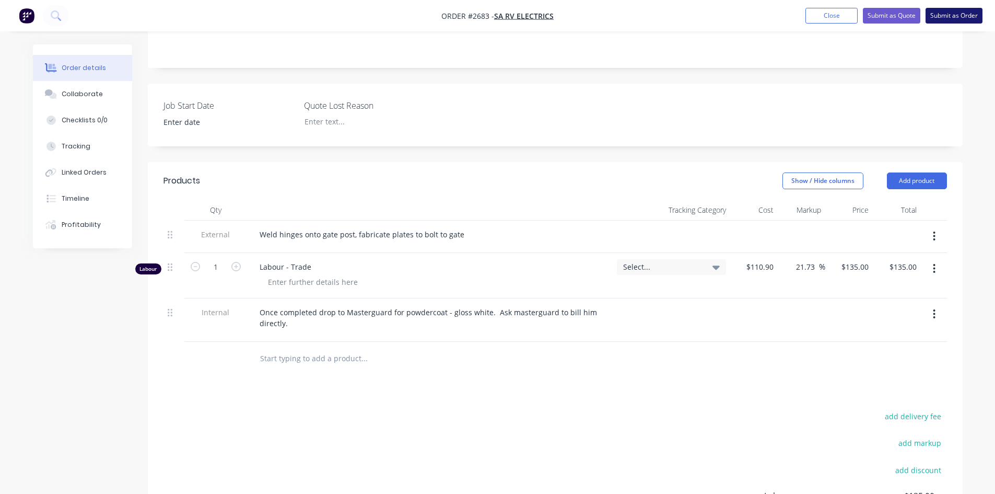
click at [951, 18] on button "Submit as Order" at bounding box center [954, 16] width 57 height 16
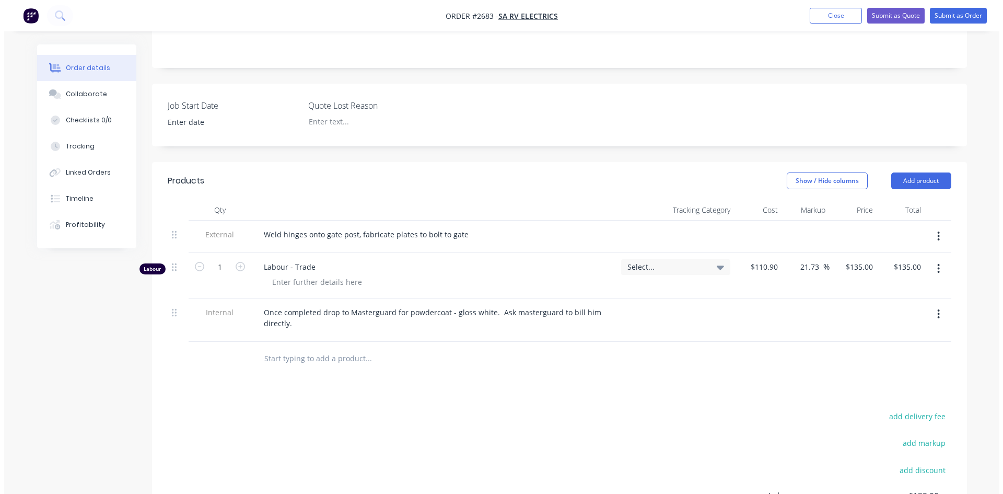
scroll to position [0, 0]
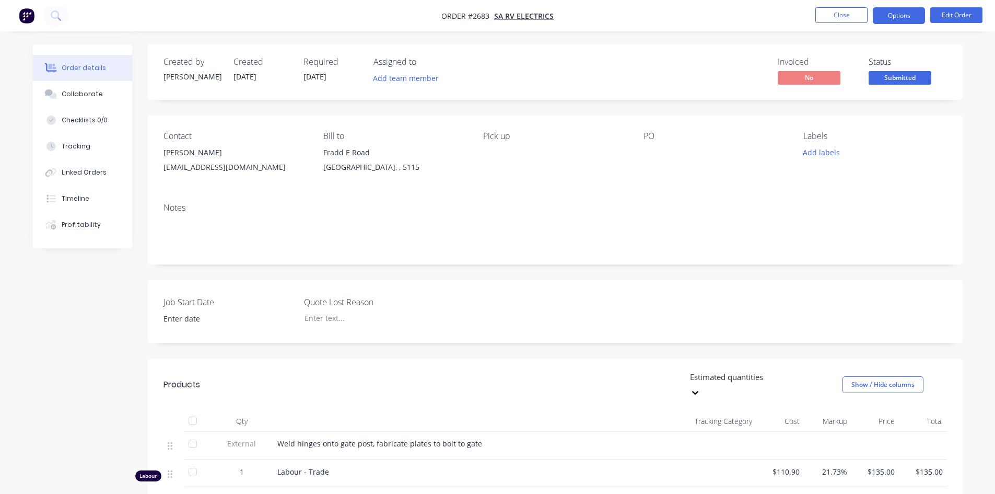
click at [890, 10] on button "Options" at bounding box center [899, 15] width 52 height 17
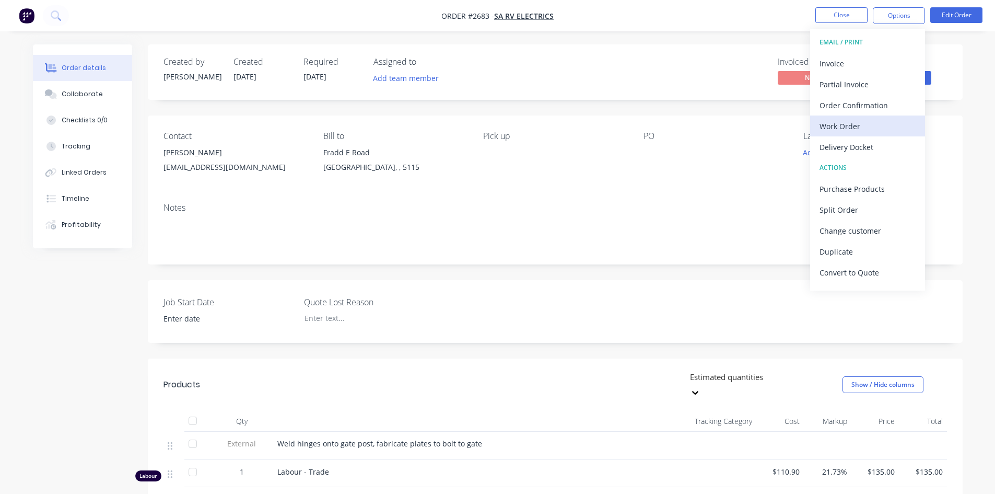
click at [867, 124] on div "Work Order" at bounding box center [868, 126] width 96 height 15
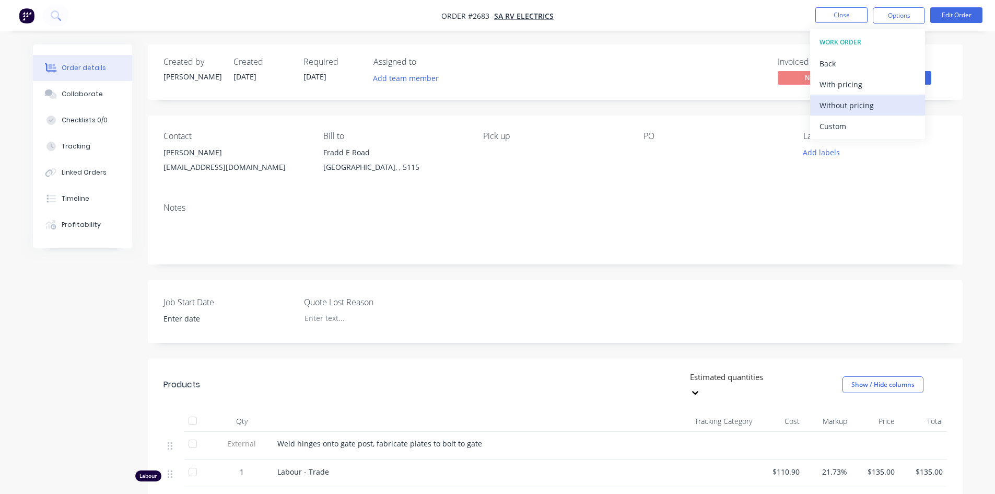
click at [851, 99] on div "Without pricing" at bounding box center [868, 105] width 96 height 15
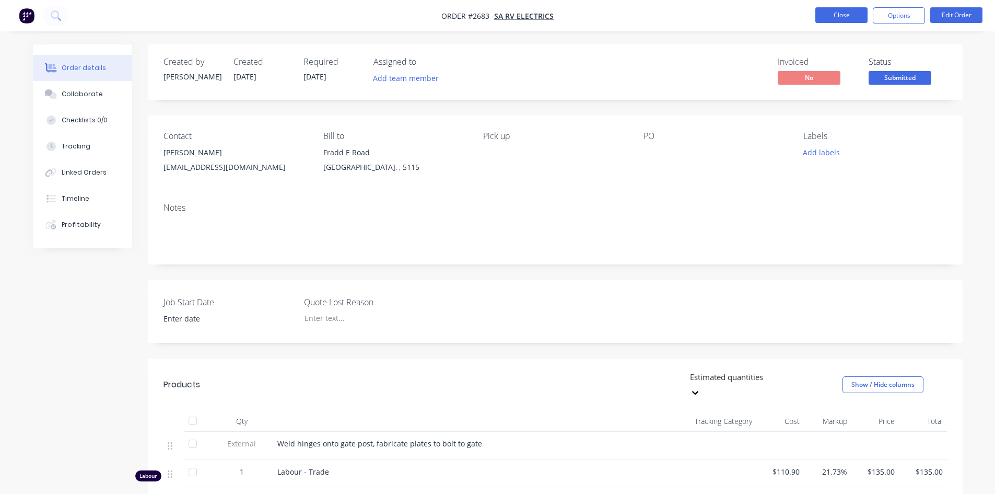
click at [836, 11] on button "Close" at bounding box center [842, 15] width 52 height 16
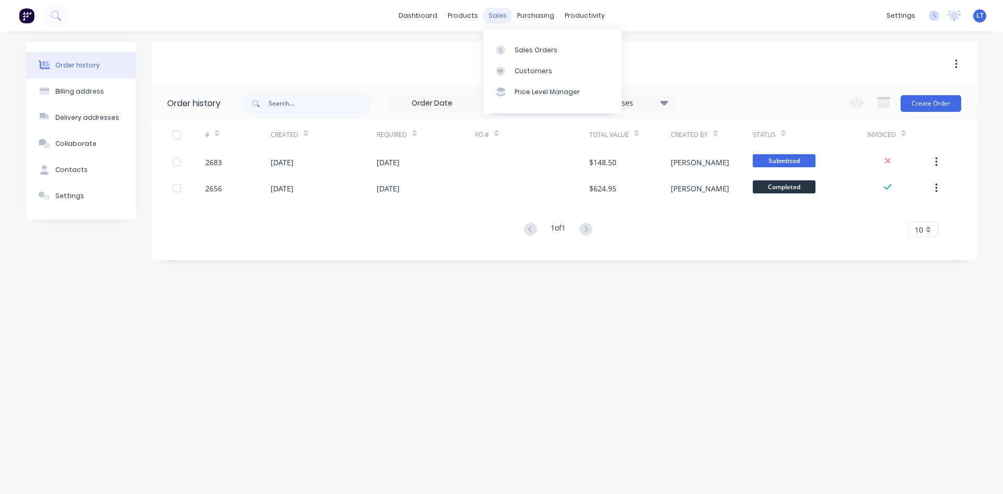
click at [495, 16] on div "sales" at bounding box center [497, 16] width 29 height 16
click at [520, 45] on div "Sales Orders" at bounding box center [536, 49] width 43 height 9
